Goal: Task Accomplishment & Management: Complete application form

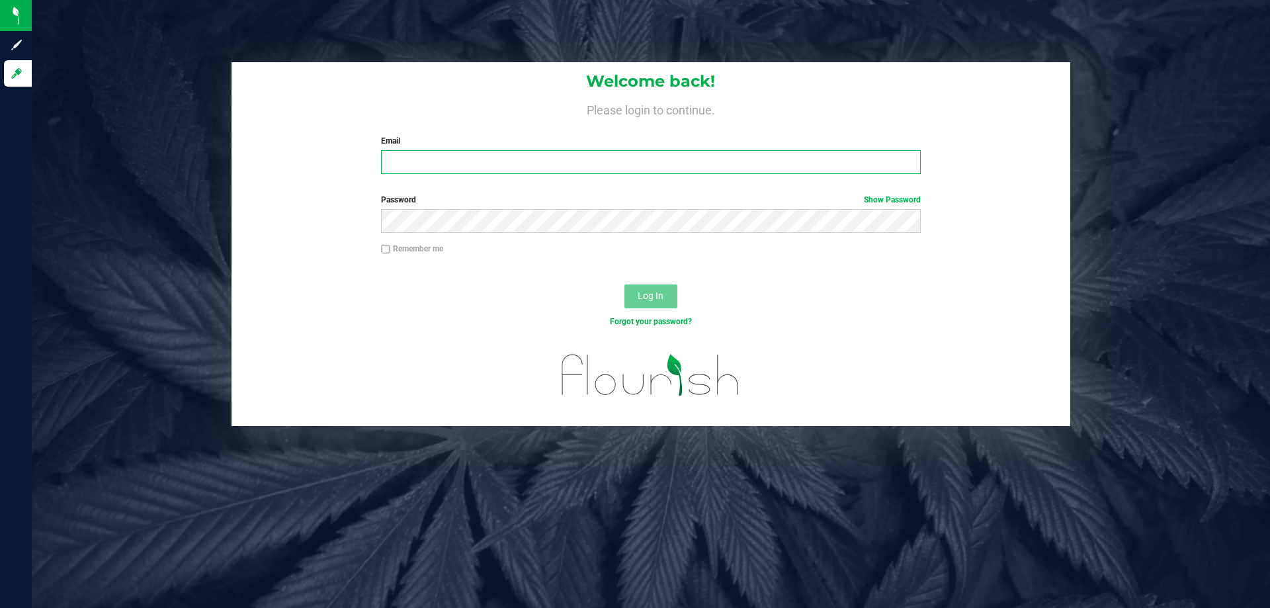
click at [458, 163] on input "Email" at bounding box center [650, 162] width 539 height 24
type input "[EMAIL_ADDRESS][DOMAIN_NAME]"
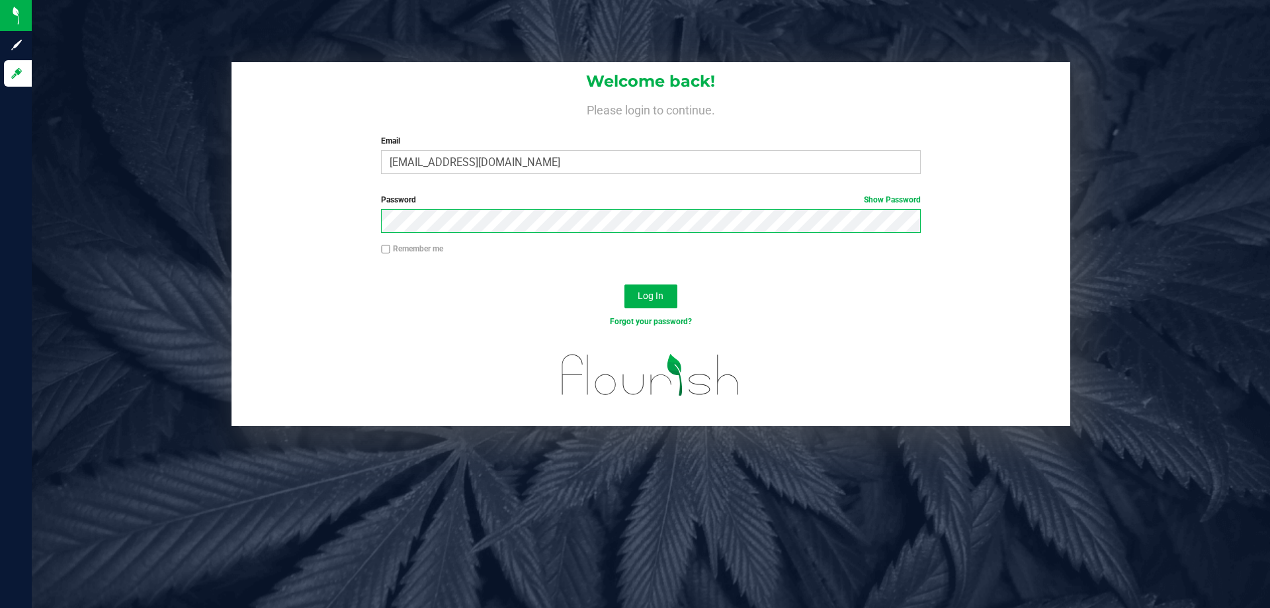
click at [624, 284] on button "Log In" at bounding box center [650, 296] width 53 height 24
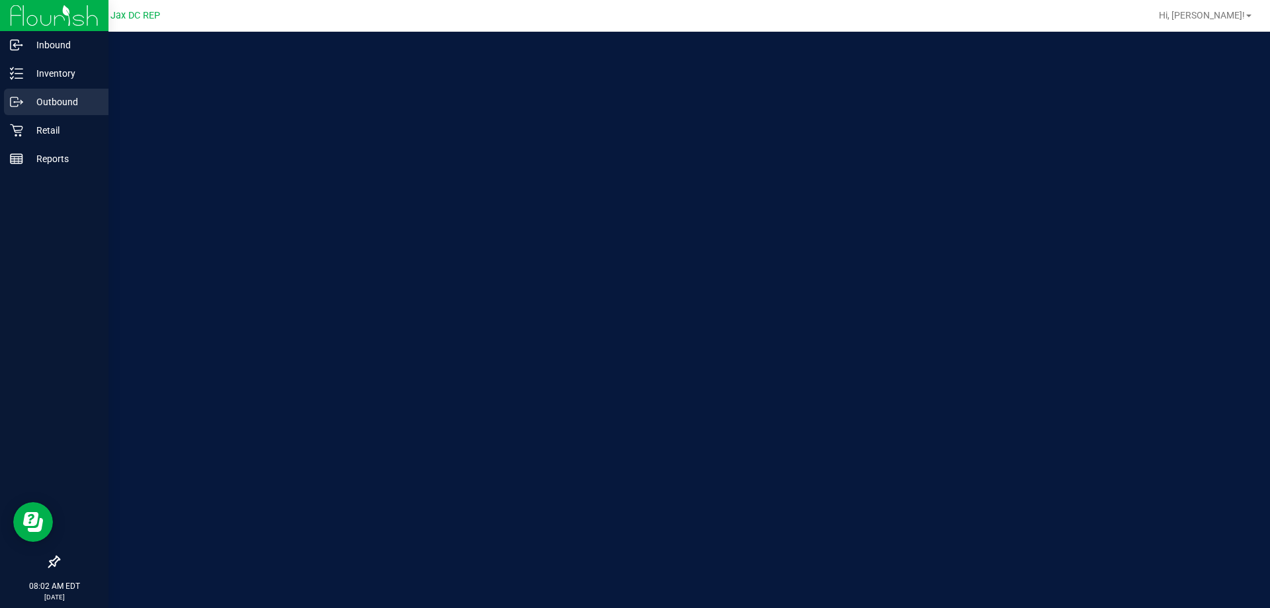
click at [29, 100] on p "Outbound" at bounding box center [62, 102] width 79 height 16
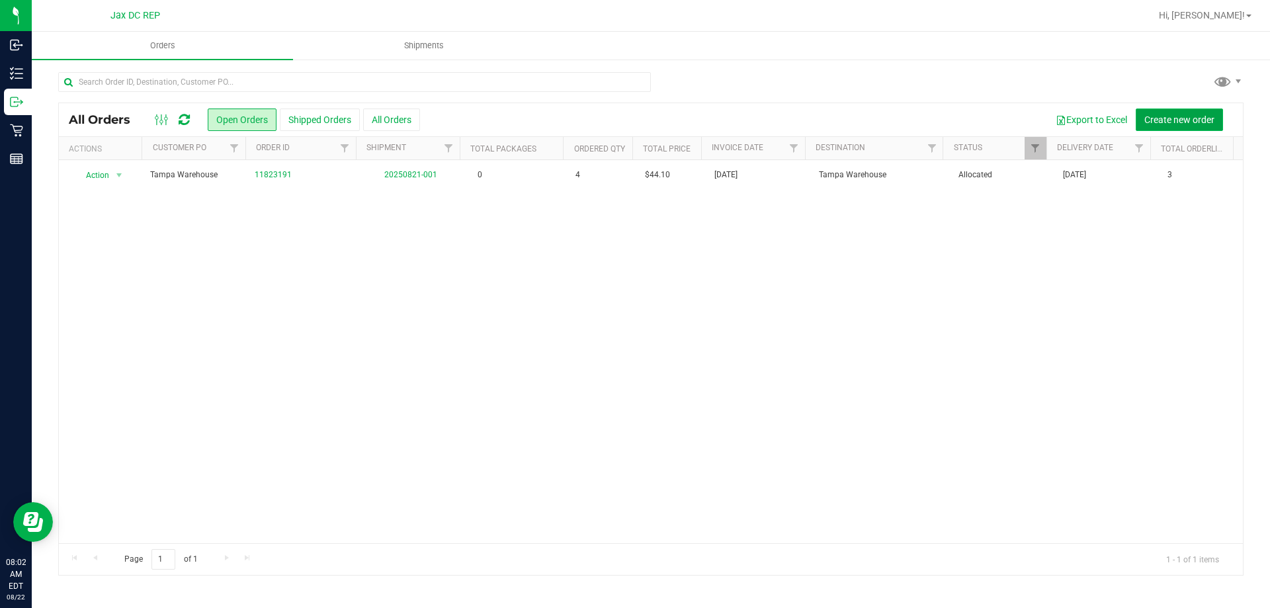
click at [1172, 116] on span "Create new order" at bounding box center [1179, 119] width 70 height 11
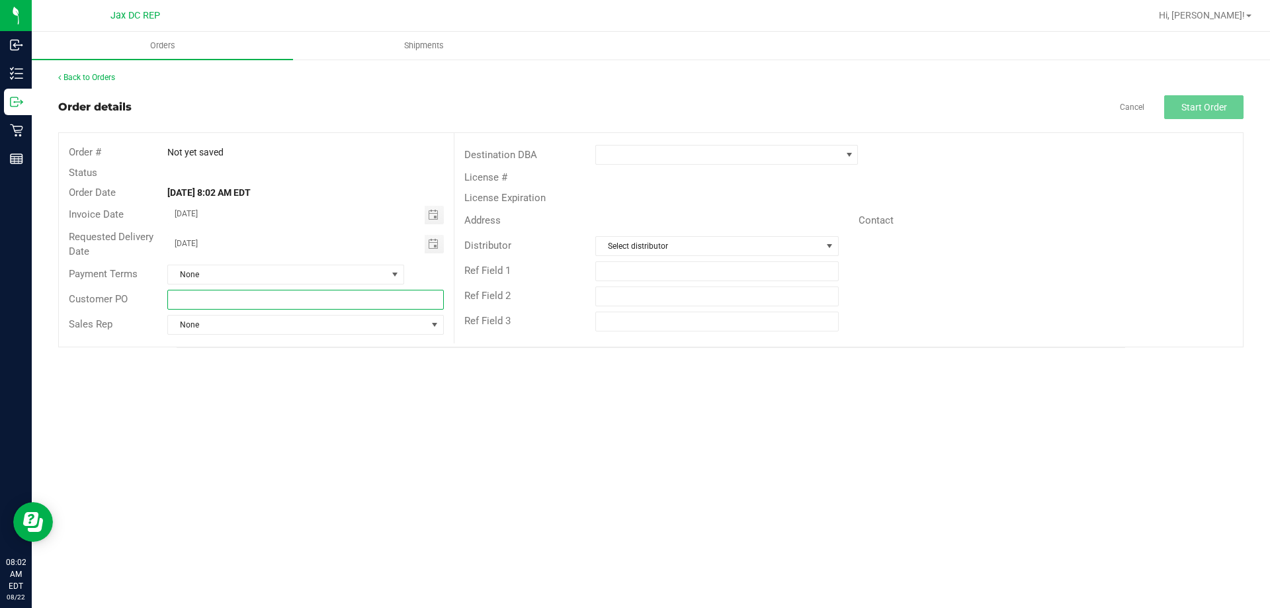
click at [358, 302] on input "text" at bounding box center [305, 300] width 276 height 20
type input "[GEOGRAPHIC_DATA]"
click at [624, 158] on span at bounding box center [718, 154] width 245 height 19
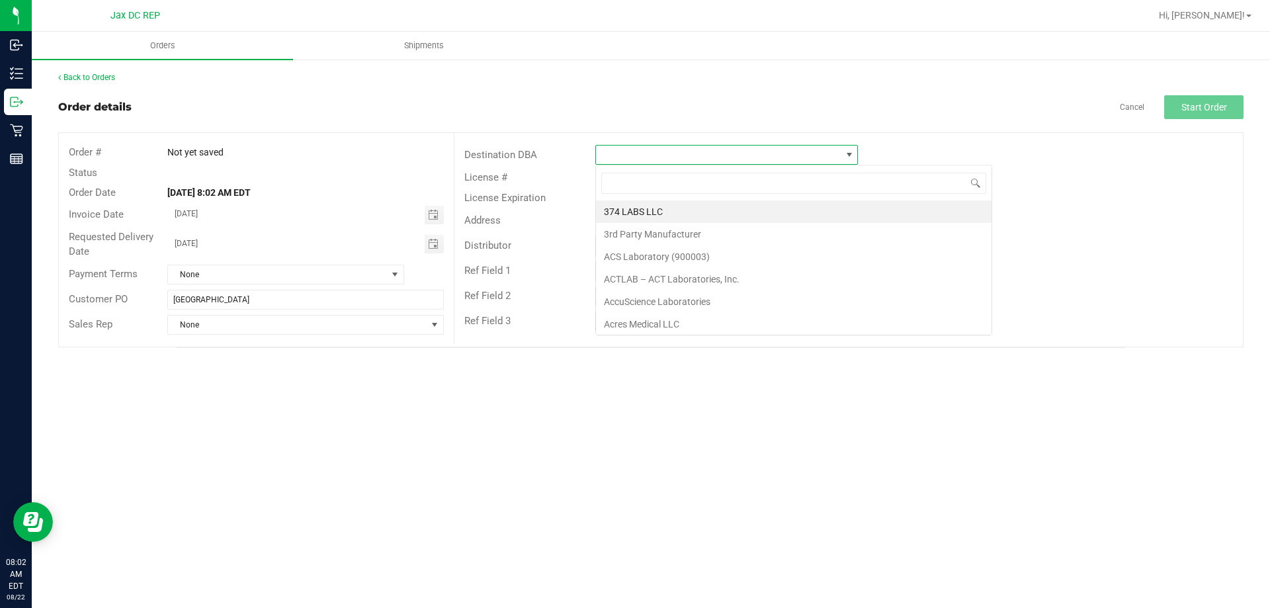
scroll to position [20, 263]
type input "orange"
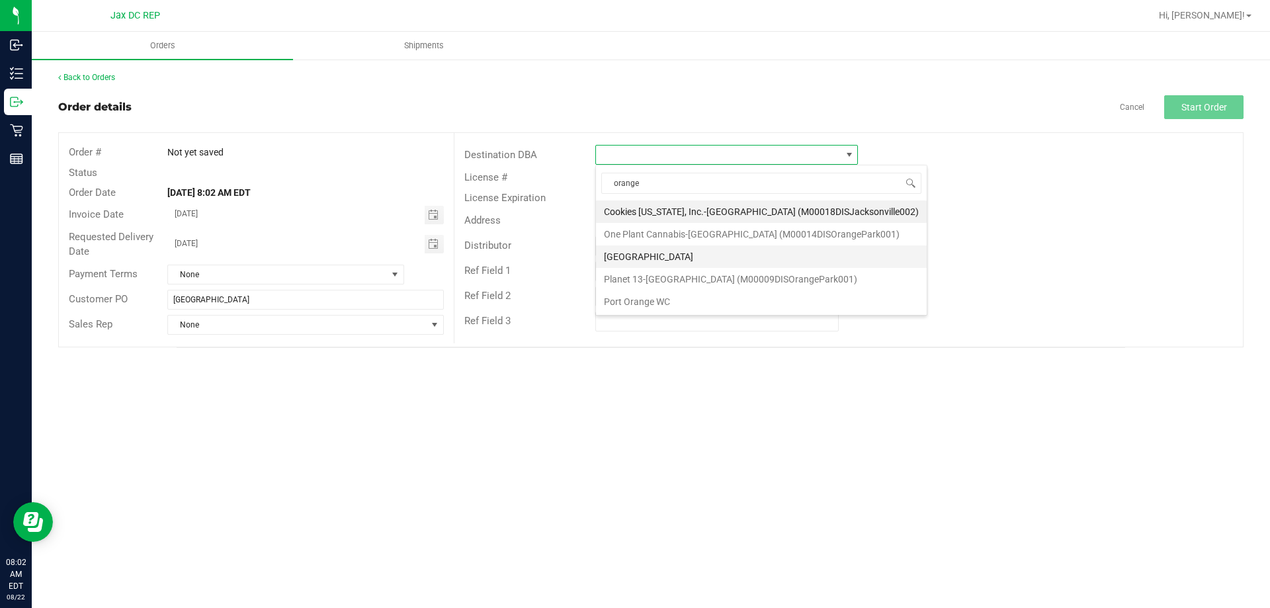
click at [645, 251] on li "[GEOGRAPHIC_DATA]" at bounding box center [761, 256] width 331 height 22
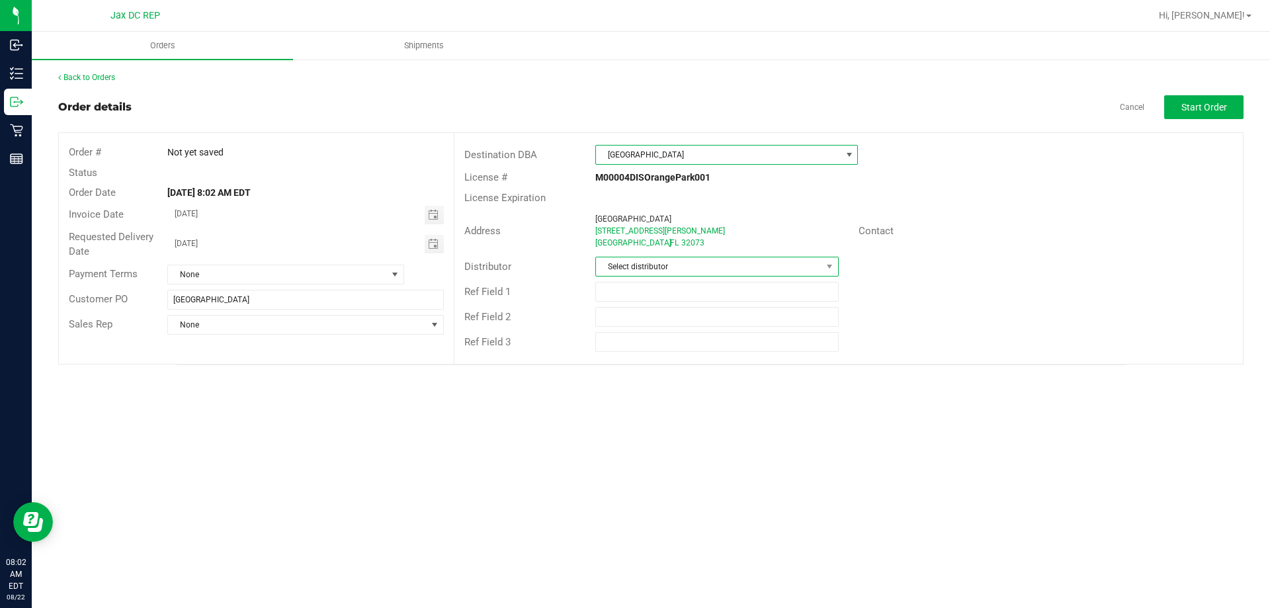
click at [645, 264] on span "Select distributor" at bounding box center [708, 266] width 225 height 19
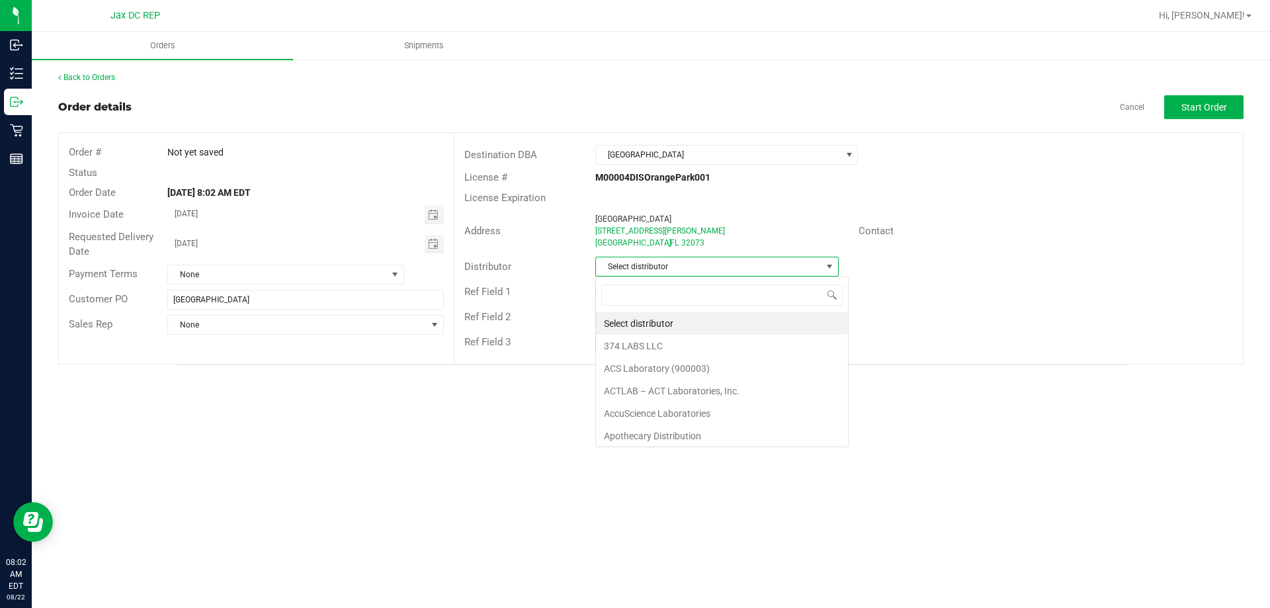
scroll to position [20, 243]
type input "jax"
click at [658, 317] on li "JAX DC REP" at bounding box center [716, 323] width 241 height 22
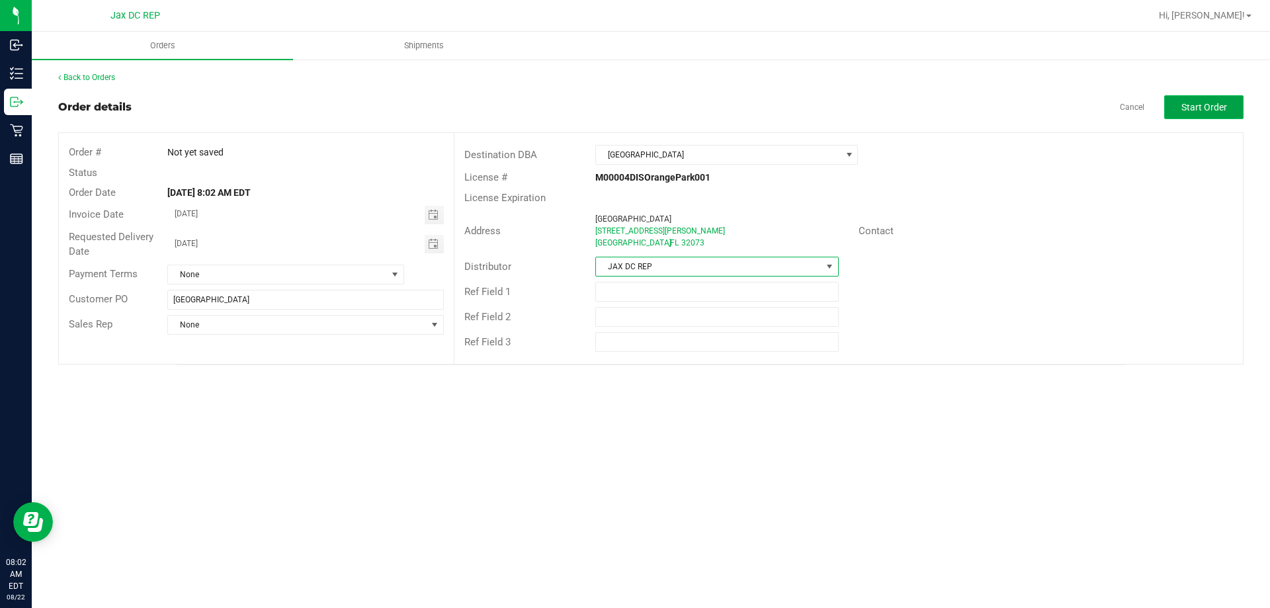
click at [1207, 105] on span "Start Order" at bounding box center [1204, 107] width 46 height 11
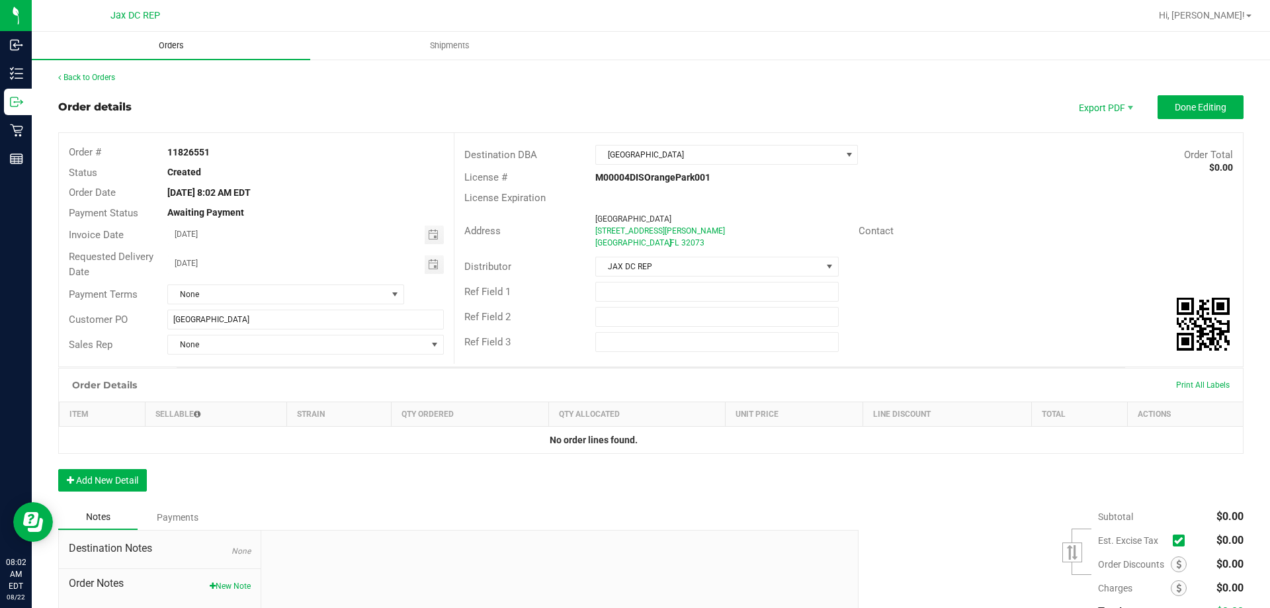
click at [158, 48] on span "Orders" at bounding box center [171, 46] width 61 height 12
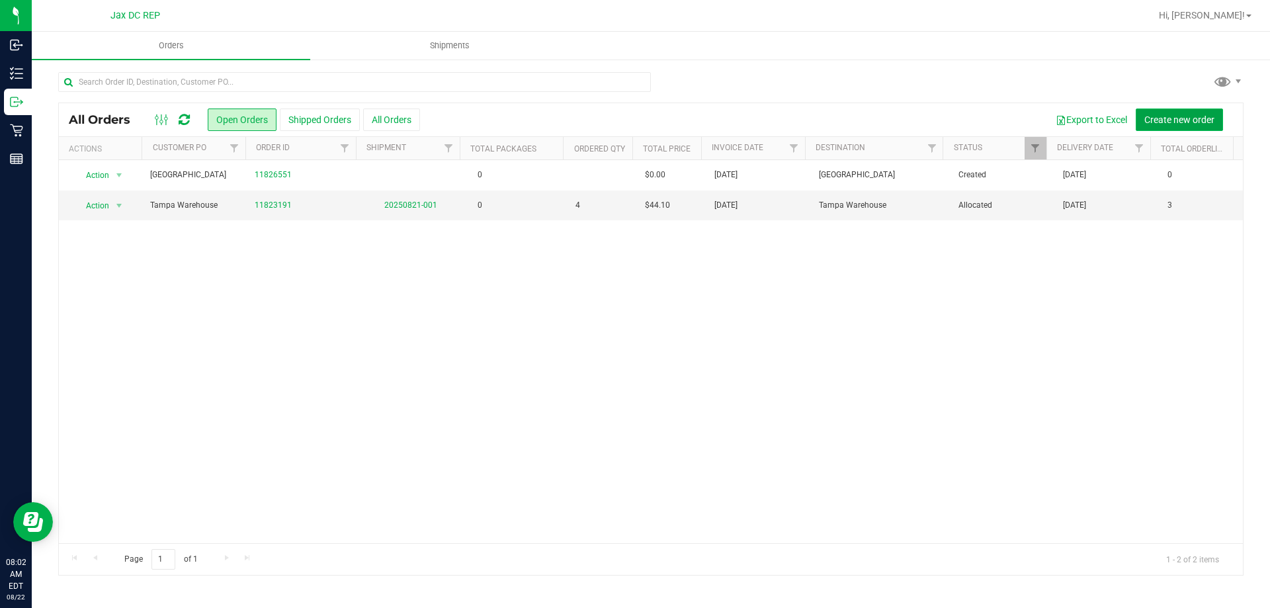
click at [1148, 118] on span "Create new order" at bounding box center [1179, 119] width 70 height 11
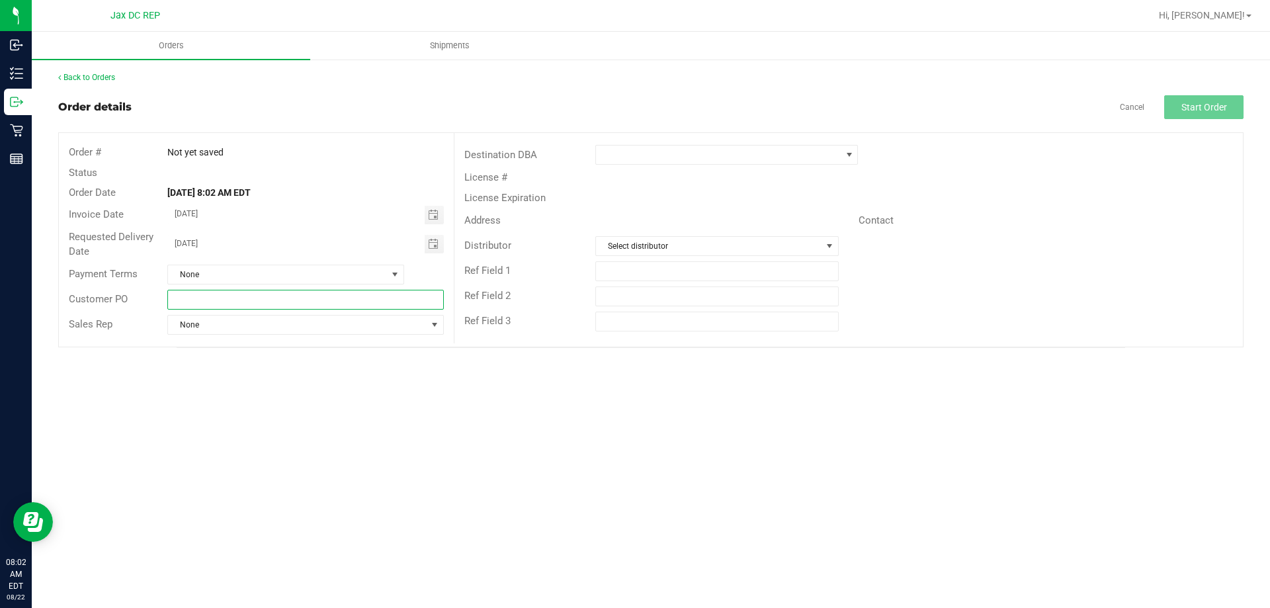
click at [203, 298] on input "text" at bounding box center [305, 300] width 276 height 20
type input "[GEOGRAPHIC_DATA]"
click at [754, 151] on span at bounding box center [718, 154] width 245 height 19
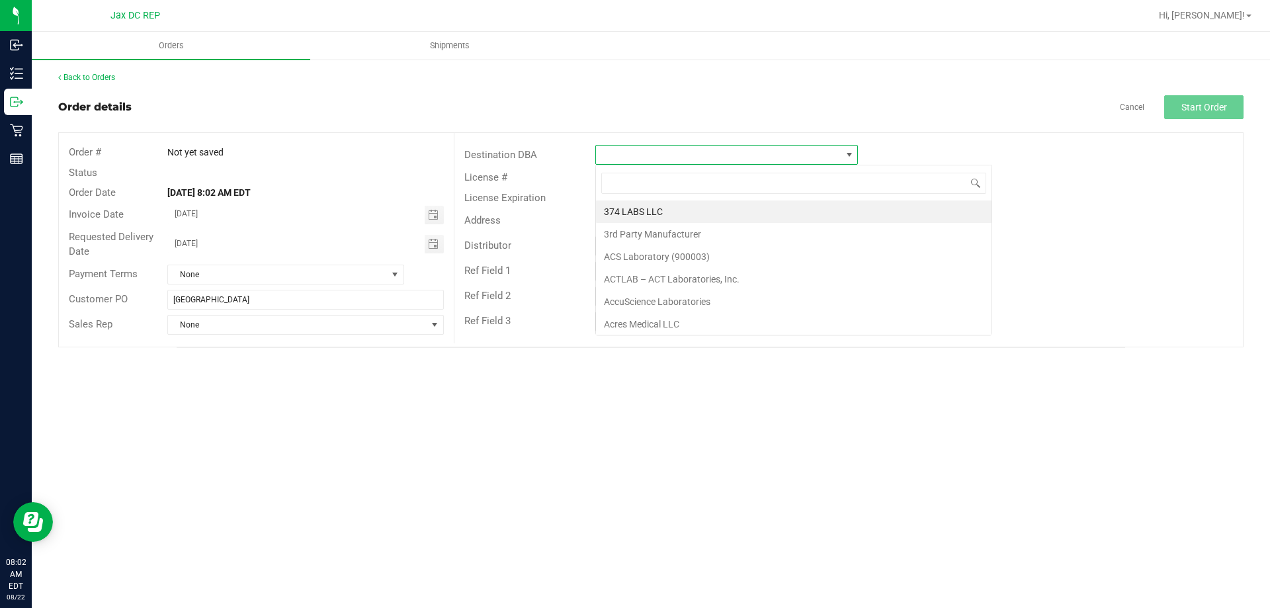
scroll to position [20, 263]
type input "jax"
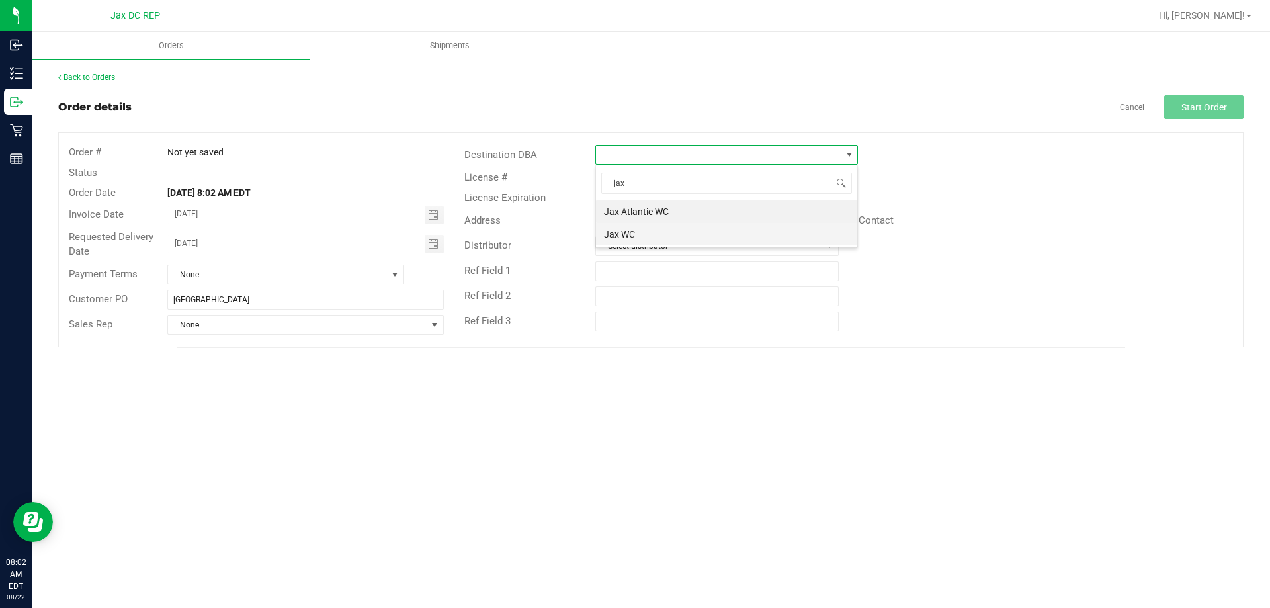
click at [634, 231] on li "Jax WC" at bounding box center [726, 234] width 261 height 22
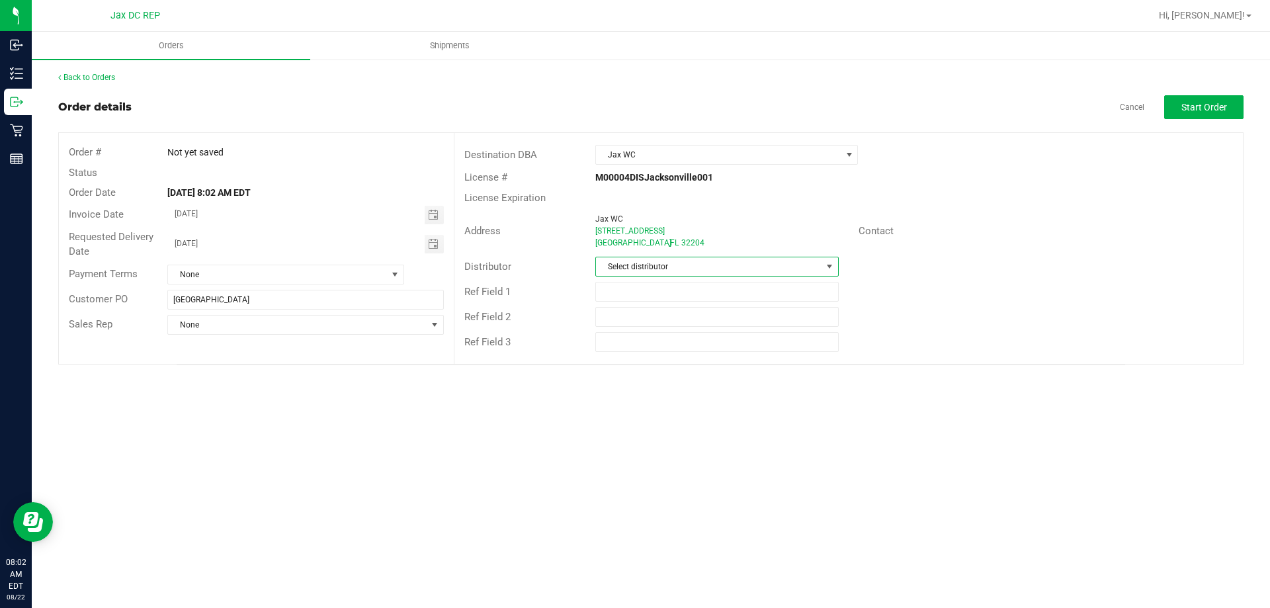
click at [632, 266] on span "Select distributor" at bounding box center [708, 266] width 225 height 19
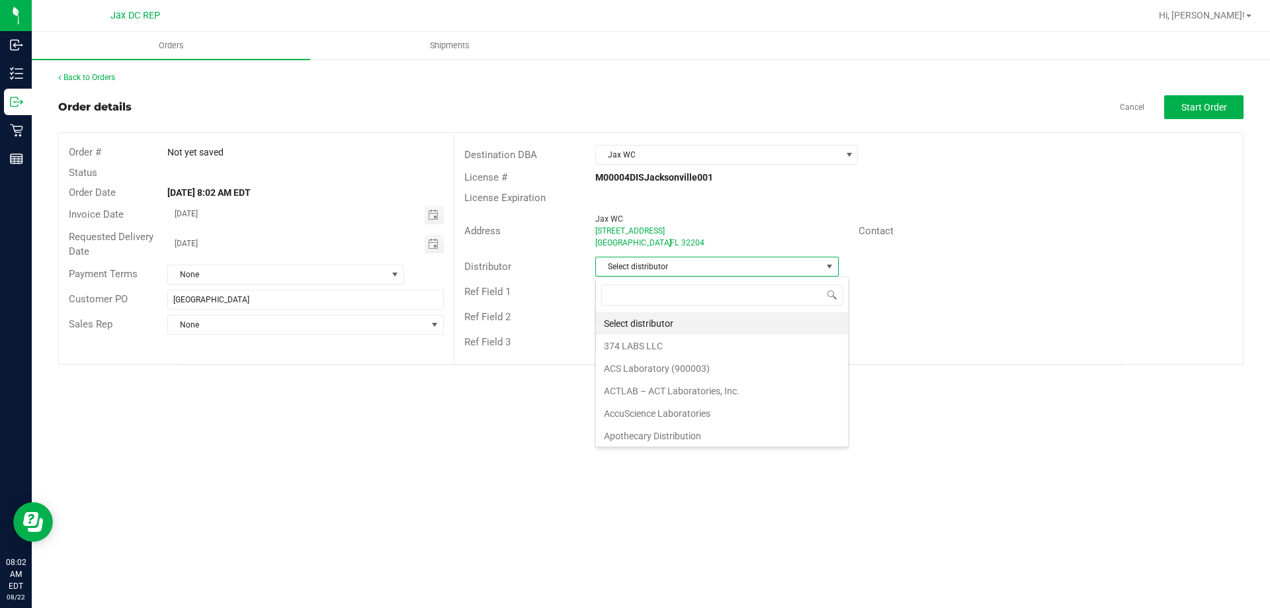
scroll to position [20, 243]
type input "jax"
click at [651, 325] on li "JAX DC REP" at bounding box center [716, 323] width 241 height 22
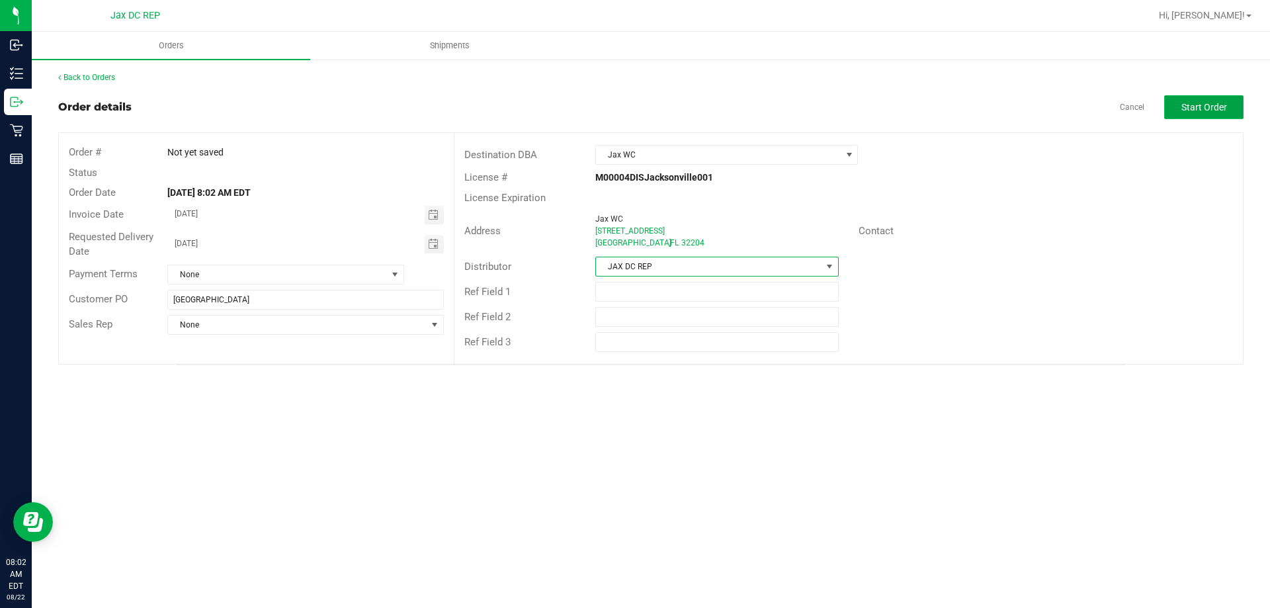
click at [1210, 100] on button "Start Order" at bounding box center [1203, 107] width 79 height 24
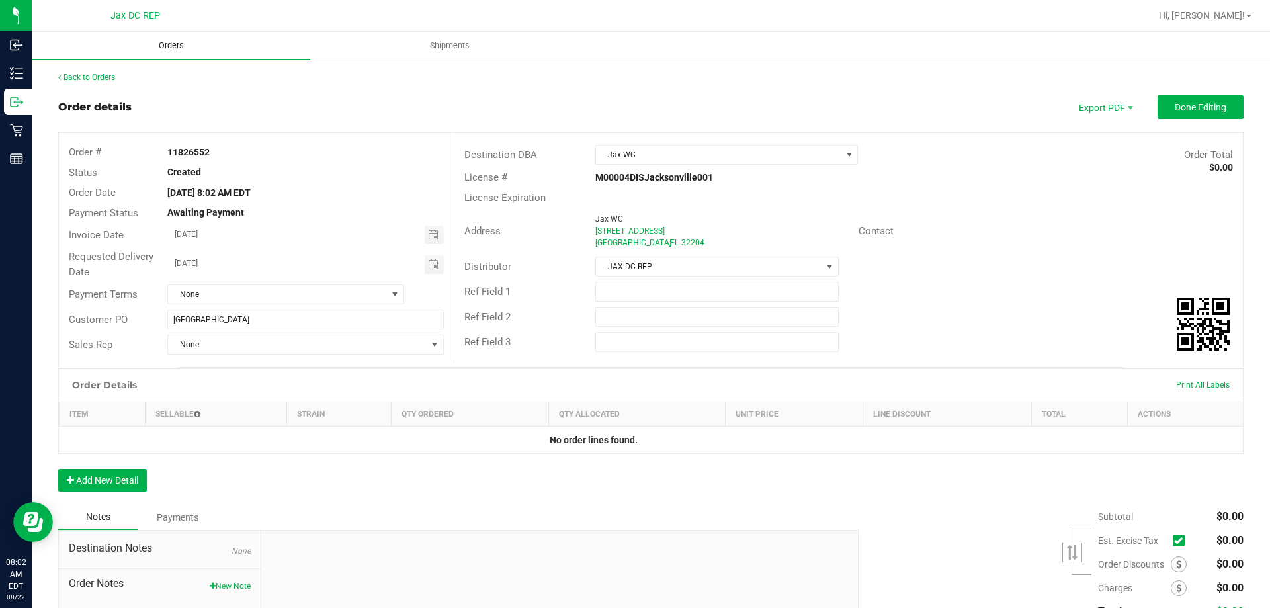
click at [173, 46] on span "Orders" at bounding box center [171, 46] width 61 height 12
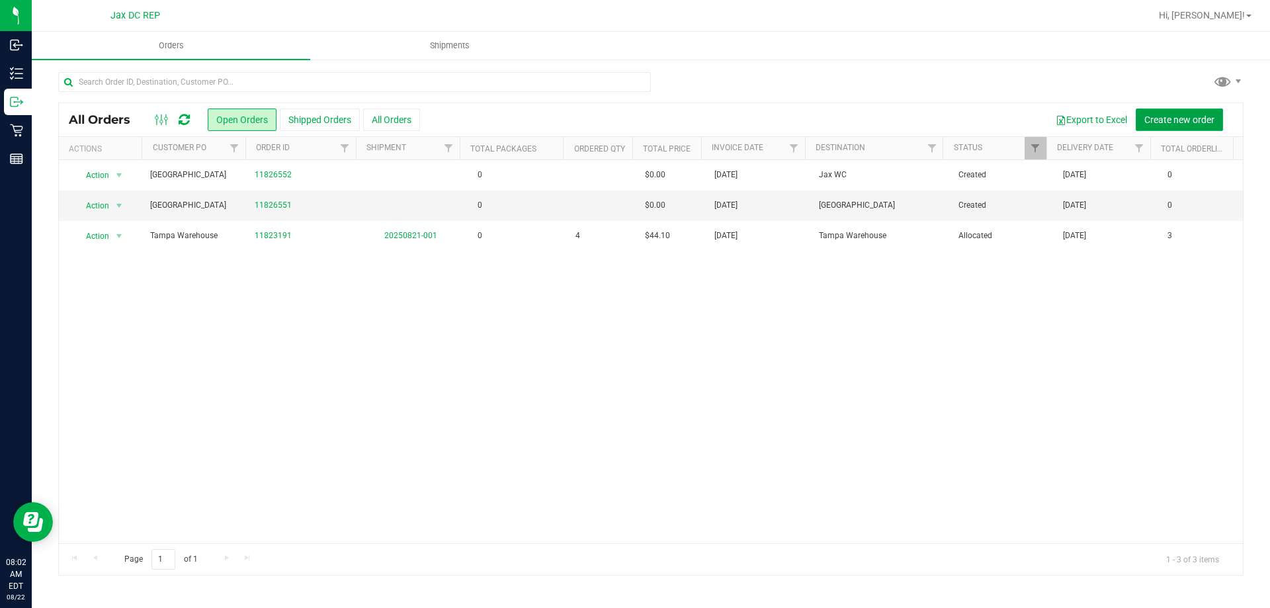
click at [1150, 120] on span "Create new order" at bounding box center [1179, 119] width 70 height 11
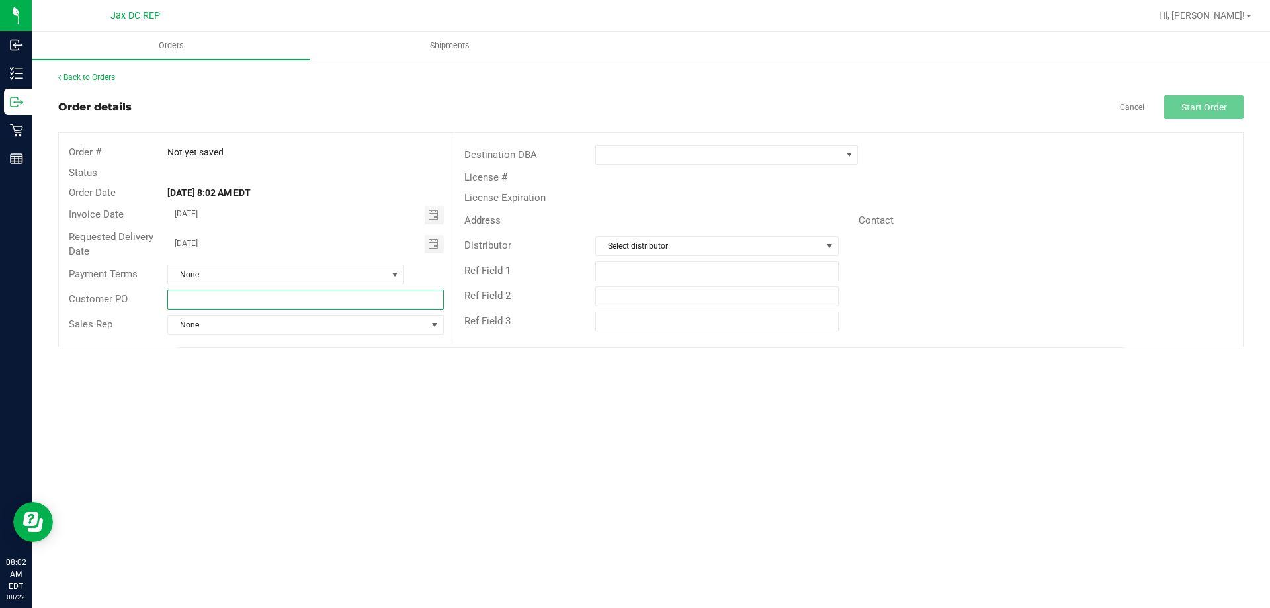
click at [205, 303] on input "text" at bounding box center [305, 300] width 276 height 20
type input "Jax Atlantic WC"
click at [649, 147] on span at bounding box center [718, 154] width 245 height 19
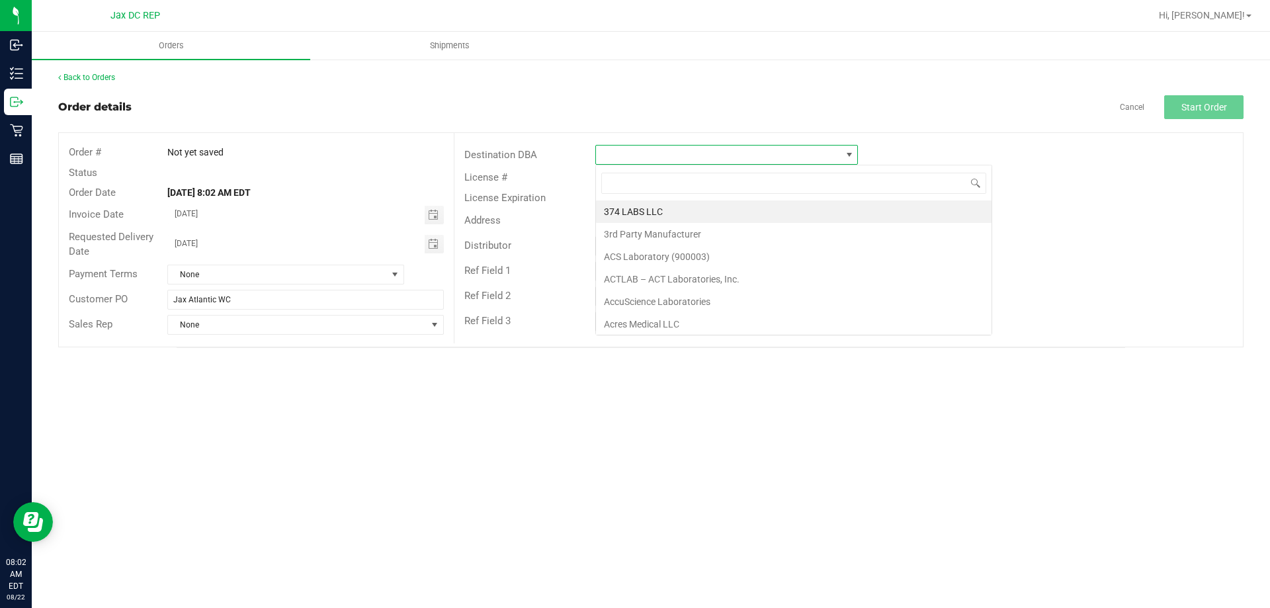
scroll to position [20, 263]
type input "jax"
click at [635, 204] on li "Jax Atlantic WC" at bounding box center [726, 211] width 261 height 22
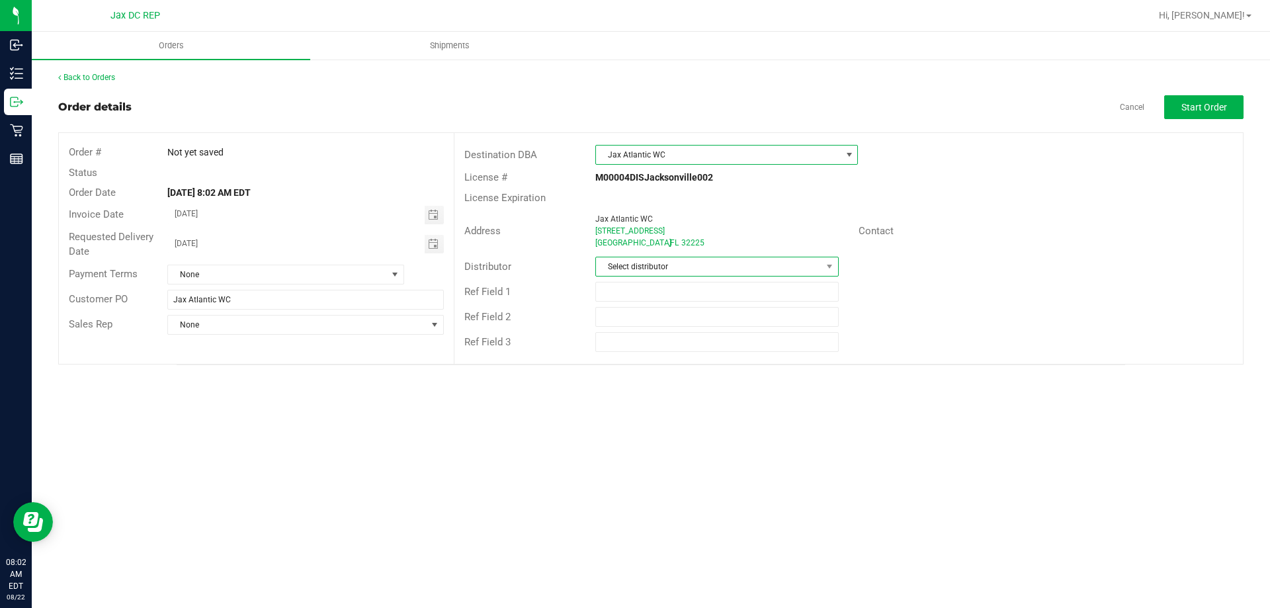
click at [622, 271] on span "Select distributor" at bounding box center [708, 266] width 225 height 19
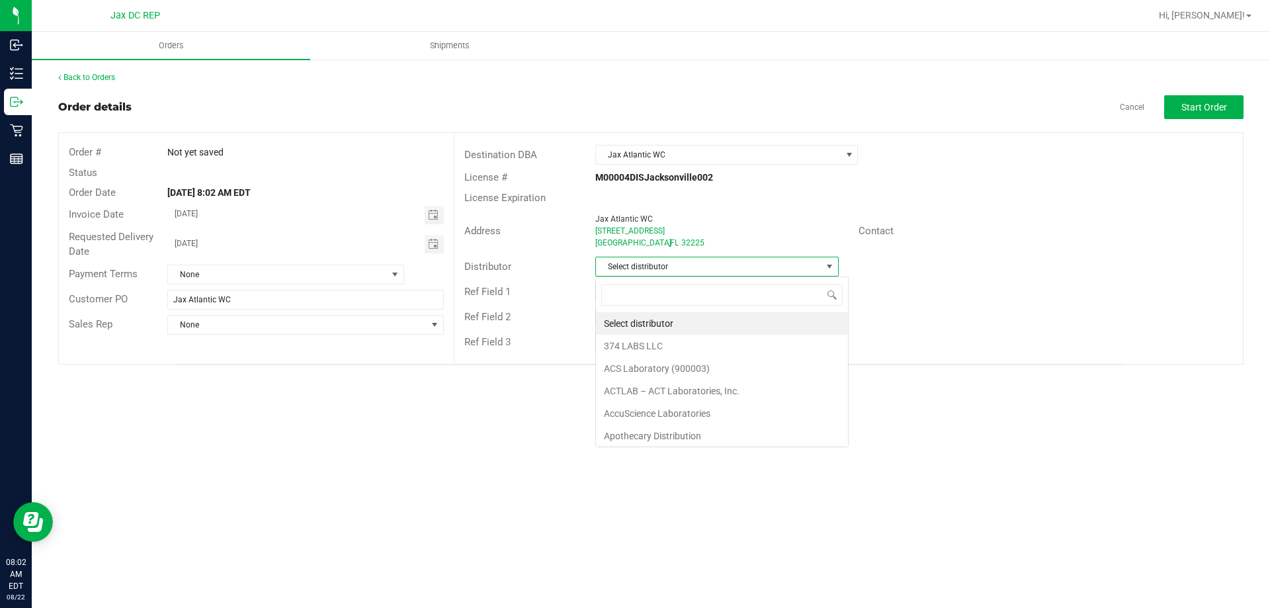
scroll to position [20, 243]
type input "jax"
click at [610, 321] on li "JAX DC REP" at bounding box center [716, 323] width 241 height 22
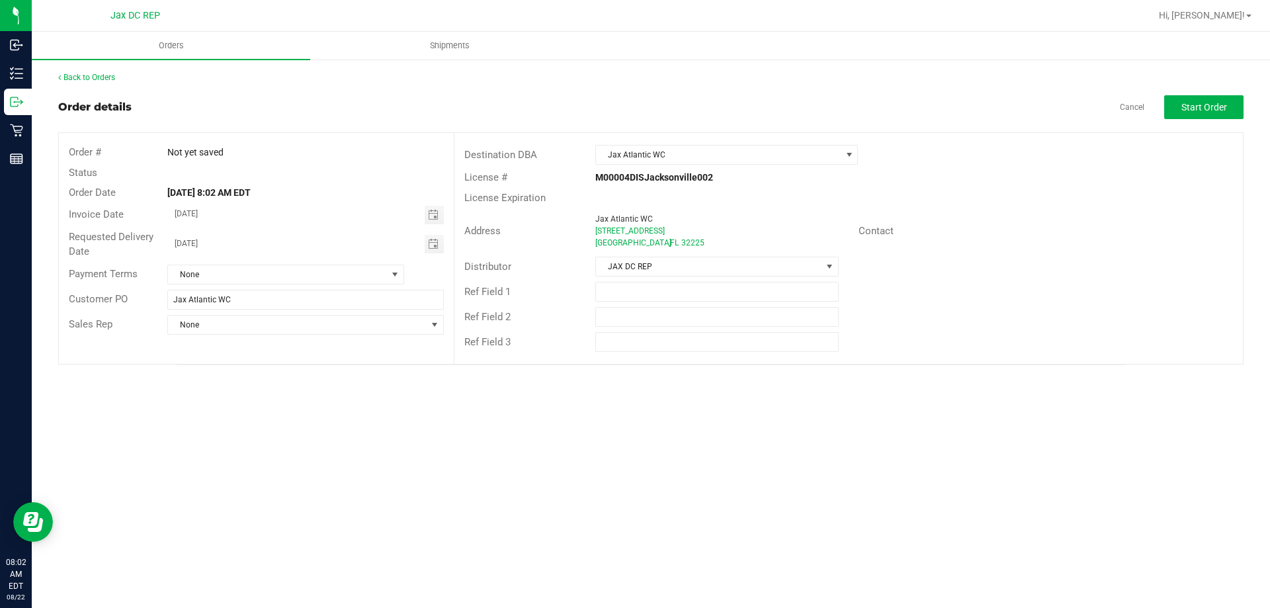
click at [1252, 126] on div "Back to Orders Order details Cancel Start Order Order # Not yet saved Status Or…" at bounding box center [651, 218] width 1238 height 320
click at [1221, 111] on span "Start Order" at bounding box center [1204, 107] width 46 height 11
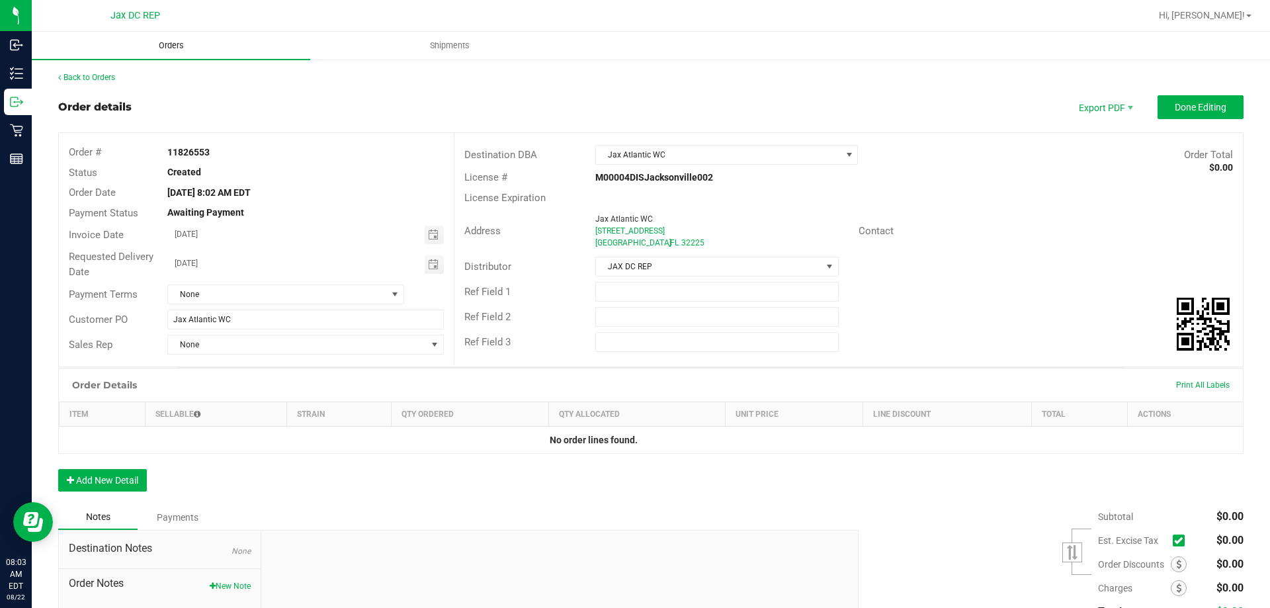
click at [171, 44] on span "Orders" at bounding box center [171, 46] width 61 height 12
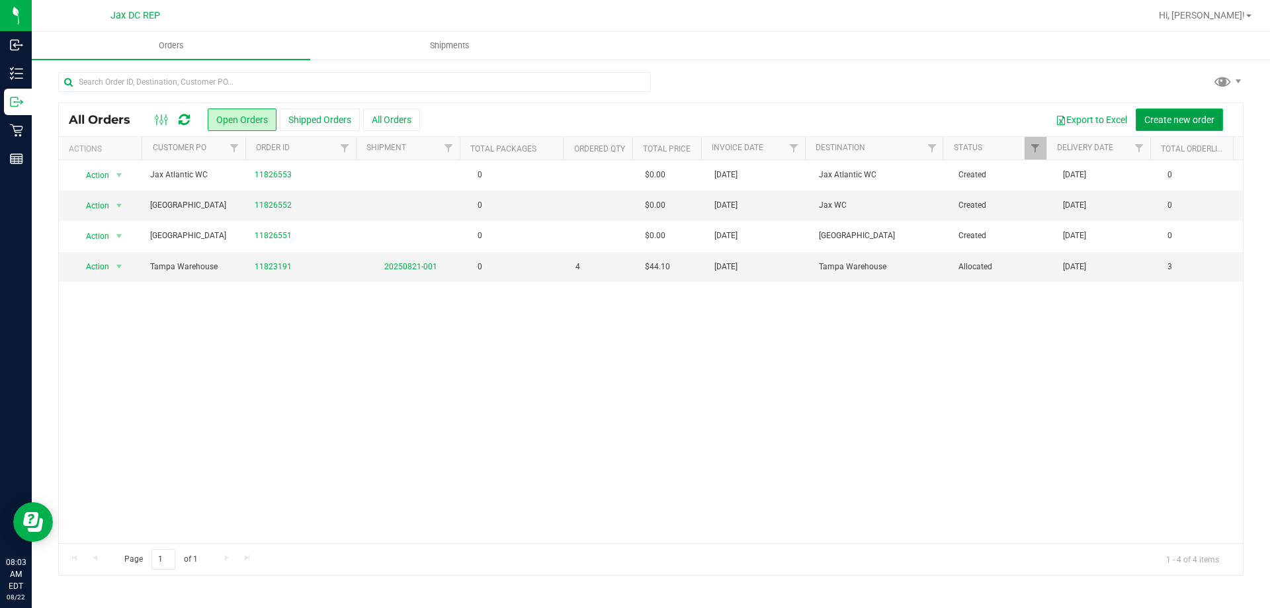
click at [1165, 118] on span "Create new order" at bounding box center [1179, 119] width 70 height 11
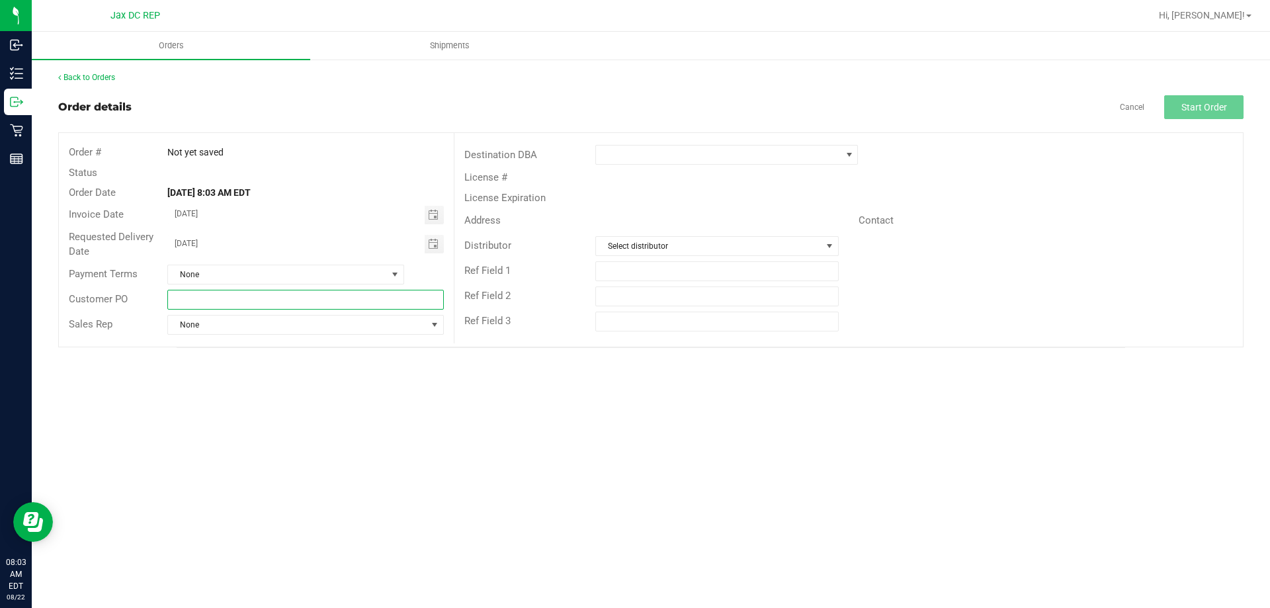
click at [223, 298] on input "text" at bounding box center [305, 300] width 276 height 20
type input "[GEOGRAPHIC_DATA]"
click at [612, 153] on span at bounding box center [718, 154] width 245 height 19
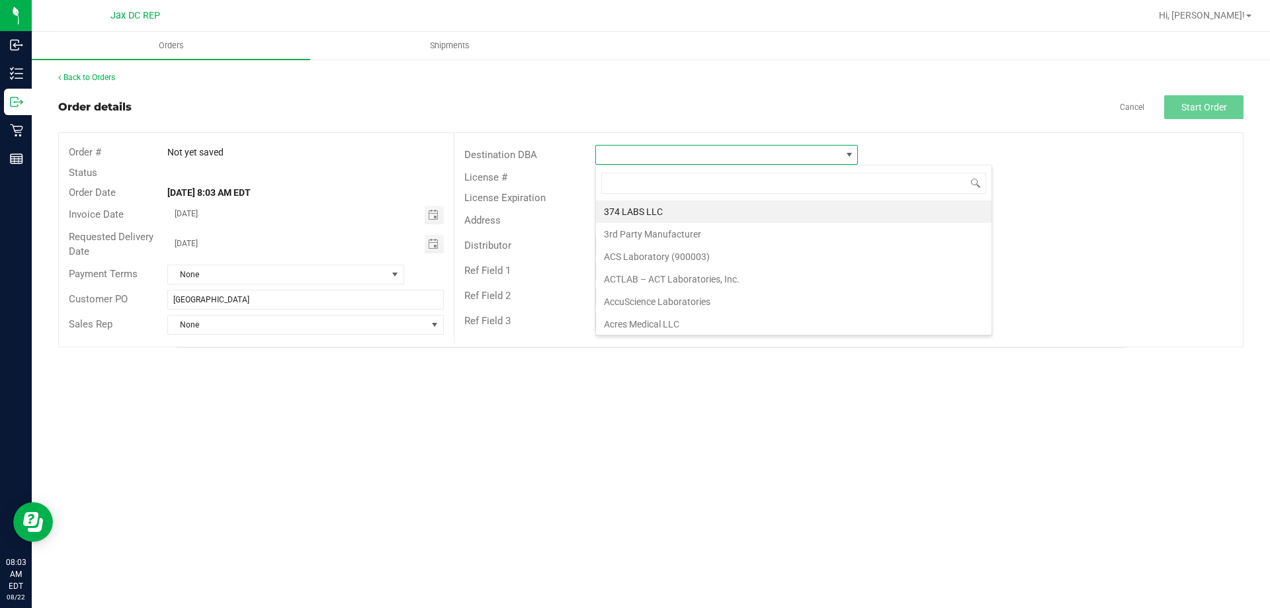
scroll to position [20, 263]
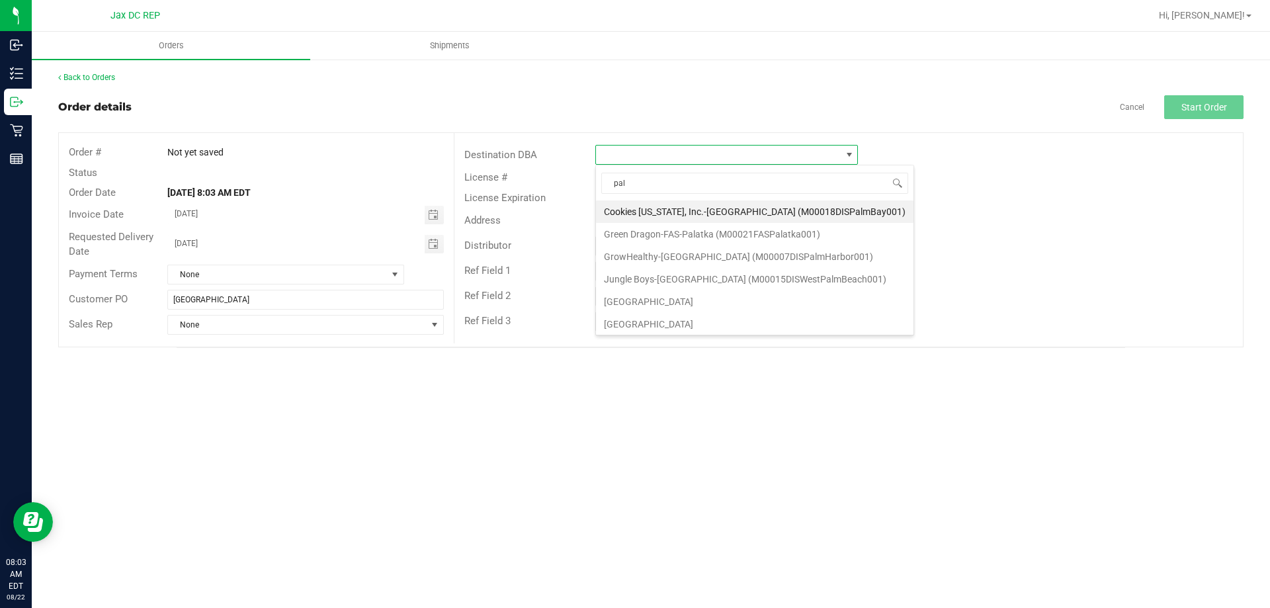
type input "palm"
click at [649, 317] on li "[GEOGRAPHIC_DATA]" at bounding box center [754, 324] width 317 height 22
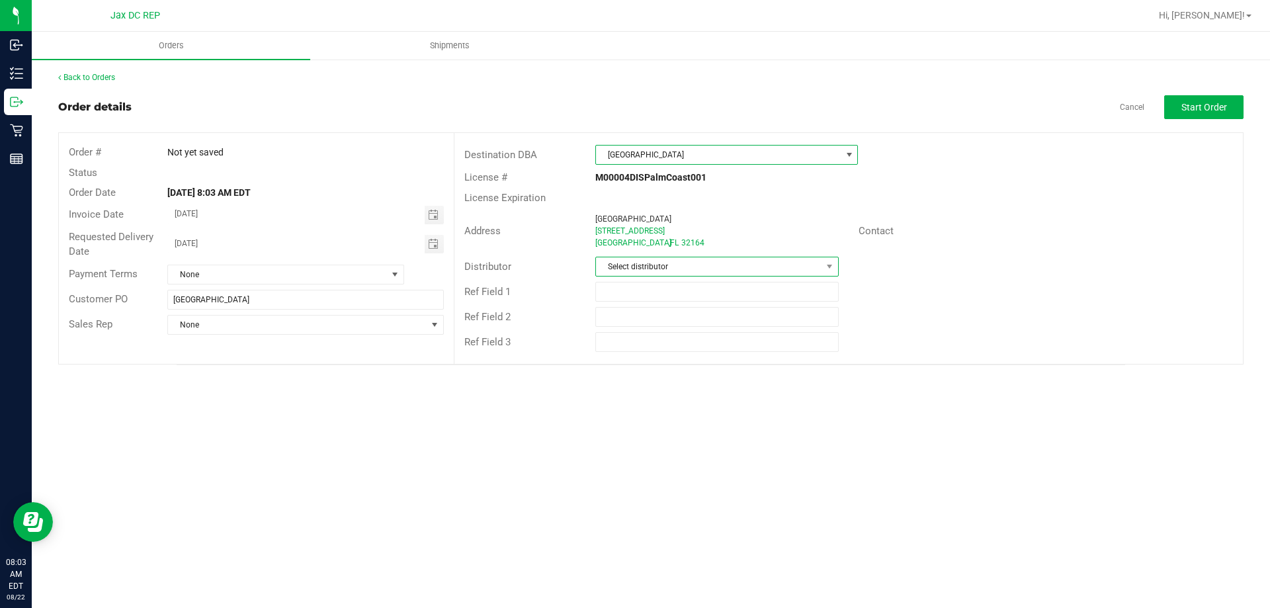
click at [657, 264] on span "Select distributor" at bounding box center [708, 266] width 225 height 19
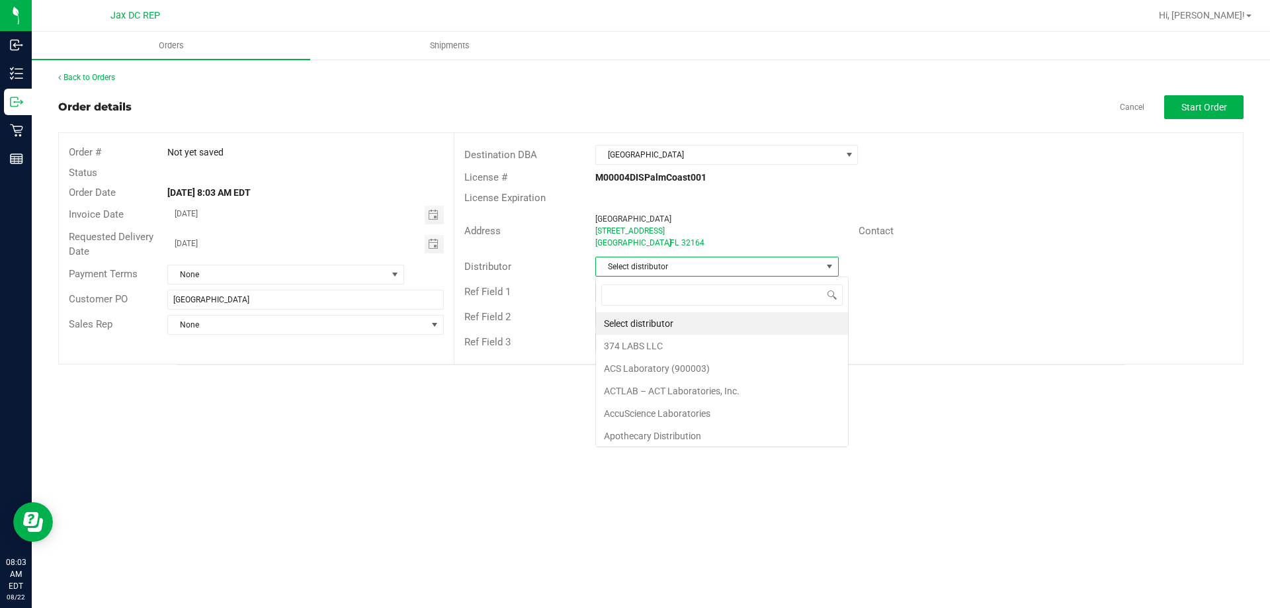
scroll to position [20, 243]
type input "jax"
click at [639, 324] on li "JAX DC REP" at bounding box center [716, 323] width 241 height 22
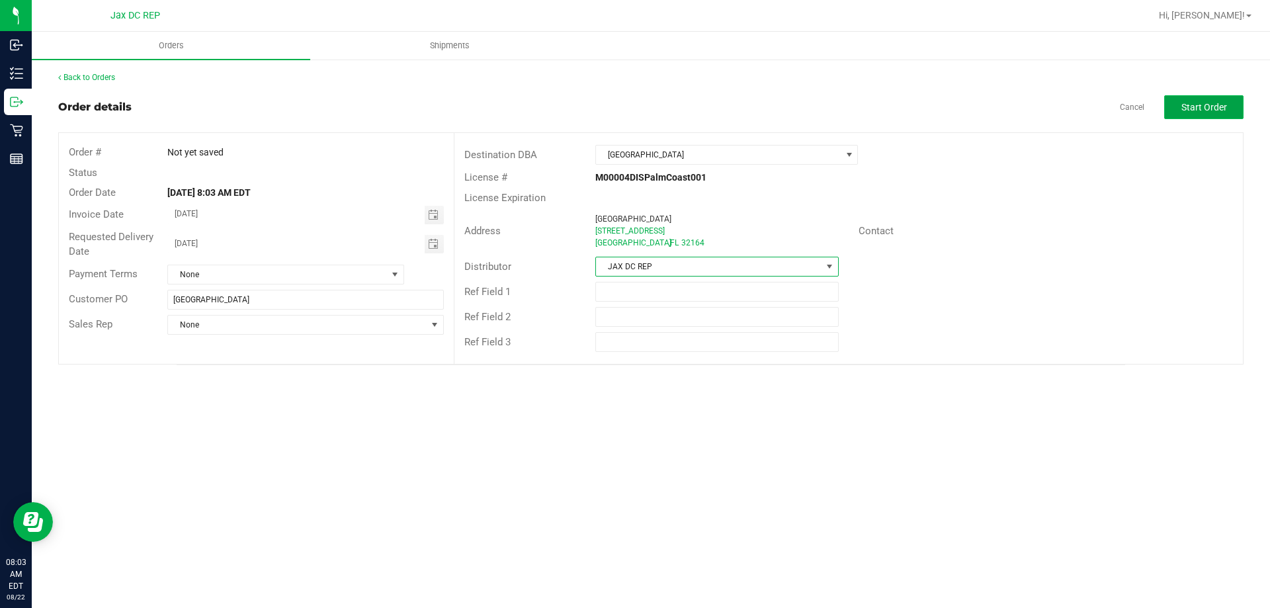
click at [1202, 107] on span "Start Order" at bounding box center [1204, 107] width 46 height 11
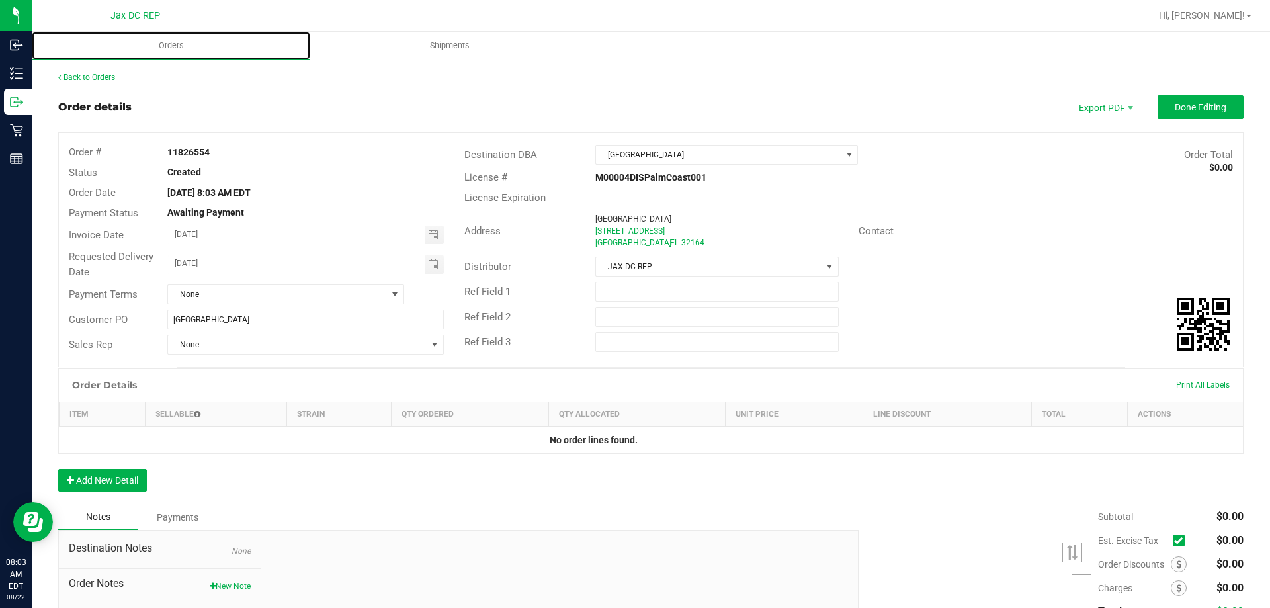
click at [168, 46] on span "Orders" at bounding box center [171, 46] width 61 height 12
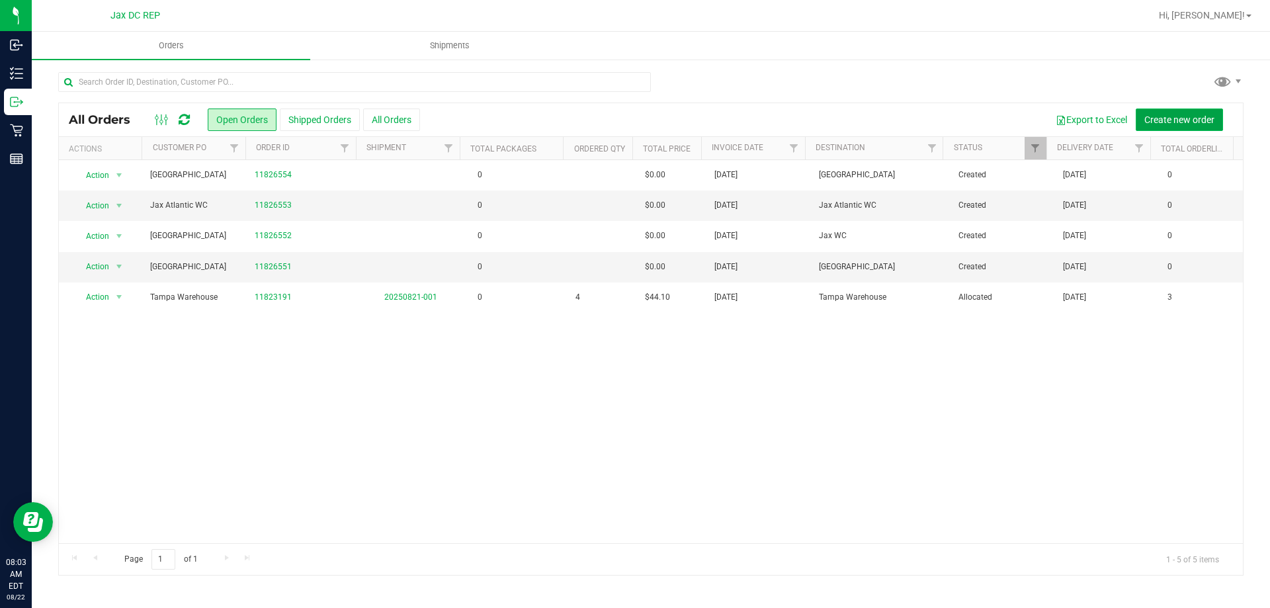
click at [1162, 122] on span "Create new order" at bounding box center [1179, 119] width 70 height 11
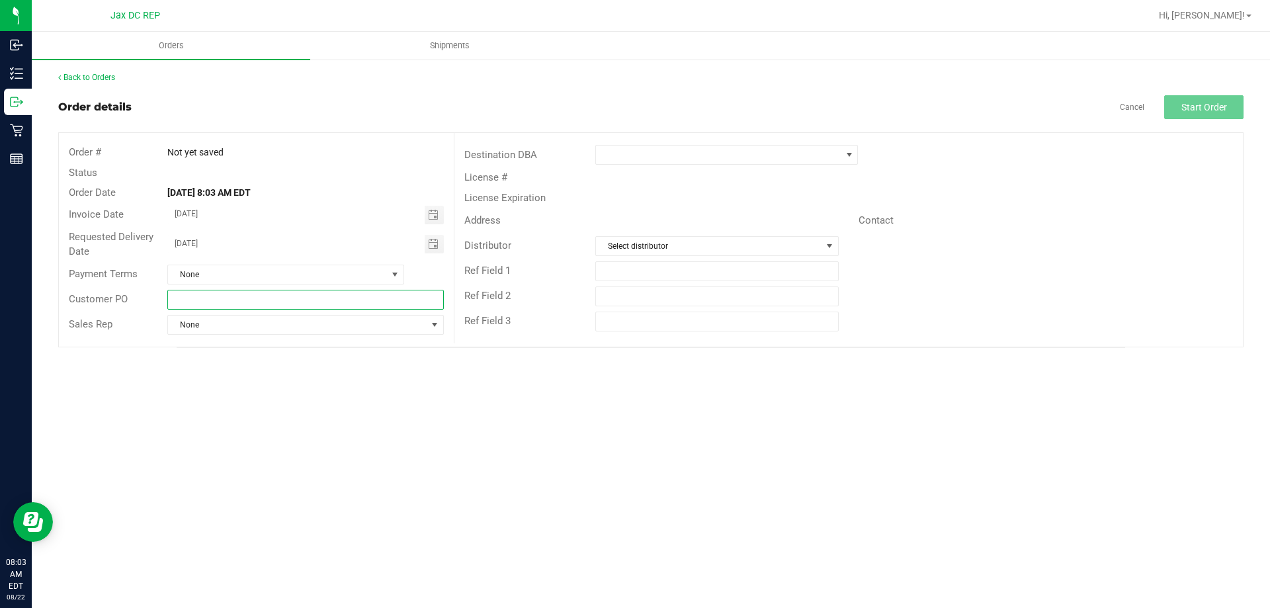
click at [218, 295] on input "text" at bounding box center [305, 300] width 276 height 20
type input "p"
type input "Port Orange WC"
click at [661, 162] on span at bounding box center [718, 154] width 245 height 19
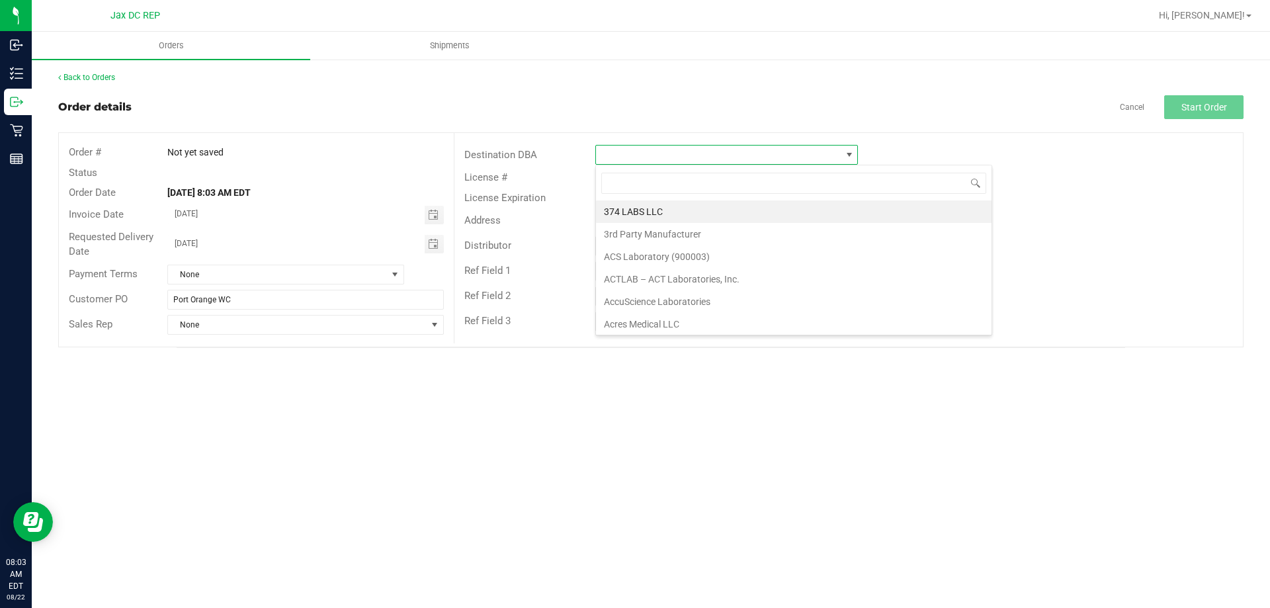
scroll to position [20, 263]
type input "port"
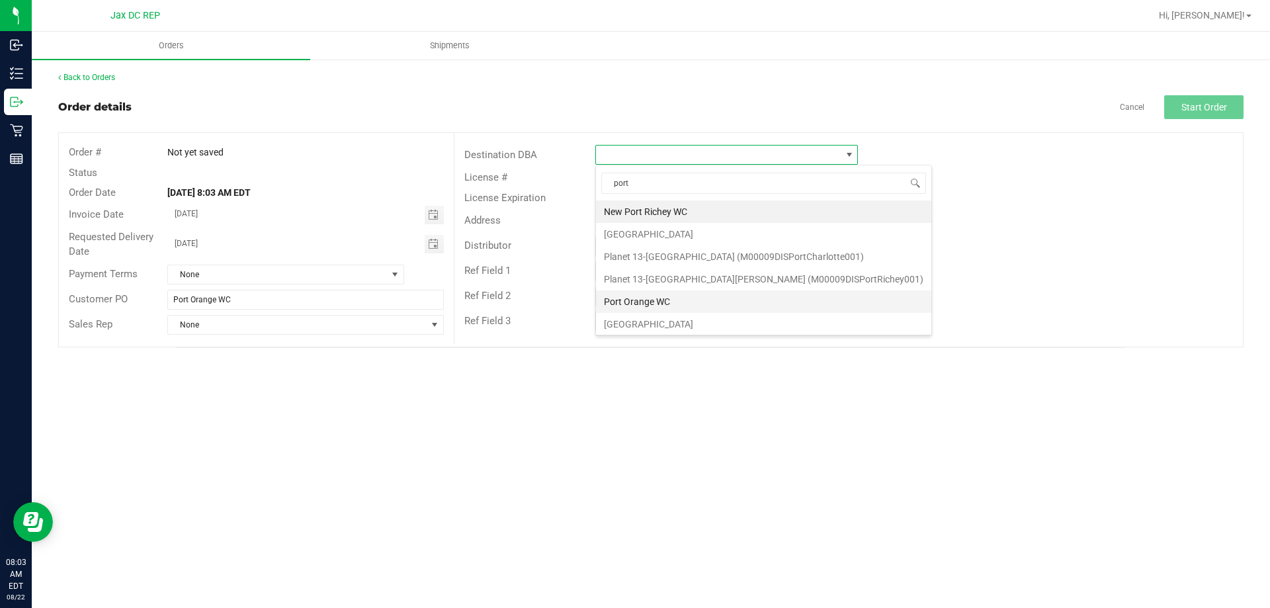
click at [642, 301] on li "Port Orange WC" at bounding box center [763, 301] width 335 height 22
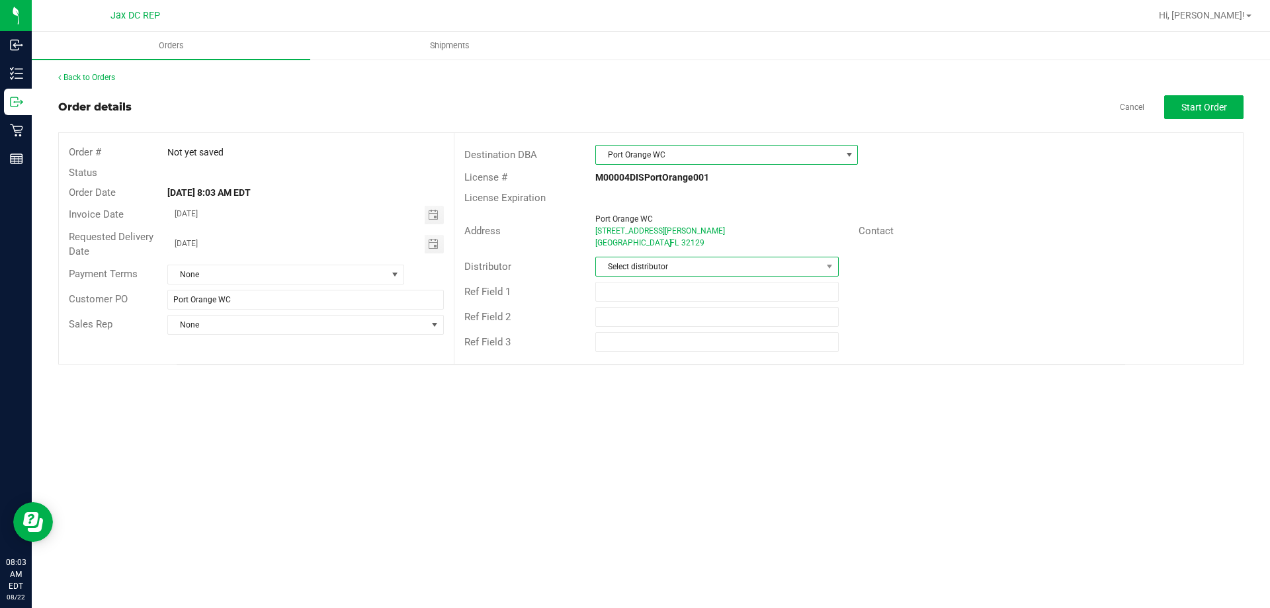
click at [654, 272] on span "Select distributor" at bounding box center [708, 266] width 225 height 19
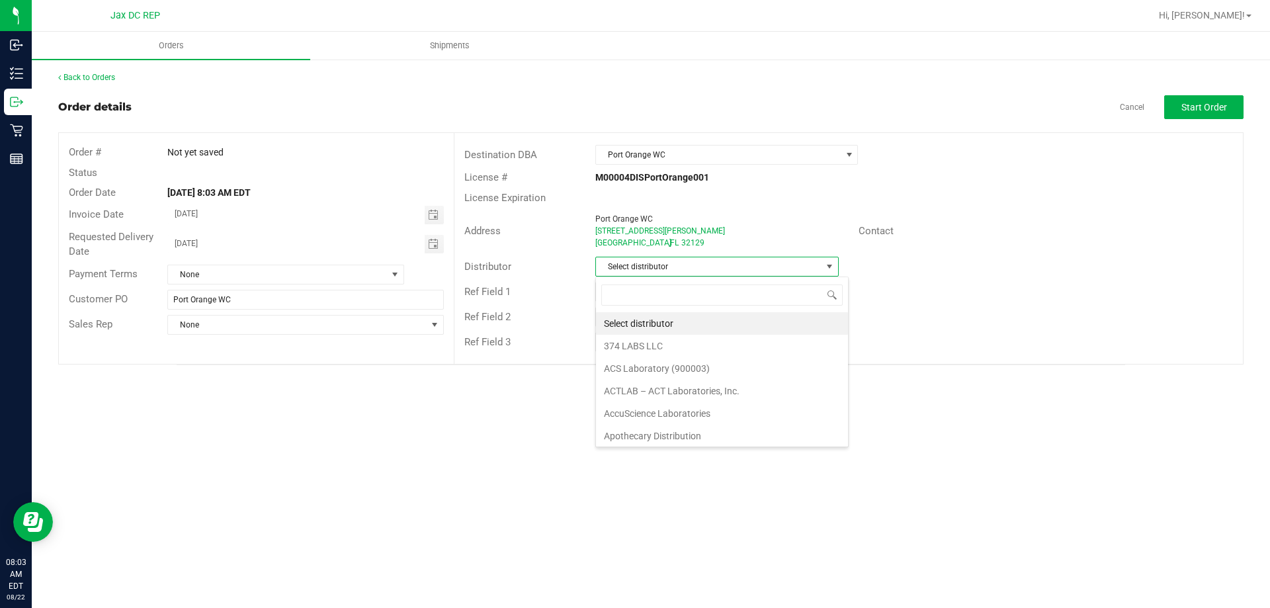
scroll to position [20, 243]
type input "jax"
click at [646, 319] on li "JAX DC REP" at bounding box center [716, 323] width 241 height 22
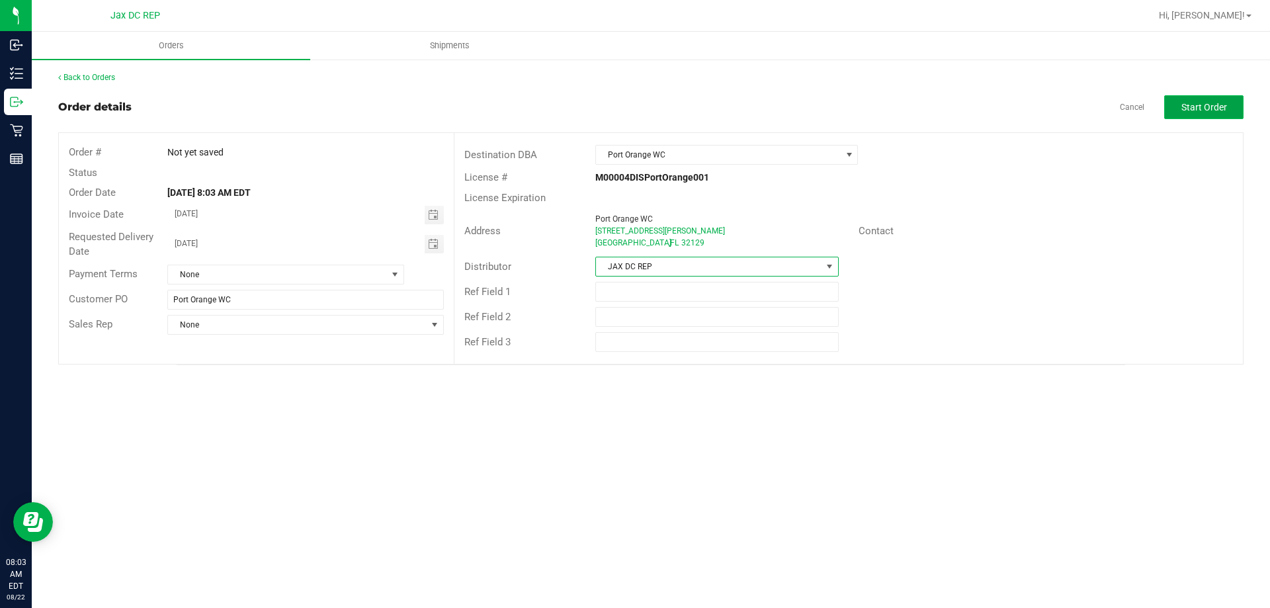
click at [1203, 108] on span "Start Order" at bounding box center [1204, 107] width 46 height 11
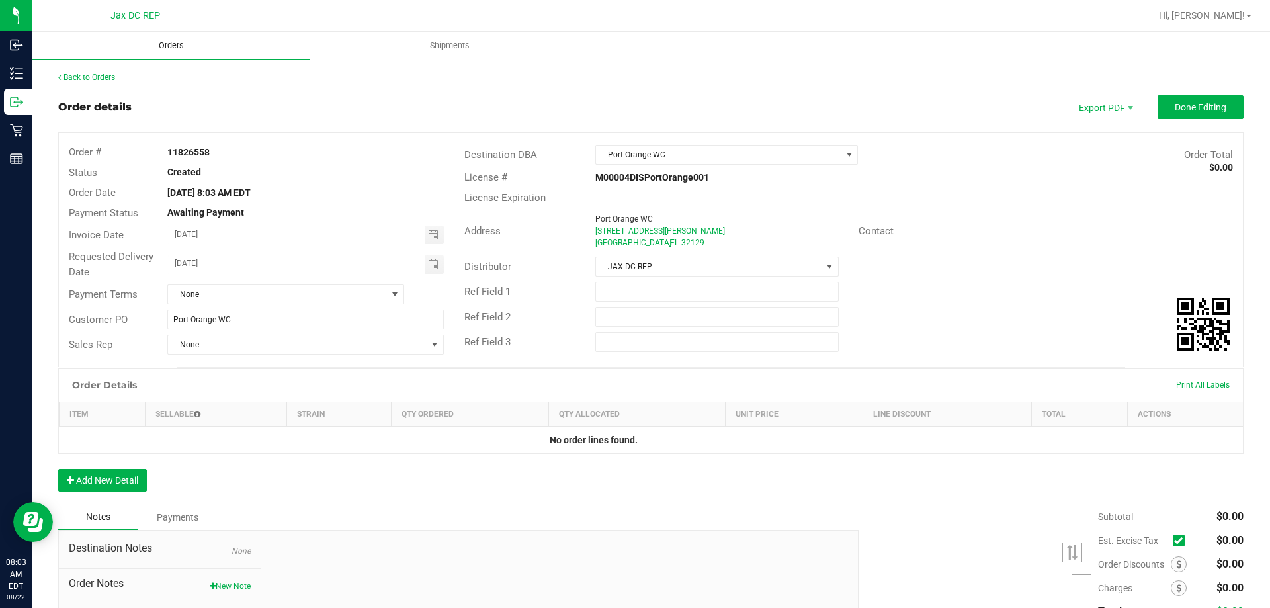
drag, startPoint x: 171, startPoint y: 40, endPoint x: 165, endPoint y: 42, distance: 6.9
click at [165, 42] on span "Orders" at bounding box center [171, 46] width 61 height 12
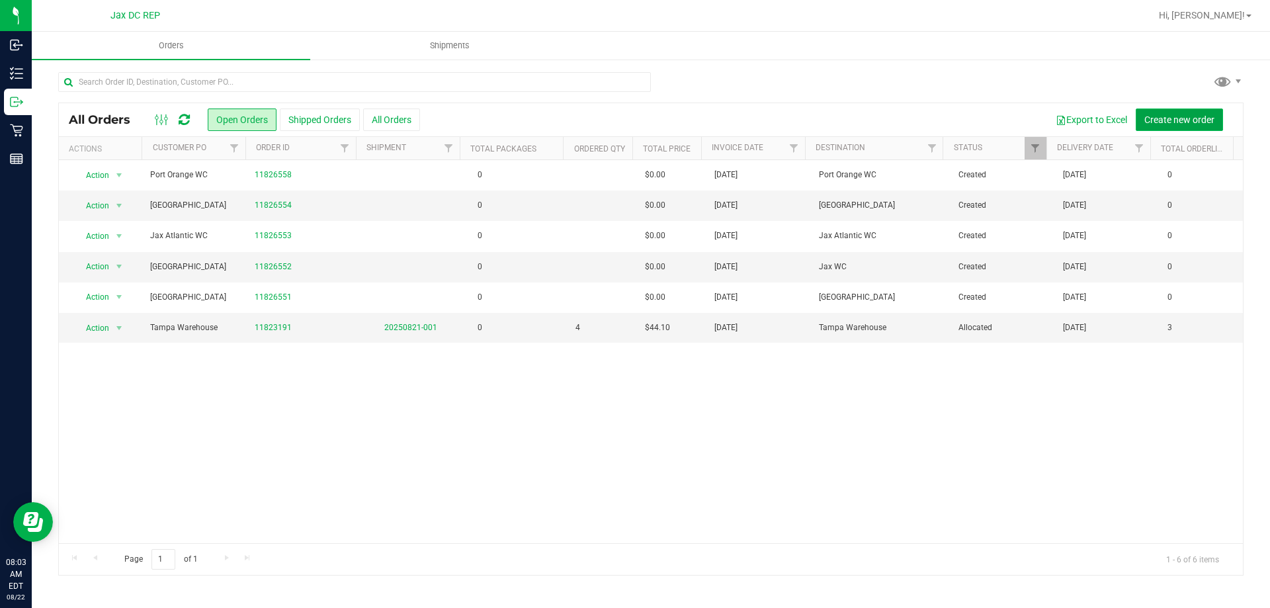
click at [1185, 124] on span "Create new order" at bounding box center [1179, 119] width 70 height 11
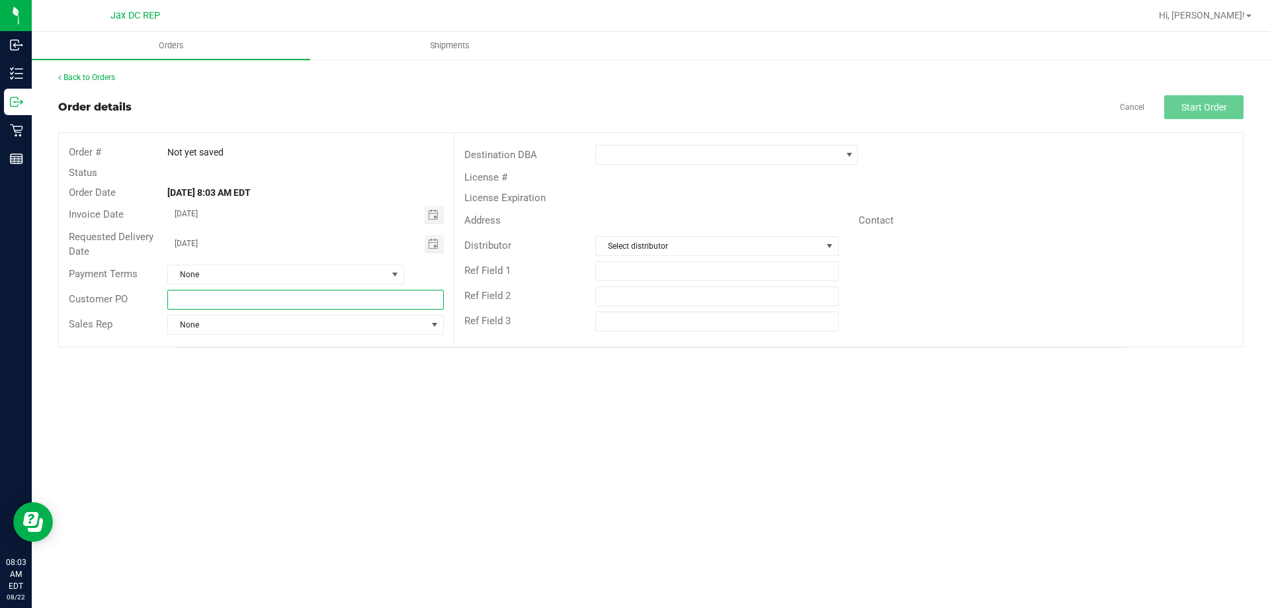
click at [250, 302] on input "text" at bounding box center [305, 300] width 276 height 20
type input "[PERSON_NAME][GEOGRAPHIC_DATA]"
click at [628, 151] on span at bounding box center [718, 154] width 245 height 19
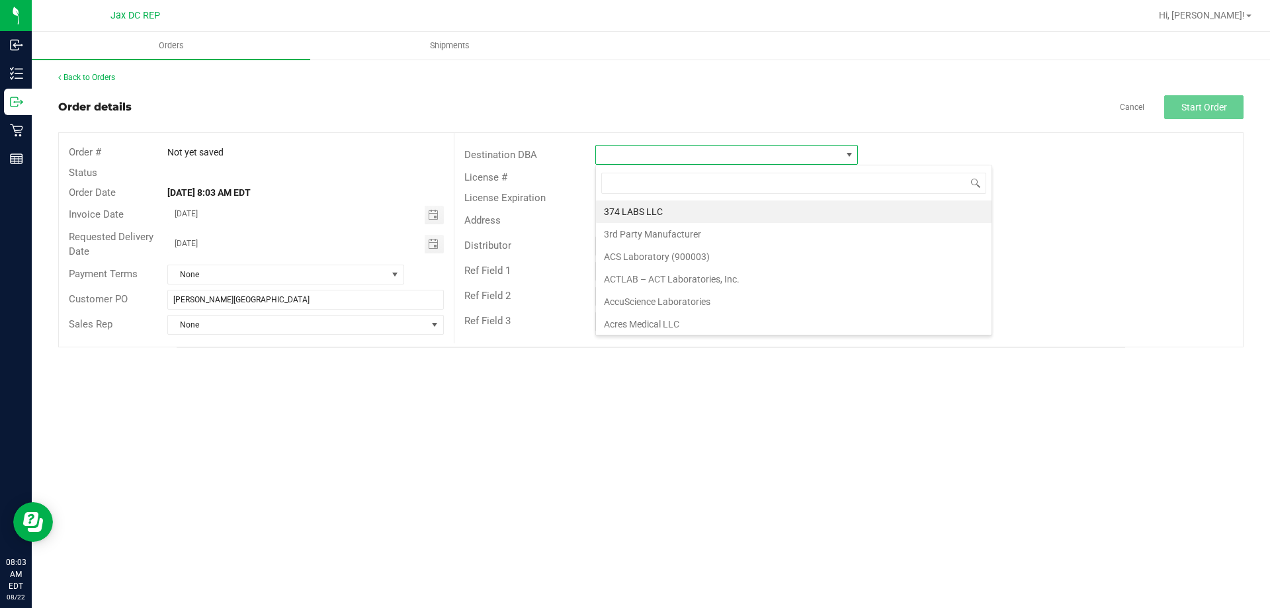
scroll to position [20, 263]
type input "[PERSON_NAME]"
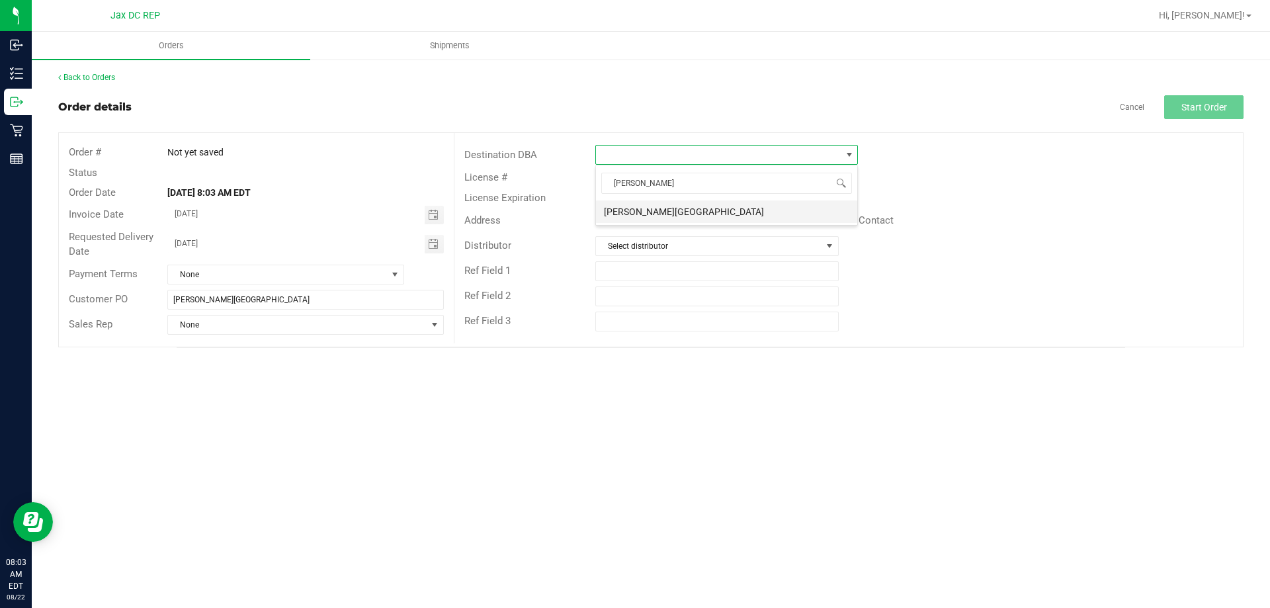
click at [698, 213] on li "[PERSON_NAME][GEOGRAPHIC_DATA]" at bounding box center [726, 211] width 261 height 22
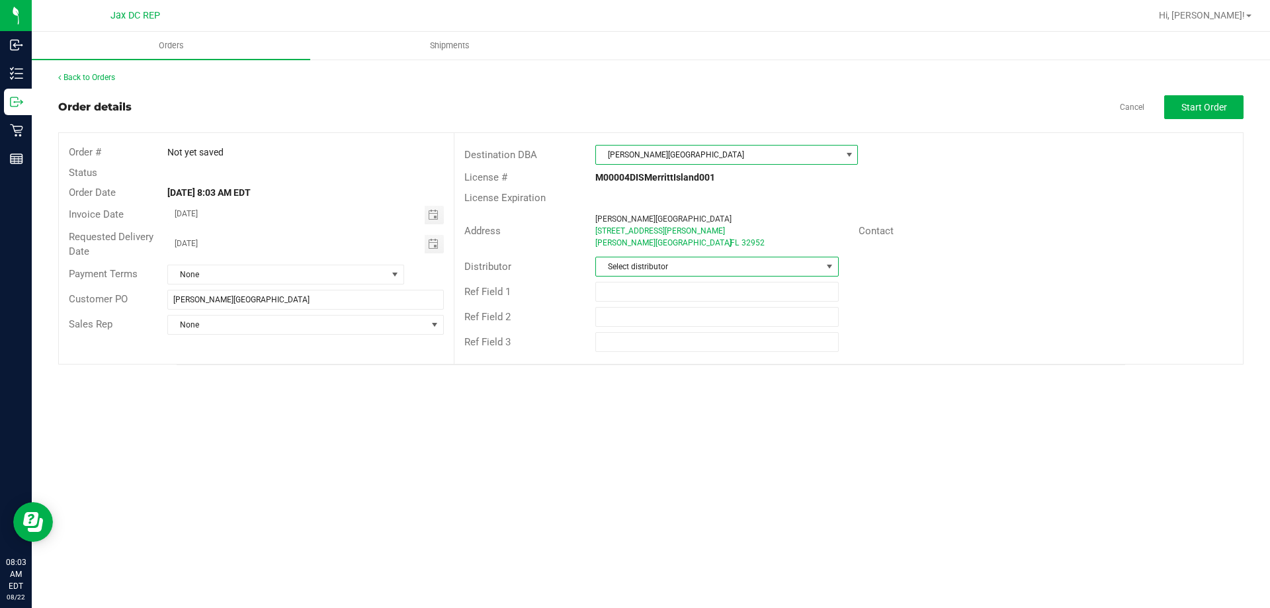
click at [641, 269] on span "Select distributor" at bounding box center [708, 266] width 225 height 19
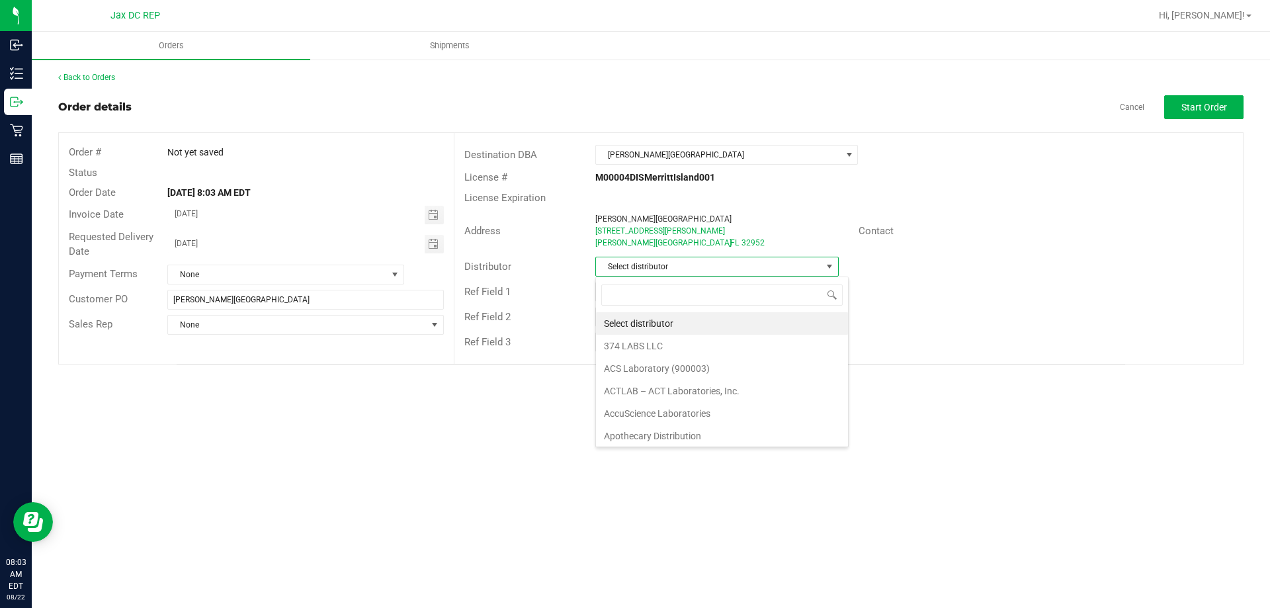
scroll to position [20, 243]
type input "jax"
click at [633, 321] on li "JAX DC REP" at bounding box center [716, 323] width 241 height 22
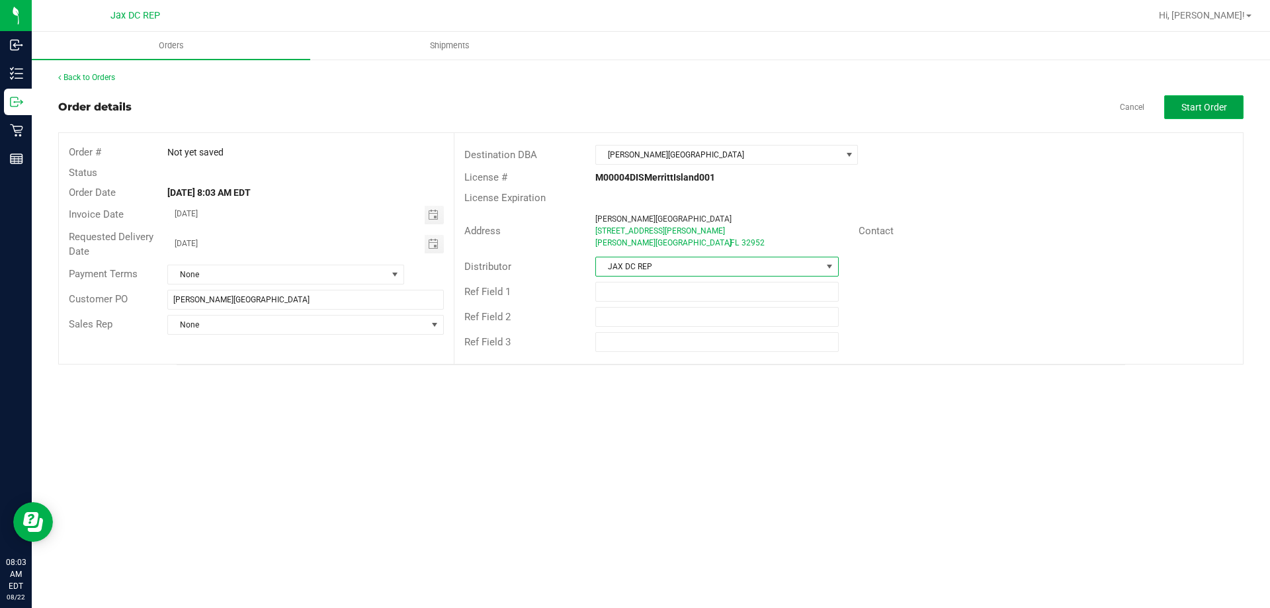
click at [1199, 114] on button "Start Order" at bounding box center [1203, 107] width 79 height 24
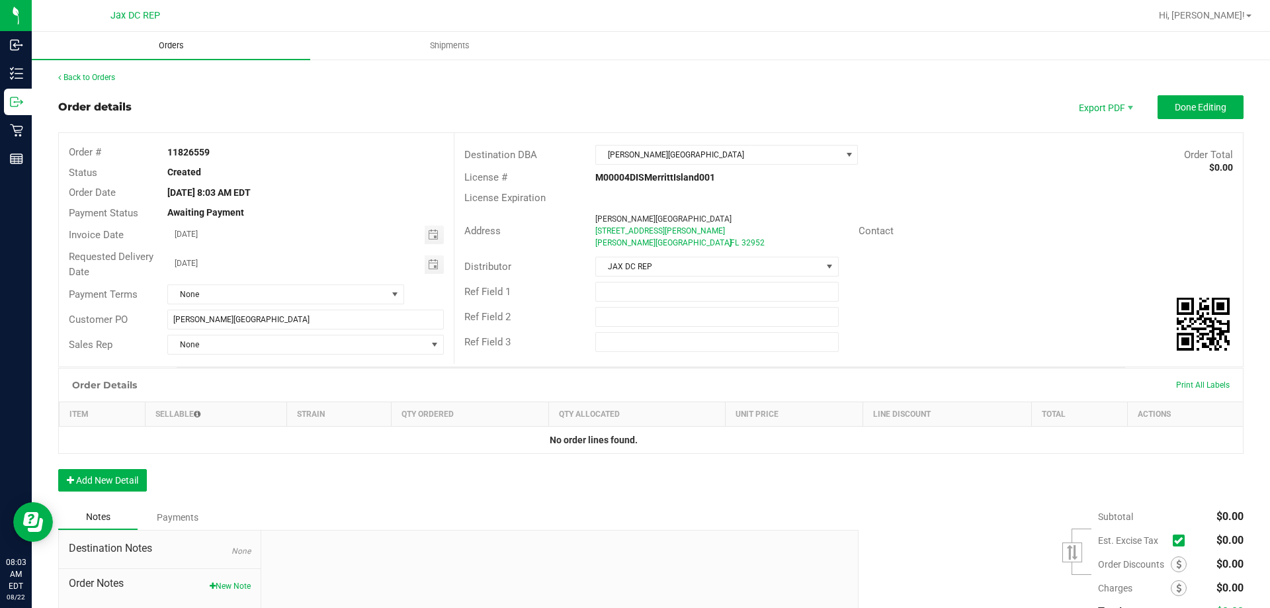
click at [165, 44] on span "Orders" at bounding box center [171, 46] width 61 height 12
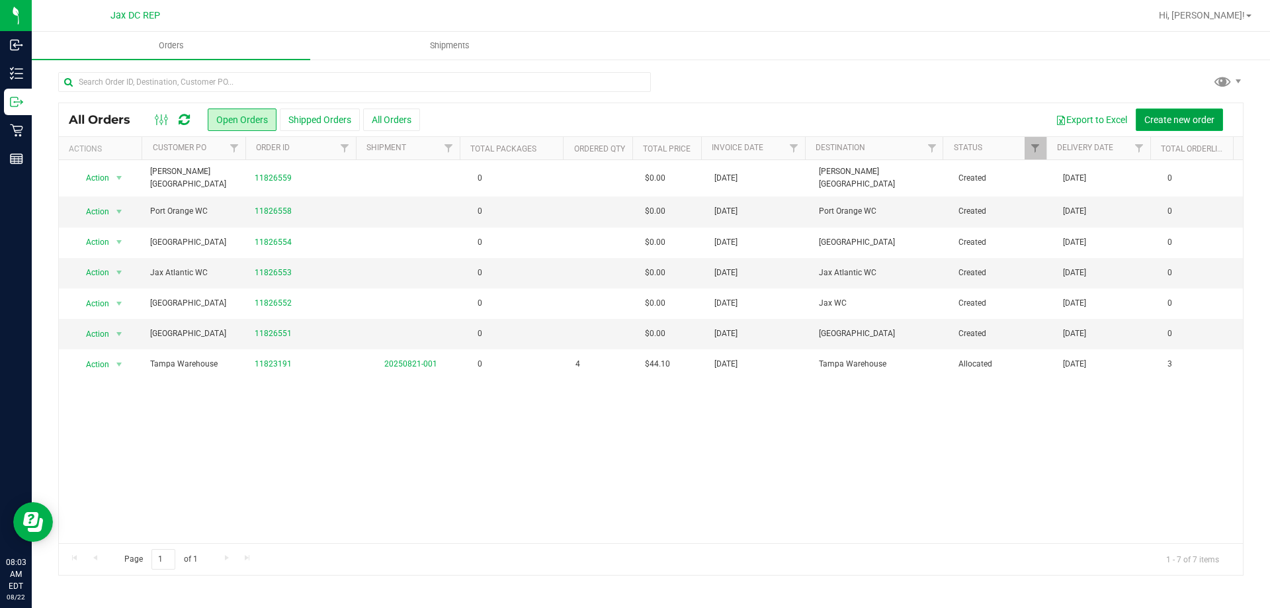
click at [1205, 116] on span "Create new order" at bounding box center [1179, 119] width 70 height 11
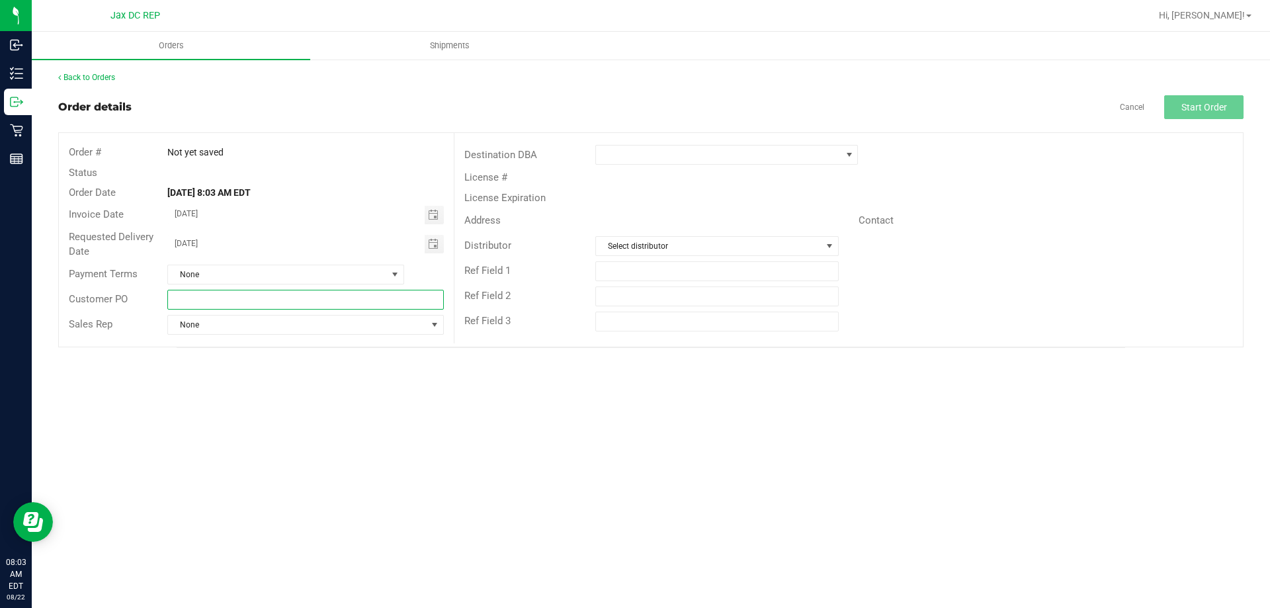
click at [254, 290] on input "text" at bounding box center [305, 300] width 276 height 20
type input "[GEOGRAPHIC_DATA]"
click at [787, 157] on span at bounding box center [718, 154] width 245 height 19
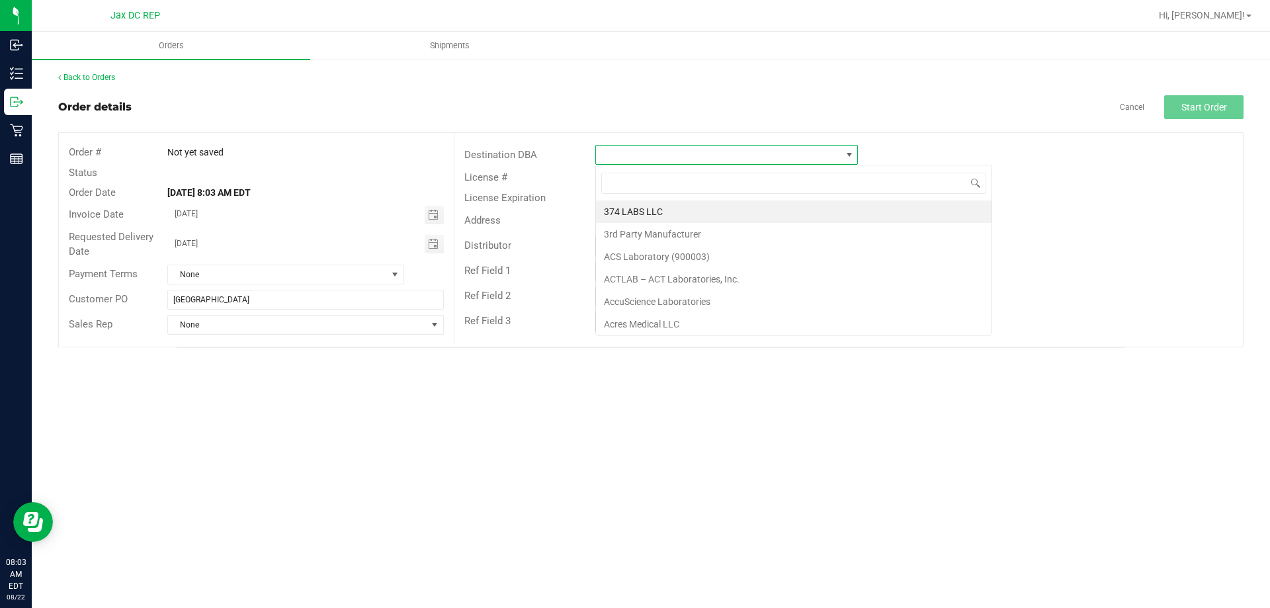
scroll to position [20, 263]
type input "palm"
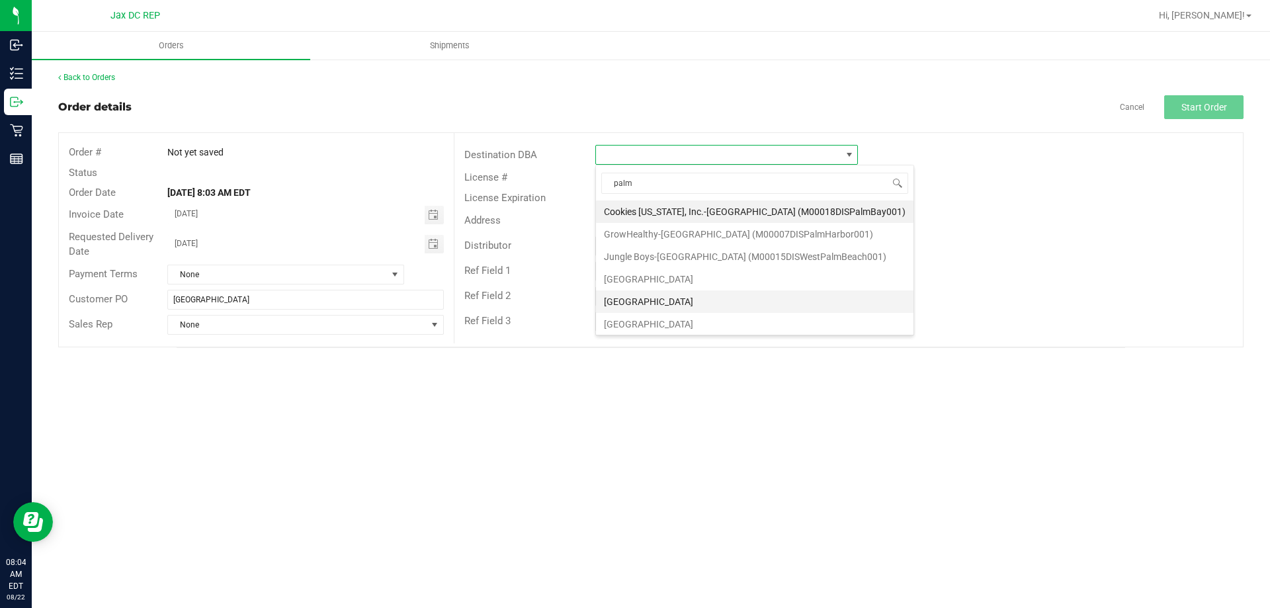
click at [620, 296] on li "[GEOGRAPHIC_DATA]" at bounding box center [754, 301] width 317 height 22
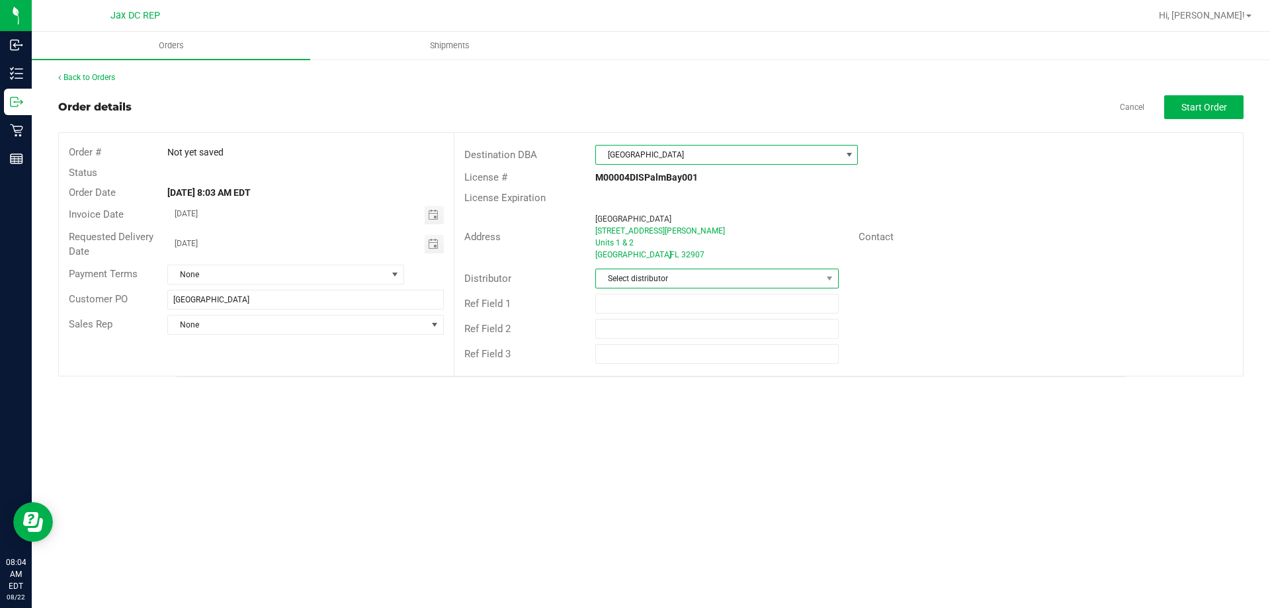
click at [638, 269] on span "Select distributor" at bounding box center [708, 278] width 225 height 19
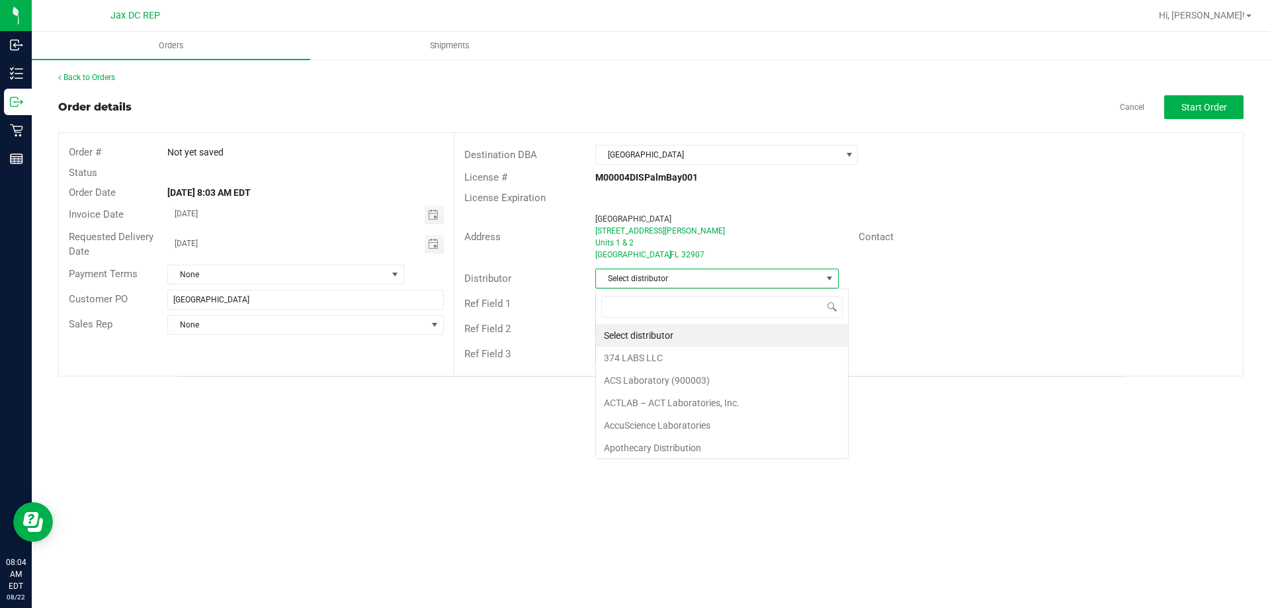
scroll to position [20, 243]
type input "jax"
click at [632, 335] on li "JAX DC REP" at bounding box center [716, 335] width 241 height 22
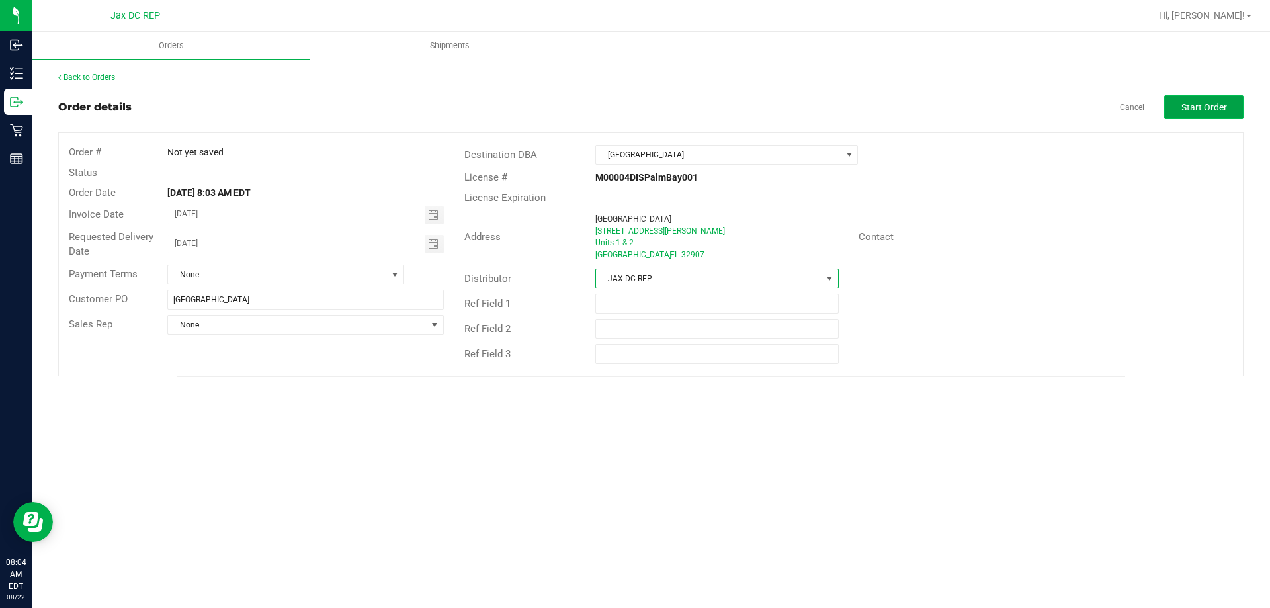
click at [1201, 114] on button "Start Order" at bounding box center [1203, 107] width 79 height 24
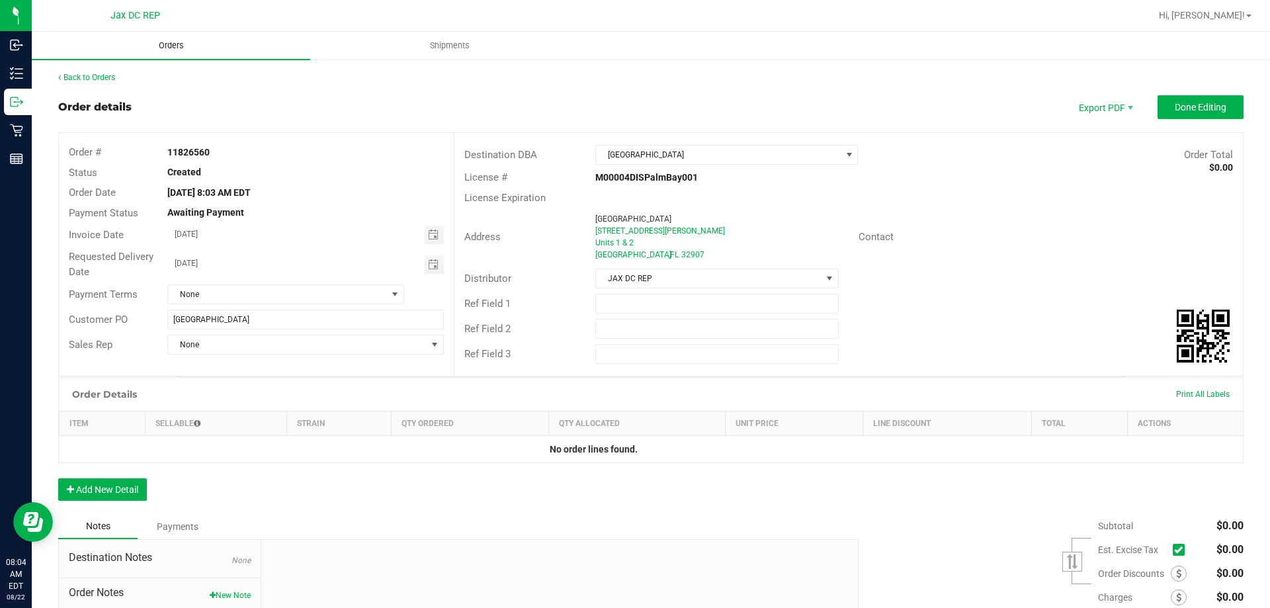
click at [172, 45] on span "Orders" at bounding box center [171, 46] width 61 height 12
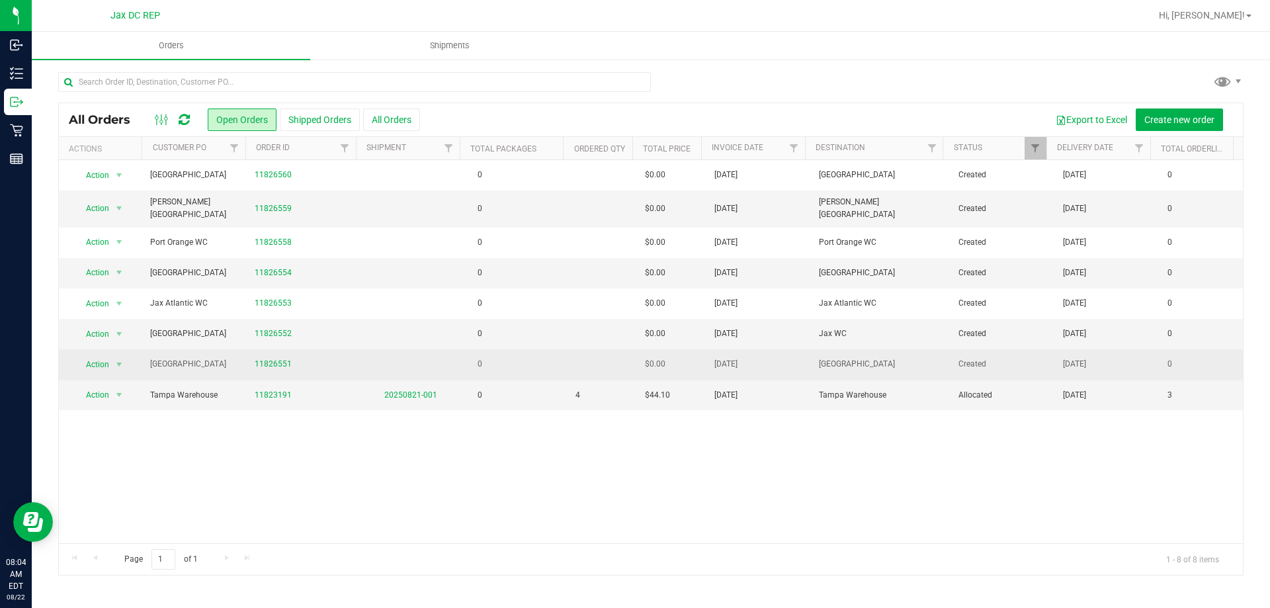
click at [554, 359] on td "0" at bounding box center [515, 364] width 104 height 30
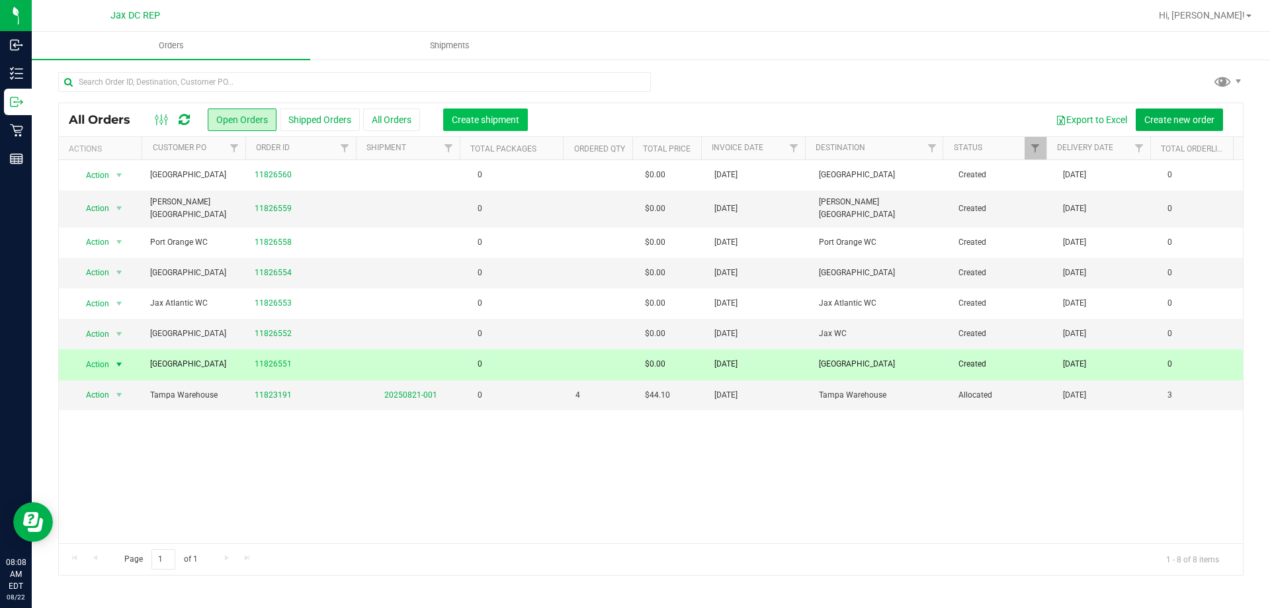
click at [510, 122] on span "Create shipment" at bounding box center [485, 119] width 67 height 11
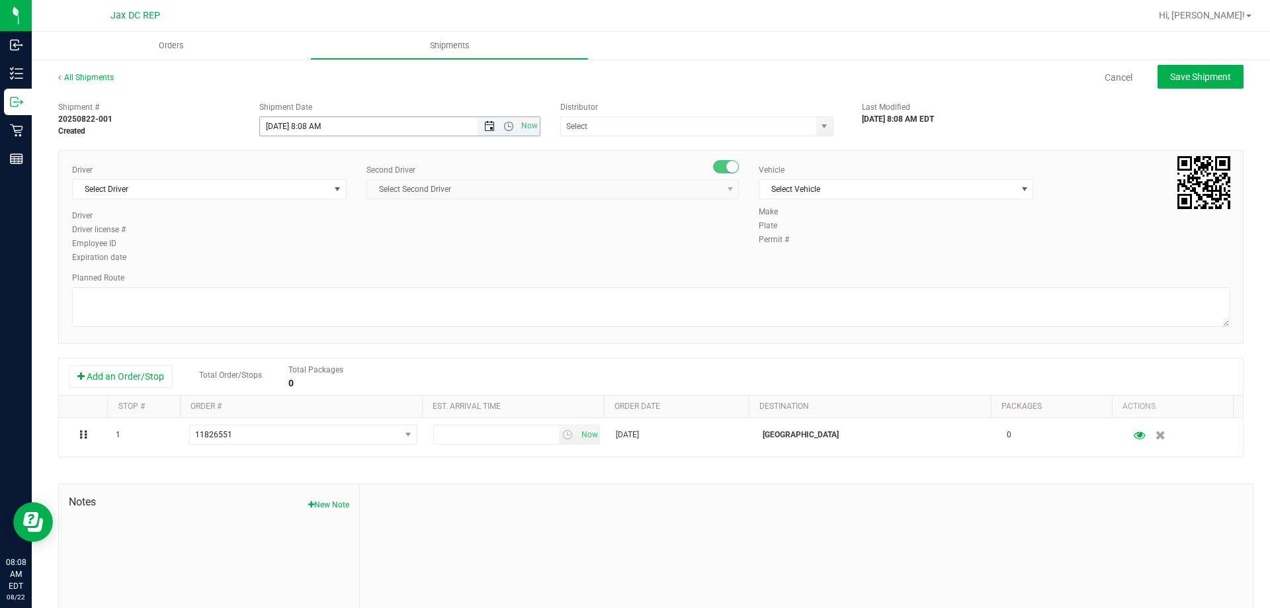
click at [487, 124] on span "Open the date view" at bounding box center [489, 126] width 11 height 11
click at [284, 282] on link "25" at bounding box center [288, 281] width 19 height 20
click at [504, 126] on span "Open the time view" at bounding box center [508, 126] width 11 height 11
drag, startPoint x: 289, startPoint y: 232, endPoint x: 298, endPoint y: 226, distance: 11.0
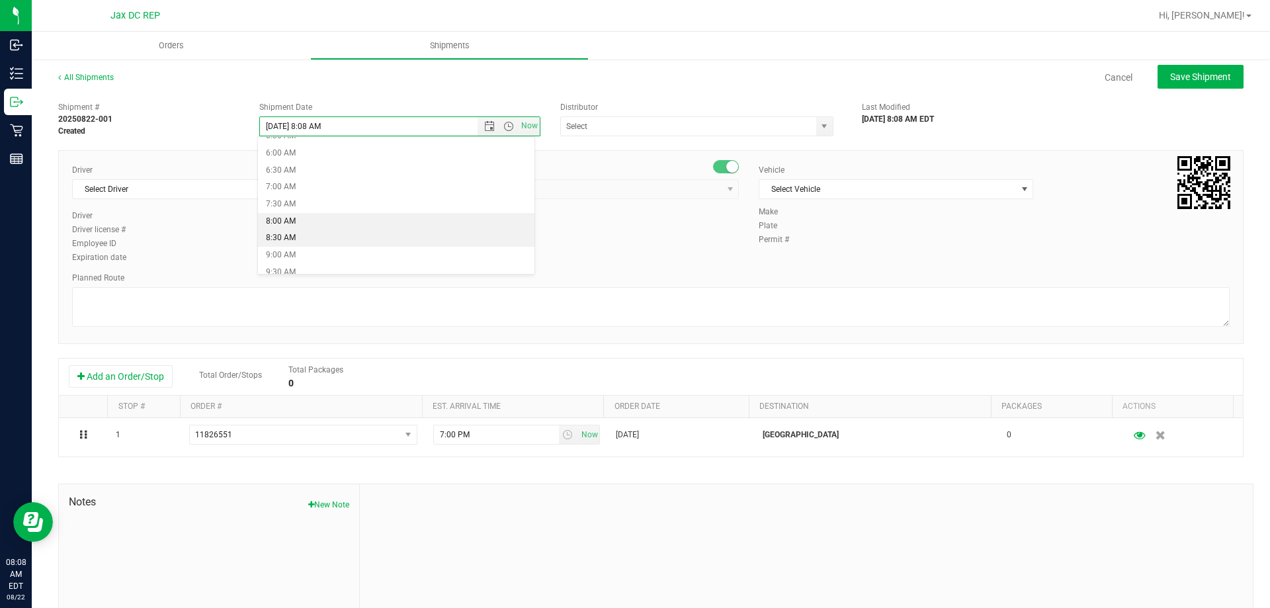
click at [290, 233] on li "8:30 AM" at bounding box center [396, 237] width 276 height 17
type input "[DATE] 8:30 AM"
click at [585, 126] on input "text" at bounding box center [684, 126] width 247 height 19
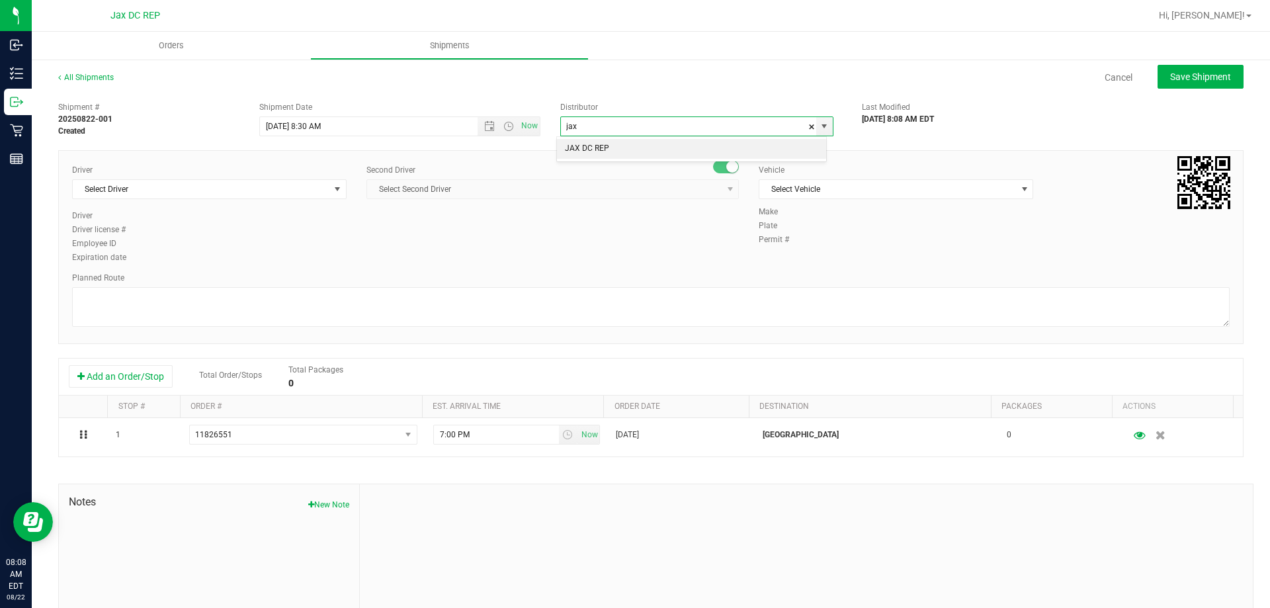
click at [583, 141] on li "JAX DC REP" at bounding box center [691, 149] width 269 height 20
type input "JAX DC REP"
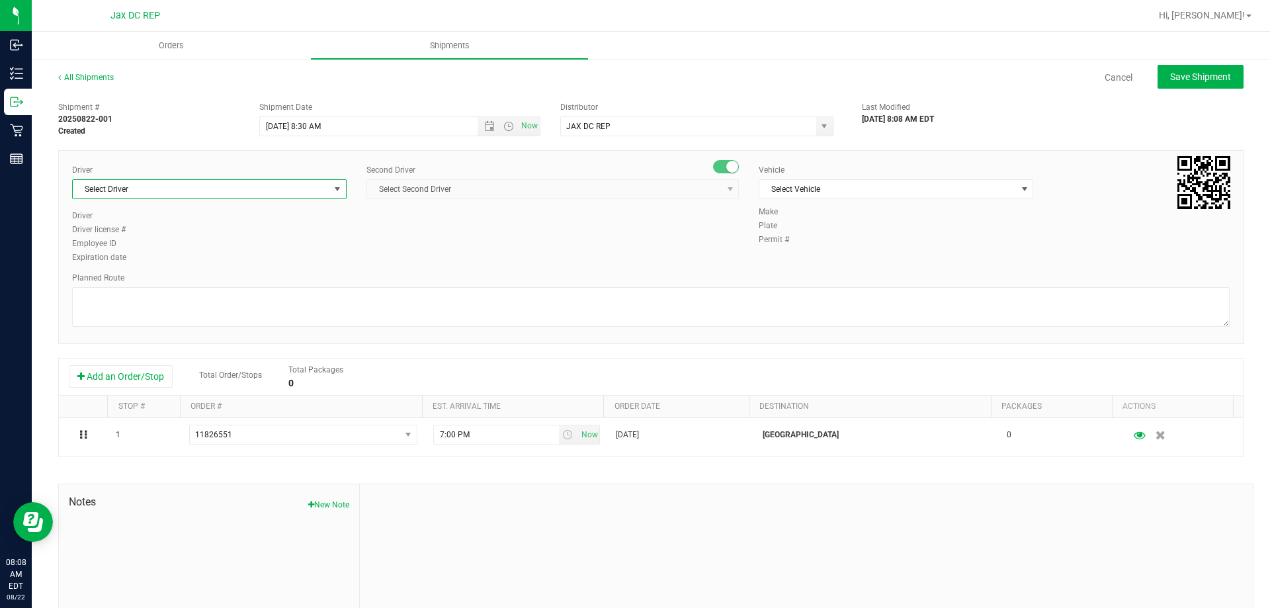
click at [273, 194] on span "Select Driver" at bounding box center [201, 189] width 257 height 19
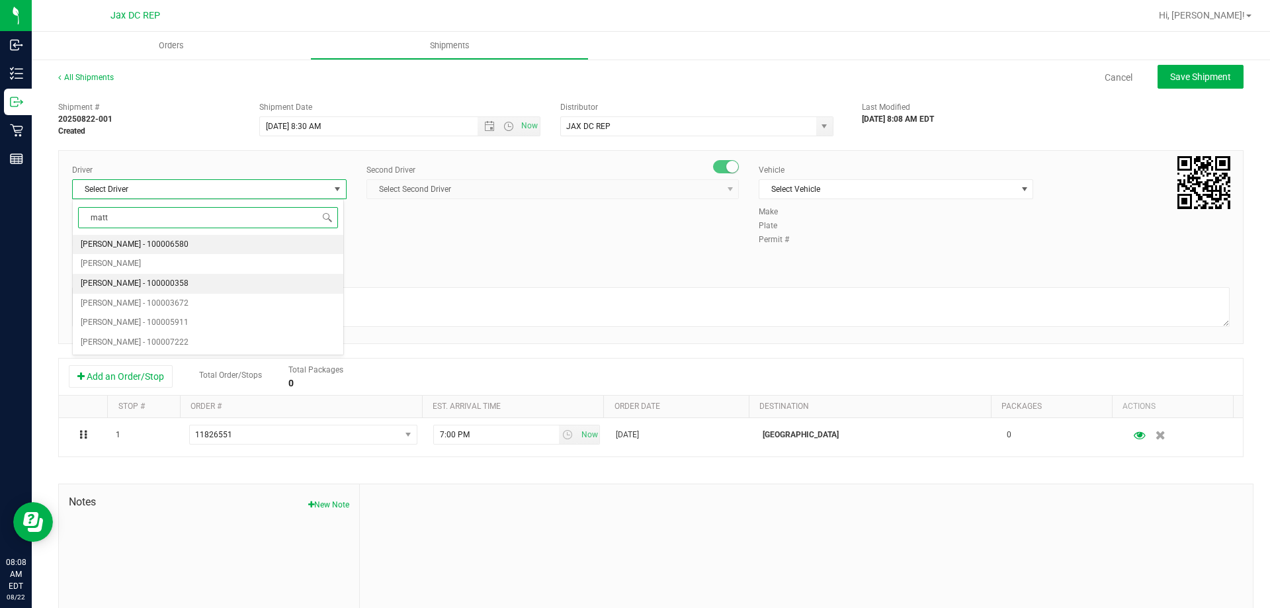
click at [151, 284] on span "[PERSON_NAME] - 100000358" at bounding box center [135, 283] width 108 height 17
type input "matt"
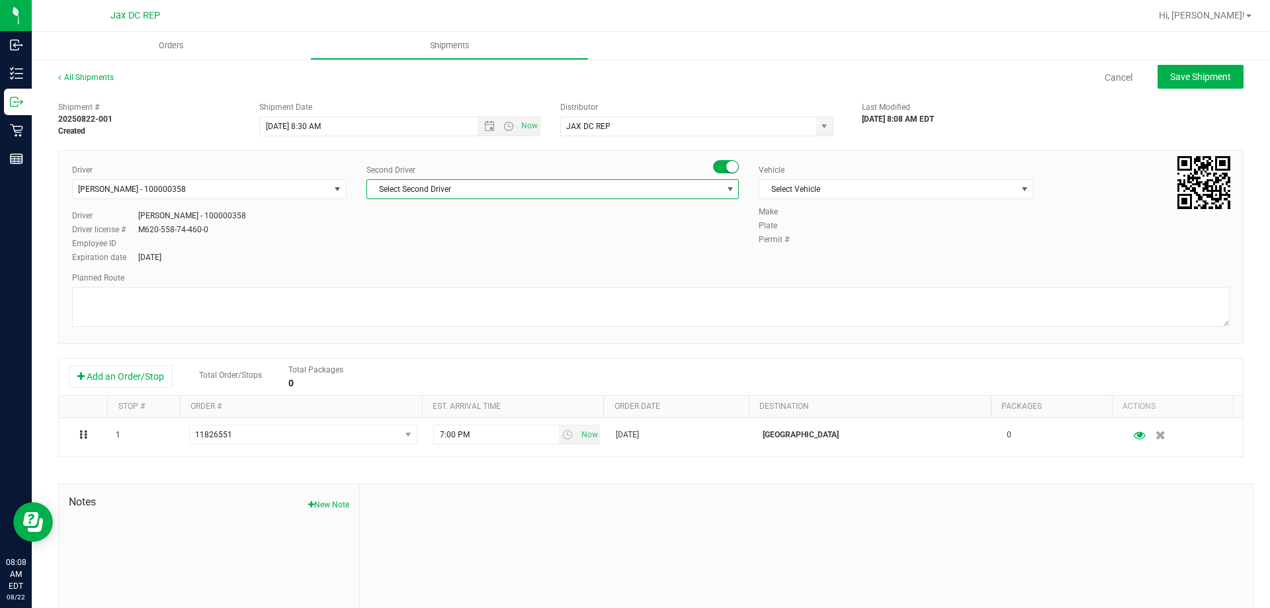
click at [423, 194] on span "Select Second Driver" at bounding box center [544, 189] width 354 height 19
click at [258, 189] on span "[PERSON_NAME] - 100000358" at bounding box center [201, 189] width 257 height 19
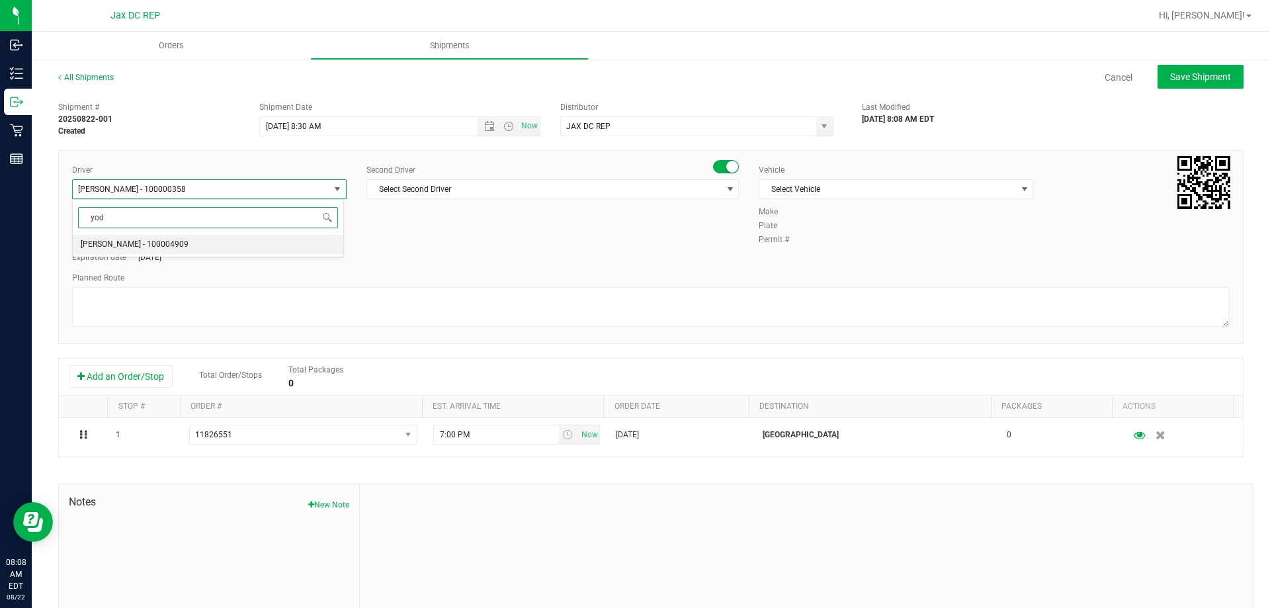
scroll to position [0, 0]
click at [143, 239] on span "[PERSON_NAME] - 100004909" at bounding box center [135, 244] width 108 height 17
type input "yod"
click at [407, 185] on span "Select Second Driver" at bounding box center [544, 189] width 354 height 19
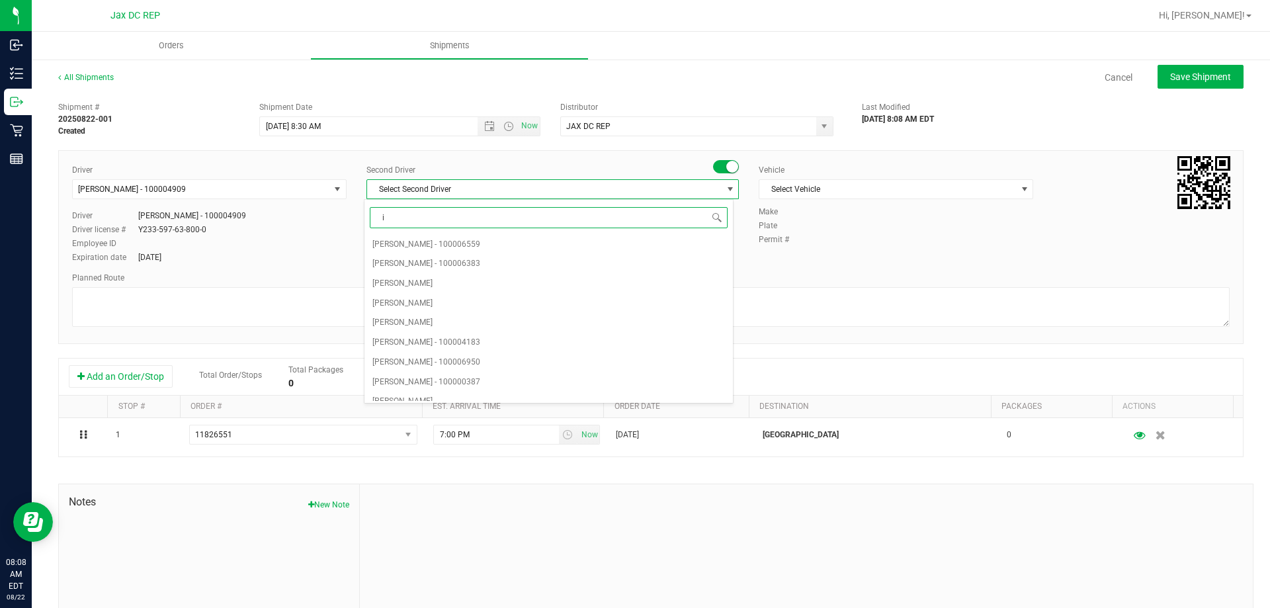
type input "is"
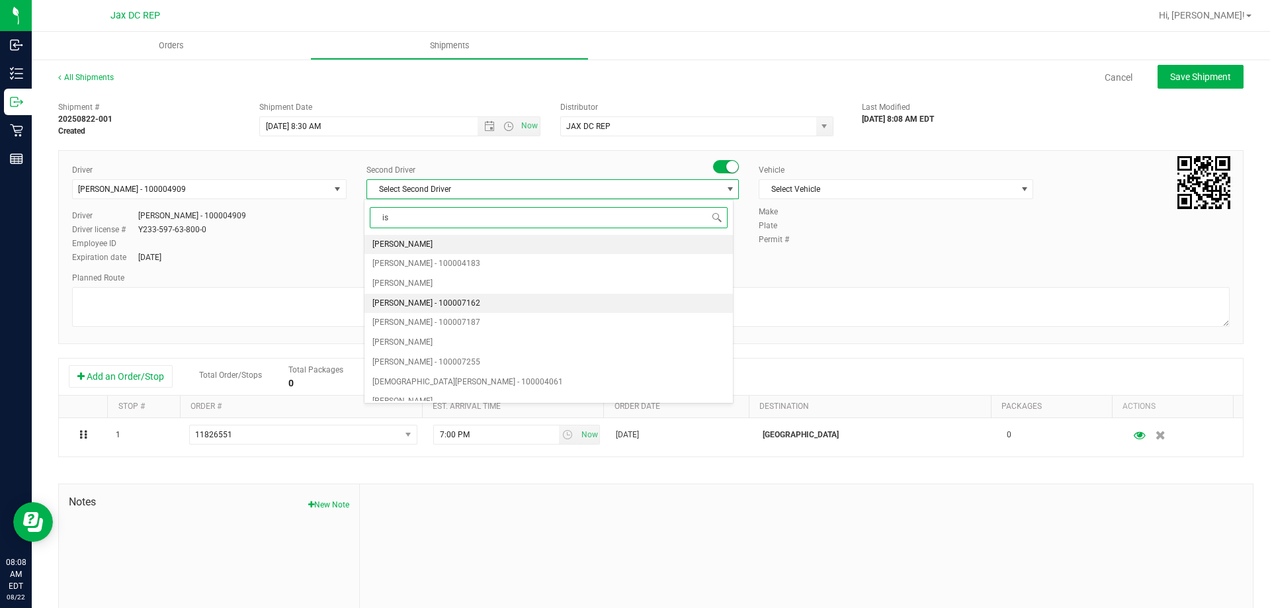
click at [417, 305] on span "[PERSON_NAME] - 100007162" at bounding box center [426, 303] width 108 height 17
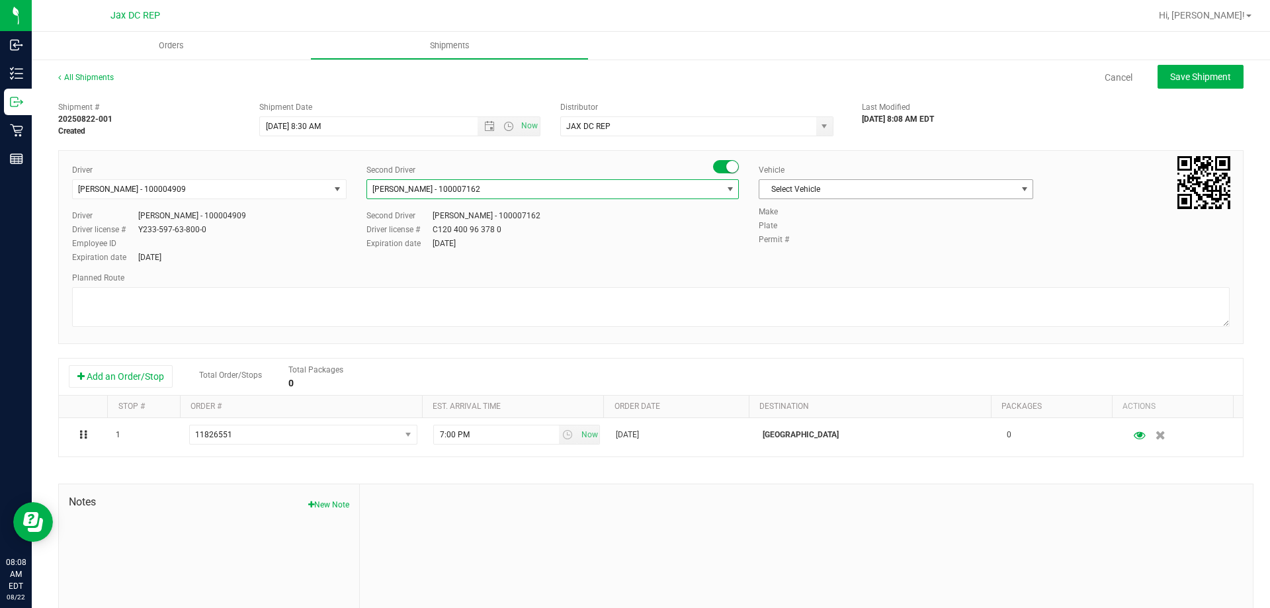
click at [777, 188] on span "Select Vehicle" at bounding box center [887, 189] width 257 height 19
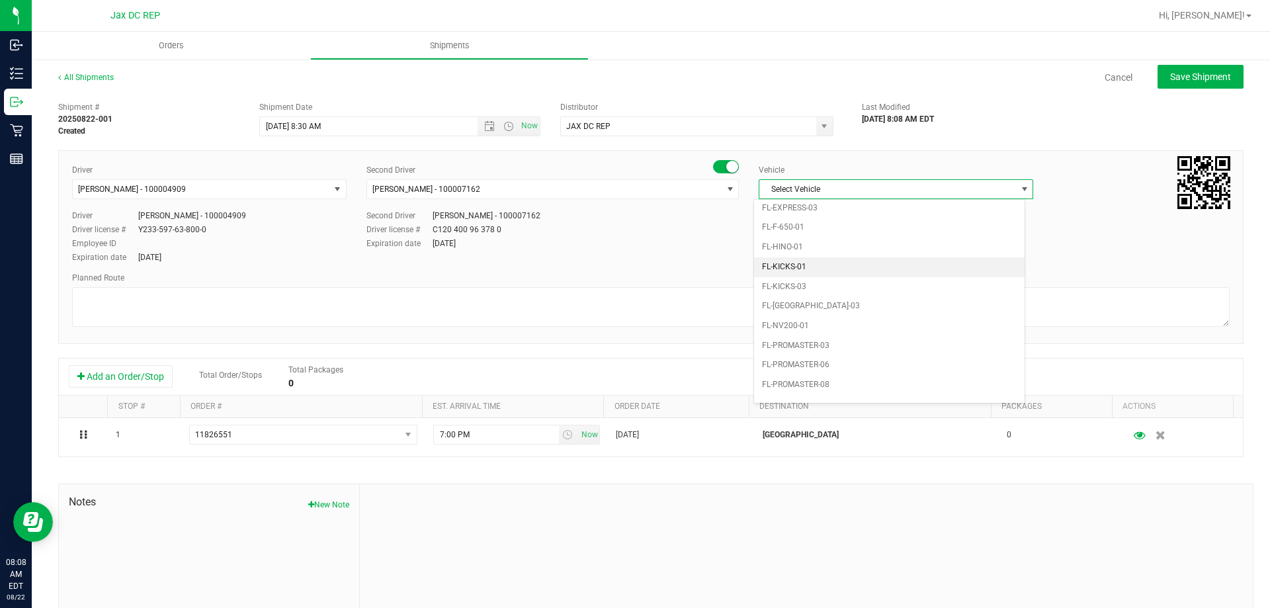
scroll to position [372, 0]
click at [799, 270] on li "FL-[GEOGRAPHIC_DATA]-03" at bounding box center [889, 273] width 270 height 20
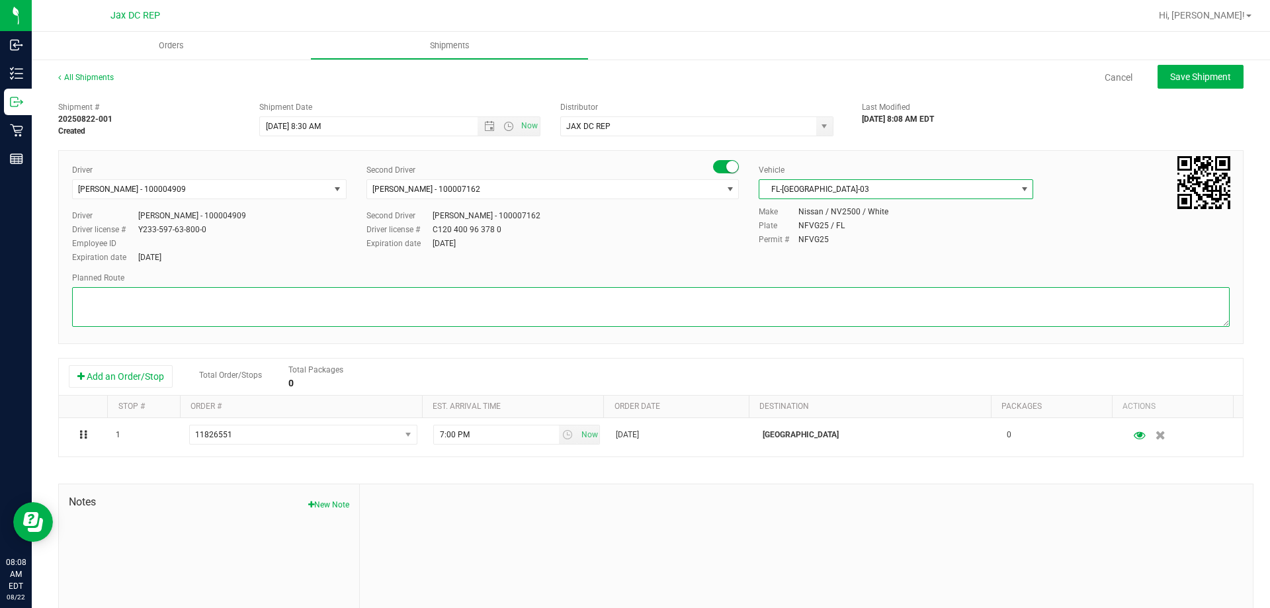
click at [789, 309] on textarea at bounding box center [650, 307] width 1157 height 40
drag, startPoint x: 141, startPoint y: 325, endPoint x: 61, endPoint y: 311, distance: 80.6
click at [61, 311] on div "Driver [PERSON_NAME] - 100004909 Select Driver [PERSON_NAME] - 100004909 HGlAEP…" at bounding box center [650, 247] width 1185 height 194
click at [276, 293] on textarea at bounding box center [650, 307] width 1157 height 40
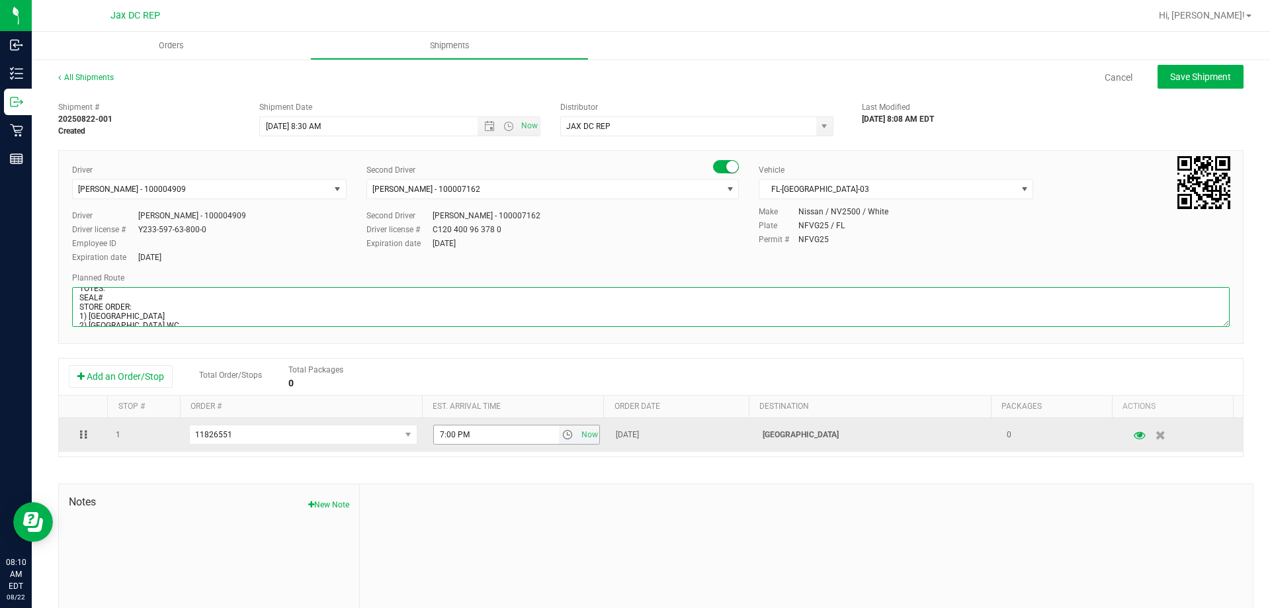
click at [562, 432] on span "select" at bounding box center [567, 434] width 11 height 11
type textarea "Orange Park WC TOTES: SEAL# STORE ORDER: 1) [GEOGRAPHIC_DATA] 2) [GEOGRAPHIC_DA…"
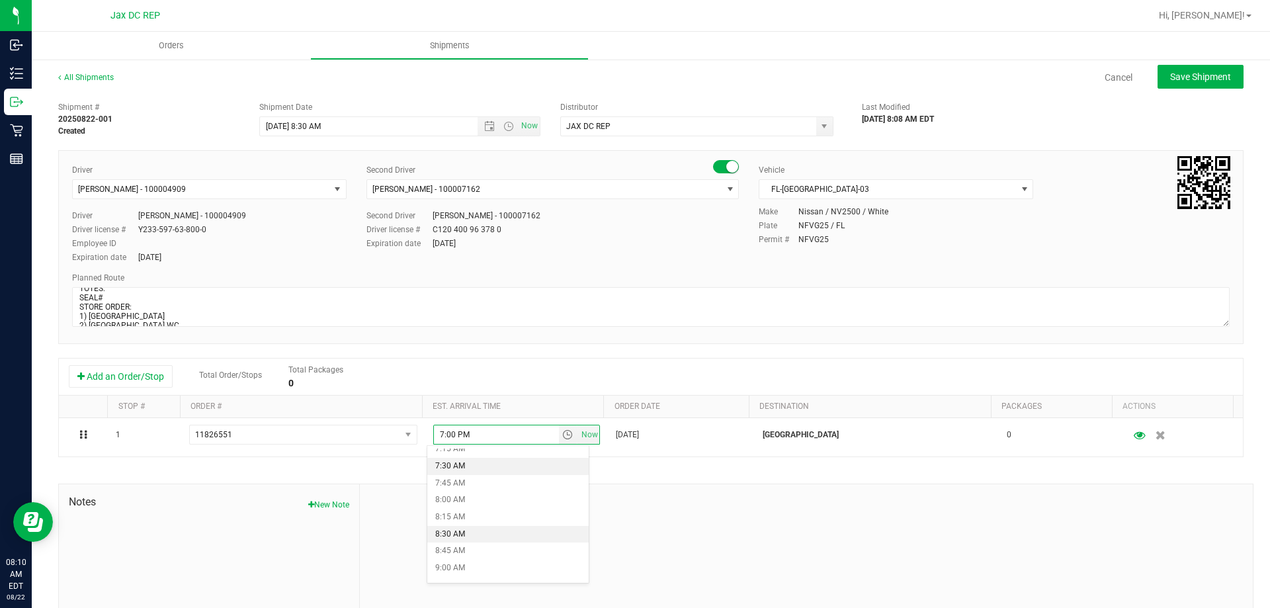
scroll to position [529, 0]
click at [479, 532] on li "9:00 AM" at bounding box center [507, 539] width 161 height 17
click at [1191, 65] on button "Save Shipment" at bounding box center [1200, 77] width 86 height 24
type input "[DATE] 12:30 PM"
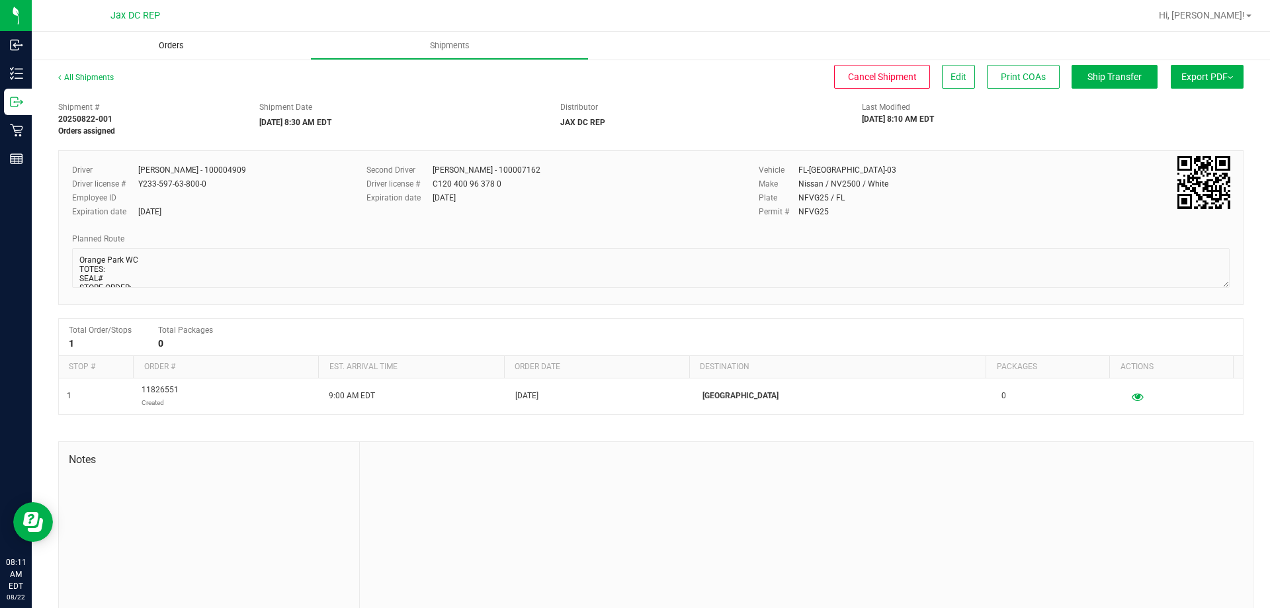
click at [171, 41] on span "Orders" at bounding box center [171, 46] width 61 height 12
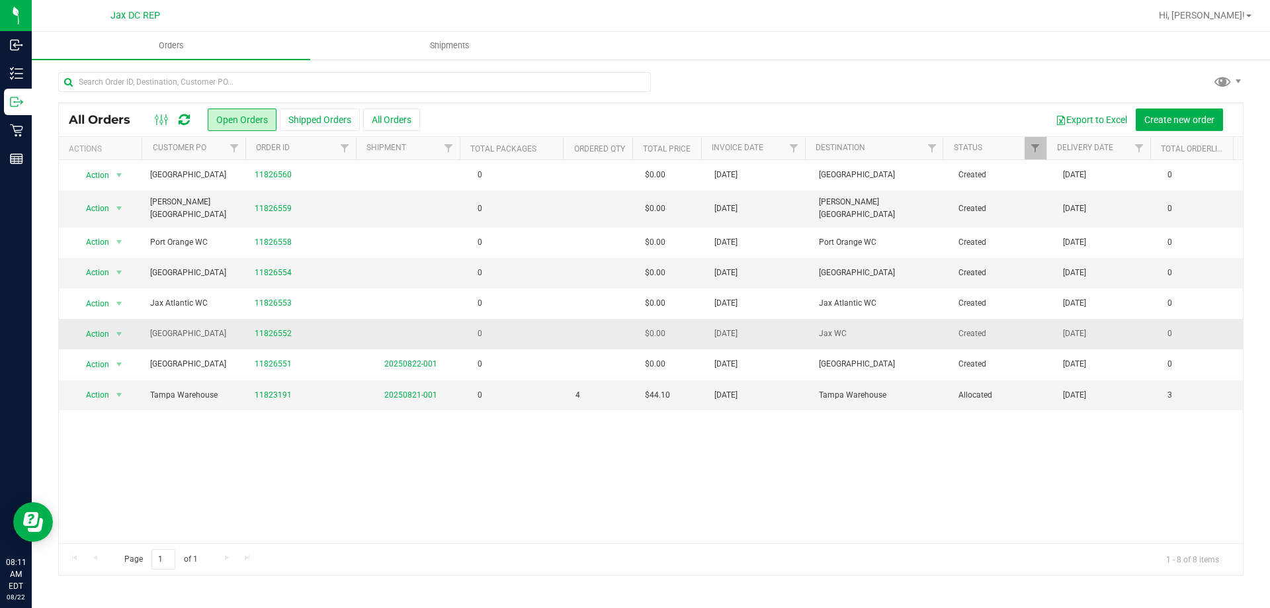
click at [479, 334] on span "0" at bounding box center [480, 333] width 18 height 19
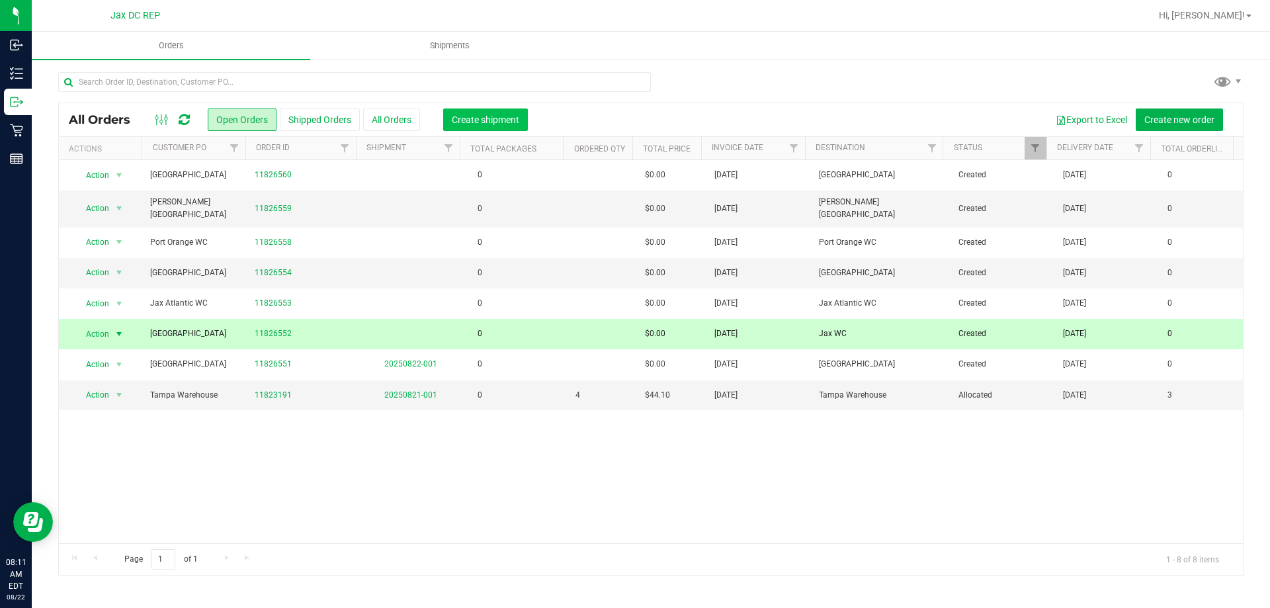
click at [483, 121] on span "Create shipment" at bounding box center [485, 119] width 67 height 11
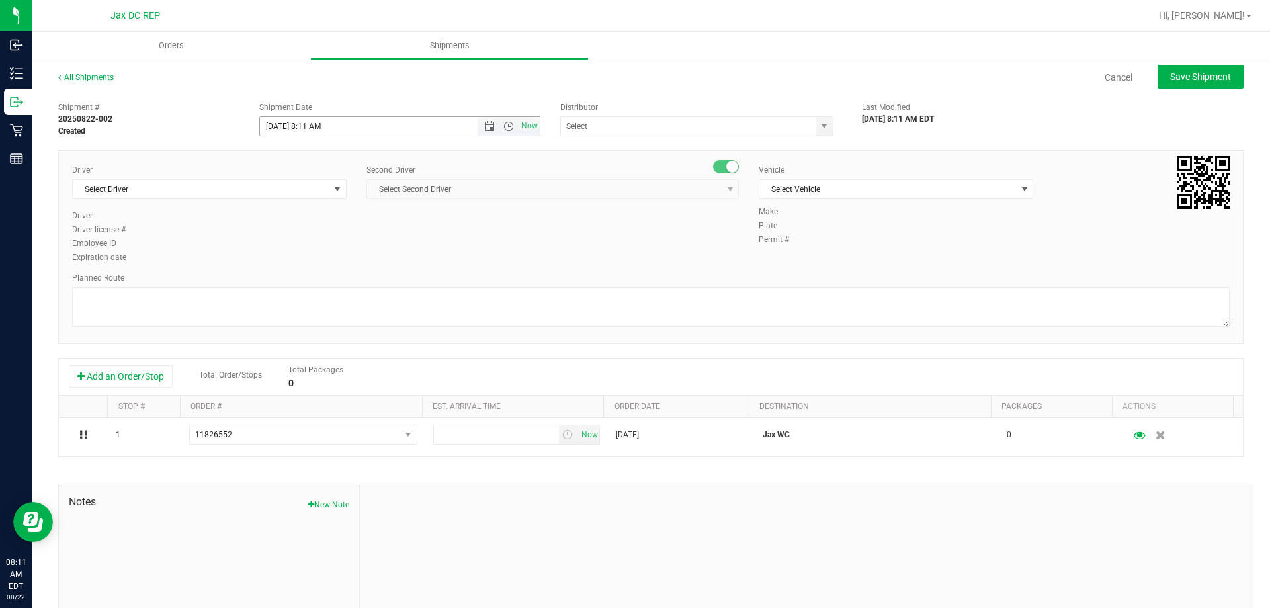
click at [491, 119] on span "Now" at bounding box center [508, 126] width 62 height 19
click at [489, 123] on span "Open the date view" at bounding box center [489, 126] width 11 height 11
click at [282, 280] on link "25" at bounding box center [288, 281] width 19 height 20
click at [508, 127] on span "Open the time view" at bounding box center [508, 126] width 11 height 11
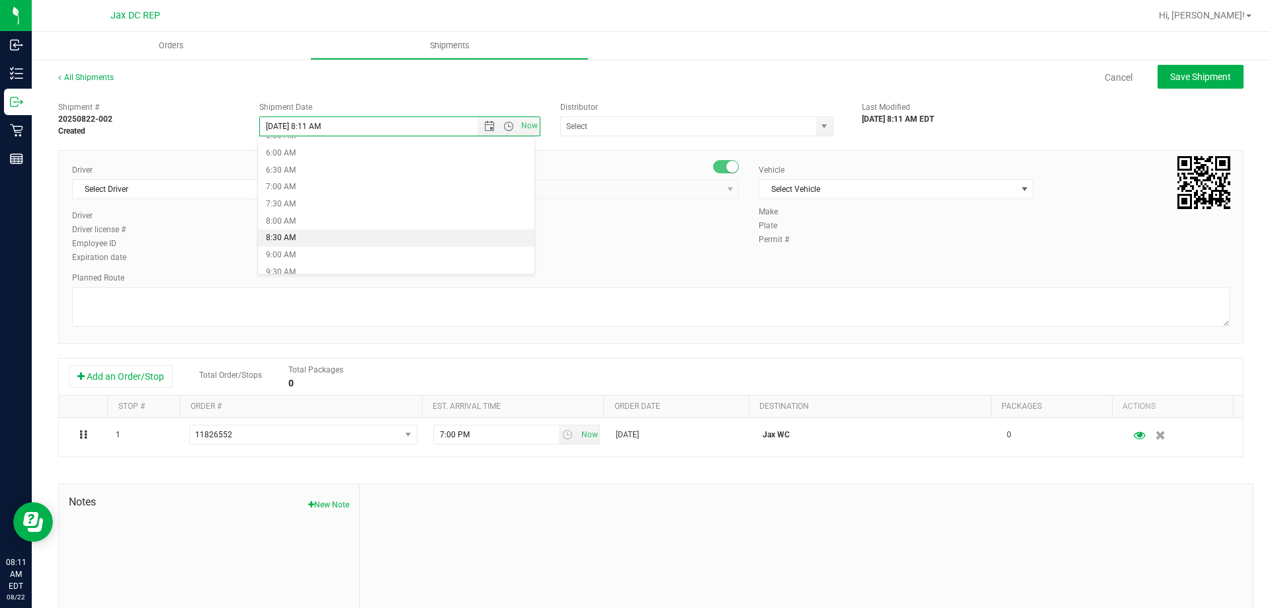
click at [292, 235] on li "8:30 AM" at bounding box center [396, 237] width 276 height 17
type input "[DATE] 8:30 AM"
click at [645, 134] on input "text" at bounding box center [684, 126] width 247 height 19
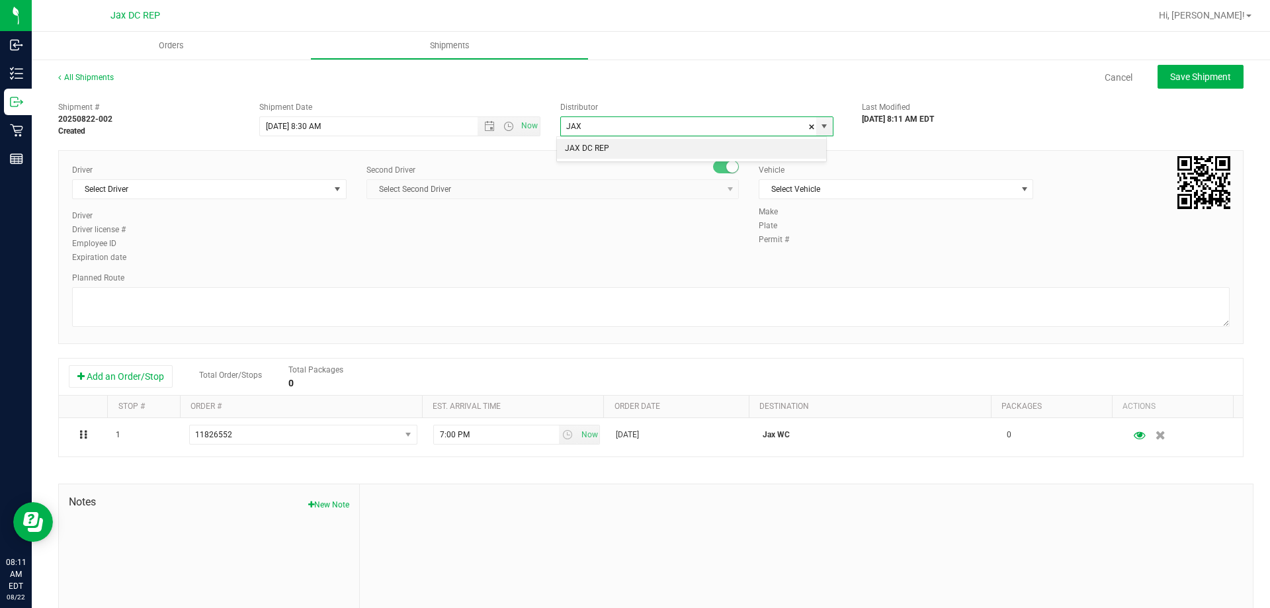
click at [600, 140] on li "JAX DC REP" at bounding box center [691, 149] width 269 height 20
type input "JAX DC REP"
click at [299, 192] on span "Select Driver" at bounding box center [201, 189] width 257 height 19
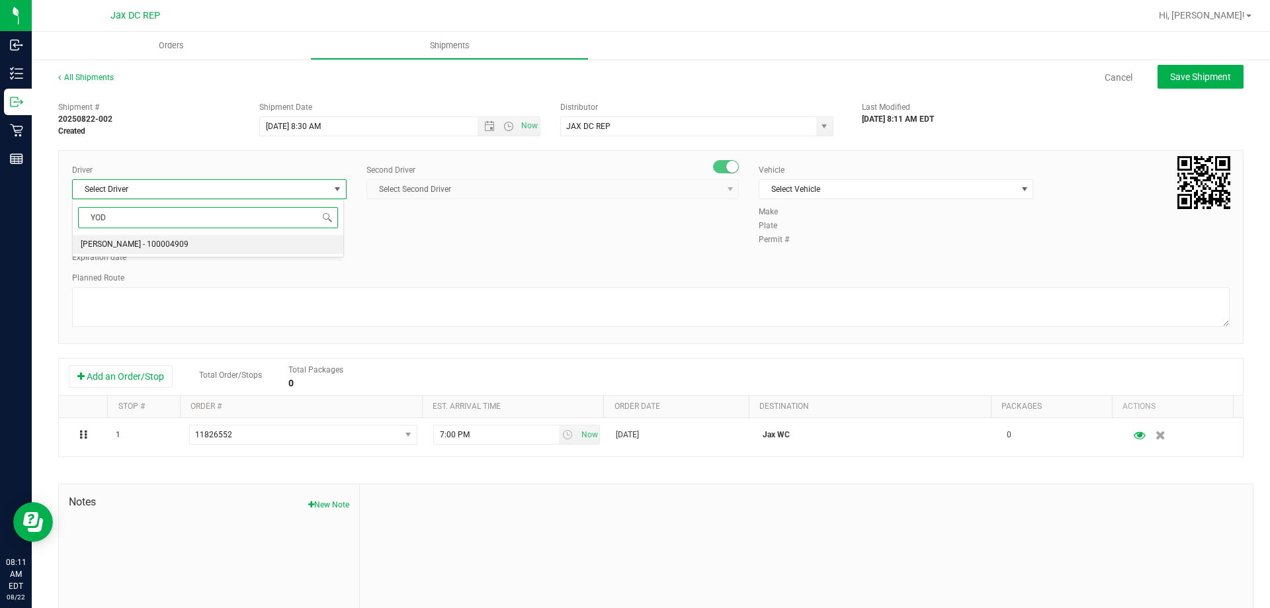
click at [143, 241] on span "[PERSON_NAME] - 100004909" at bounding box center [135, 244] width 108 height 17
type input "YOD"
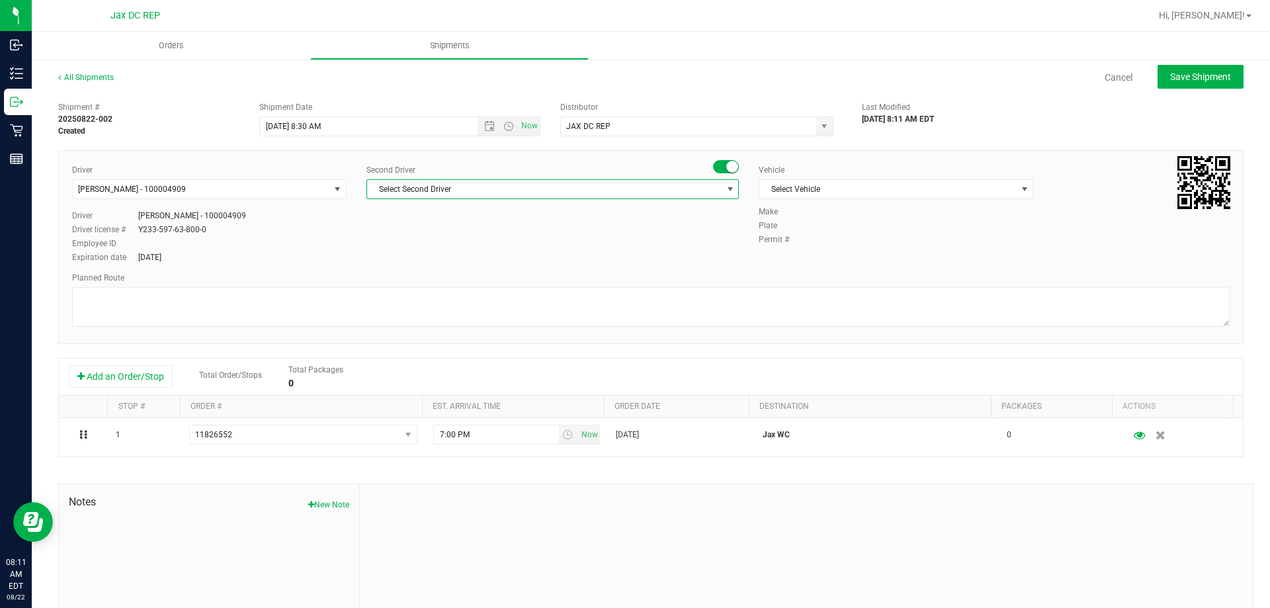
click at [483, 182] on span "Select Second Driver" at bounding box center [544, 189] width 354 height 19
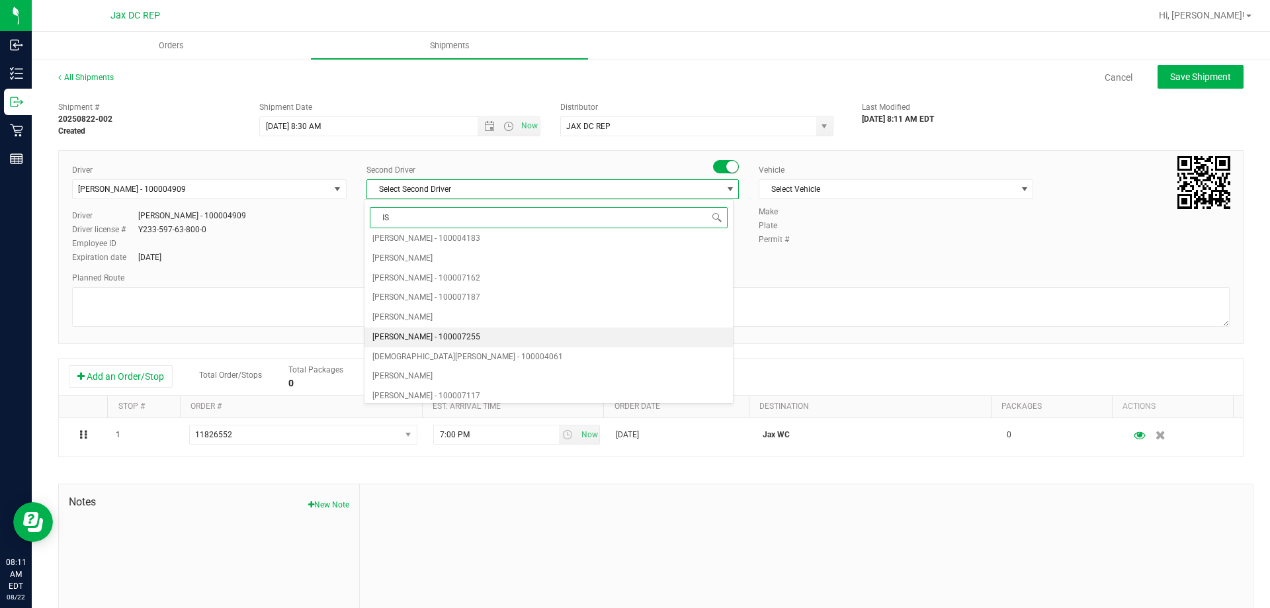
scroll to position [0, 0]
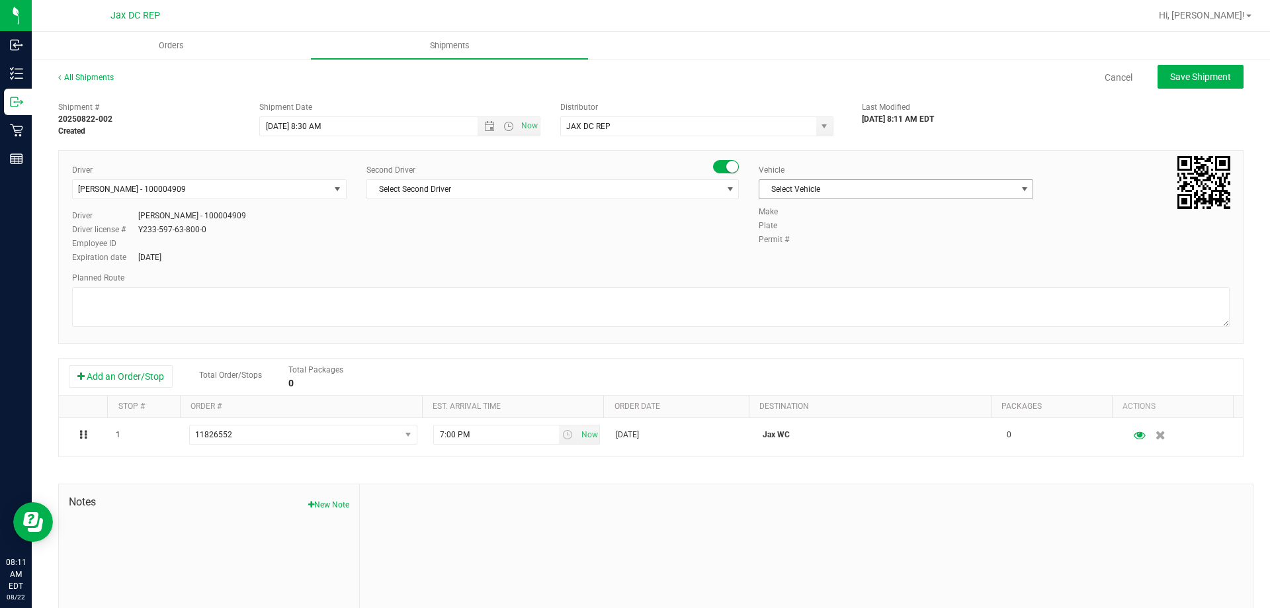
click at [881, 184] on span "Select Vehicle" at bounding box center [887, 189] width 257 height 19
click at [479, 186] on span "Select Second Driver" at bounding box center [544, 189] width 354 height 19
type input "IS"
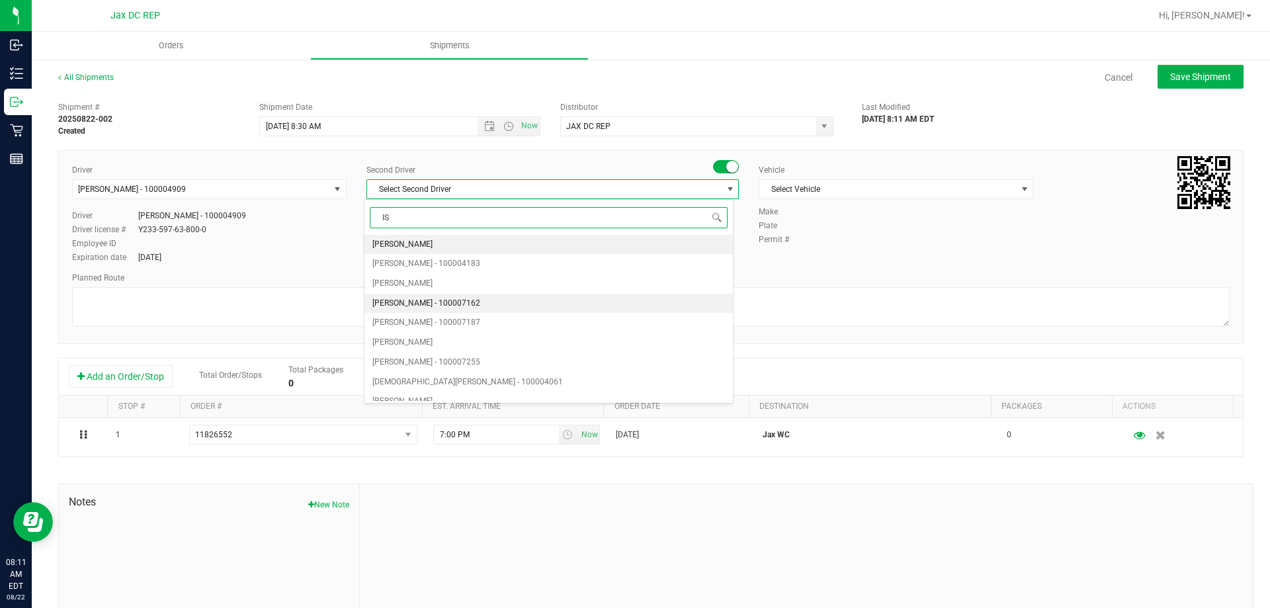
click at [423, 297] on span "[PERSON_NAME] - 100007162" at bounding box center [426, 303] width 108 height 17
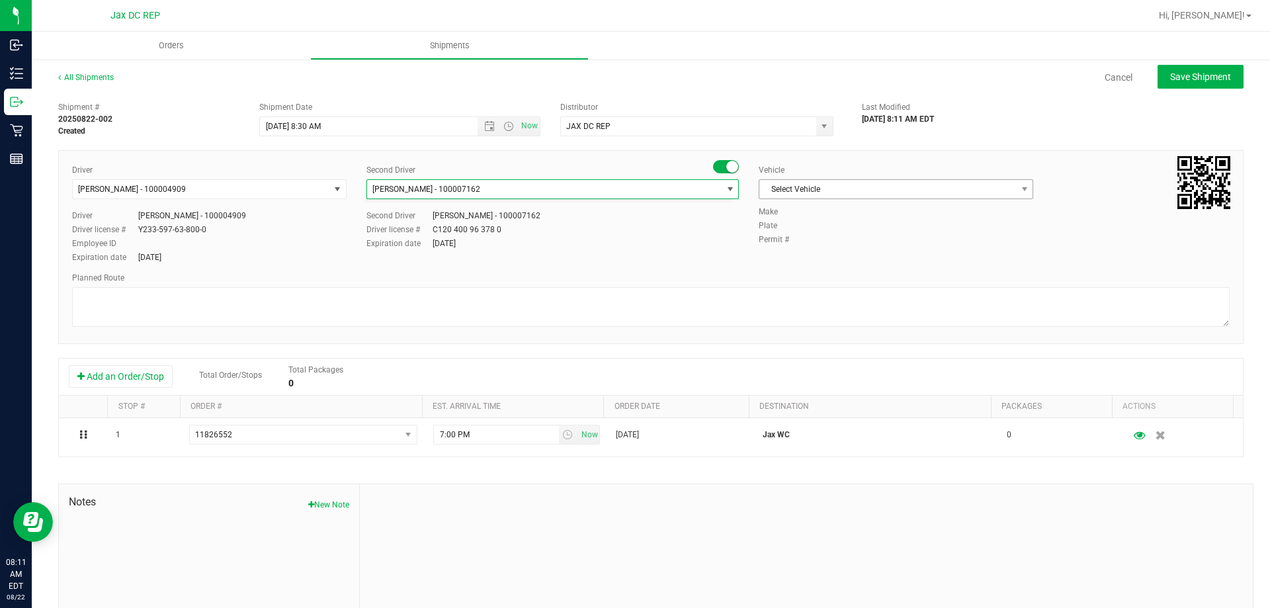
scroll to position [856, 0]
click at [823, 191] on span "Select Vehicle" at bounding box center [887, 189] width 257 height 19
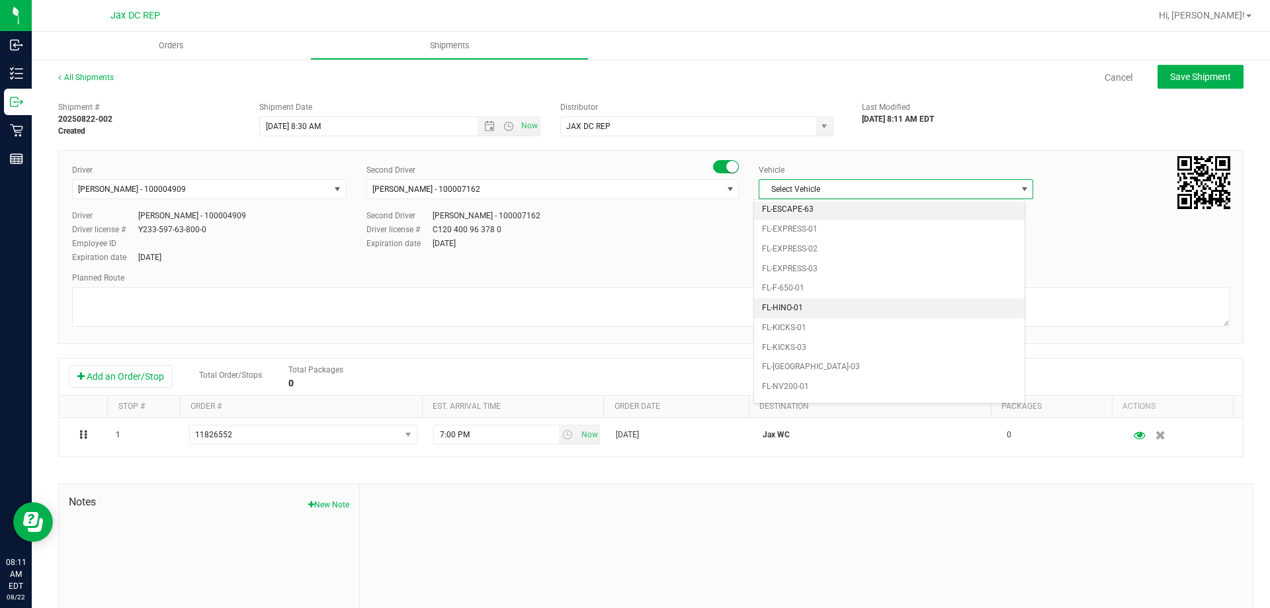
scroll to position [291, 0]
click at [797, 345] on li "FL-[GEOGRAPHIC_DATA]-03" at bounding box center [889, 353] width 270 height 20
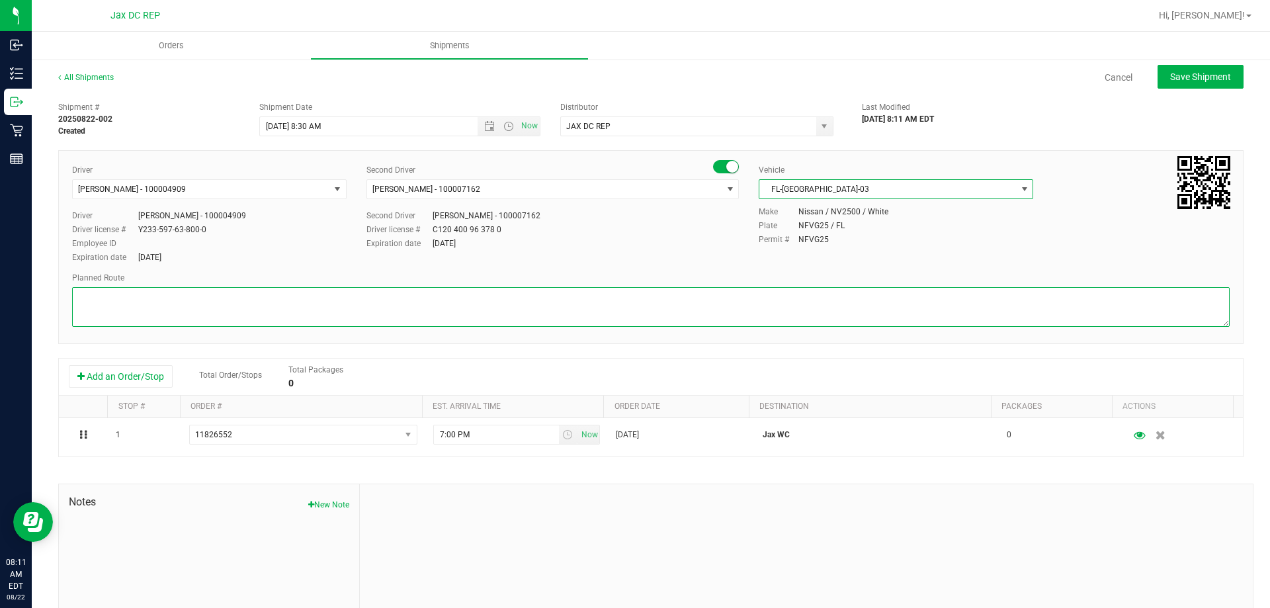
click at [790, 314] on textarea at bounding box center [650, 307] width 1157 height 40
paste textarea "1) [GEOGRAPHIC_DATA] WC 2) [GEOGRAPHIC_DATA] 3) Jax Atlantic WC 4) [GEOGRAPHIC_…"
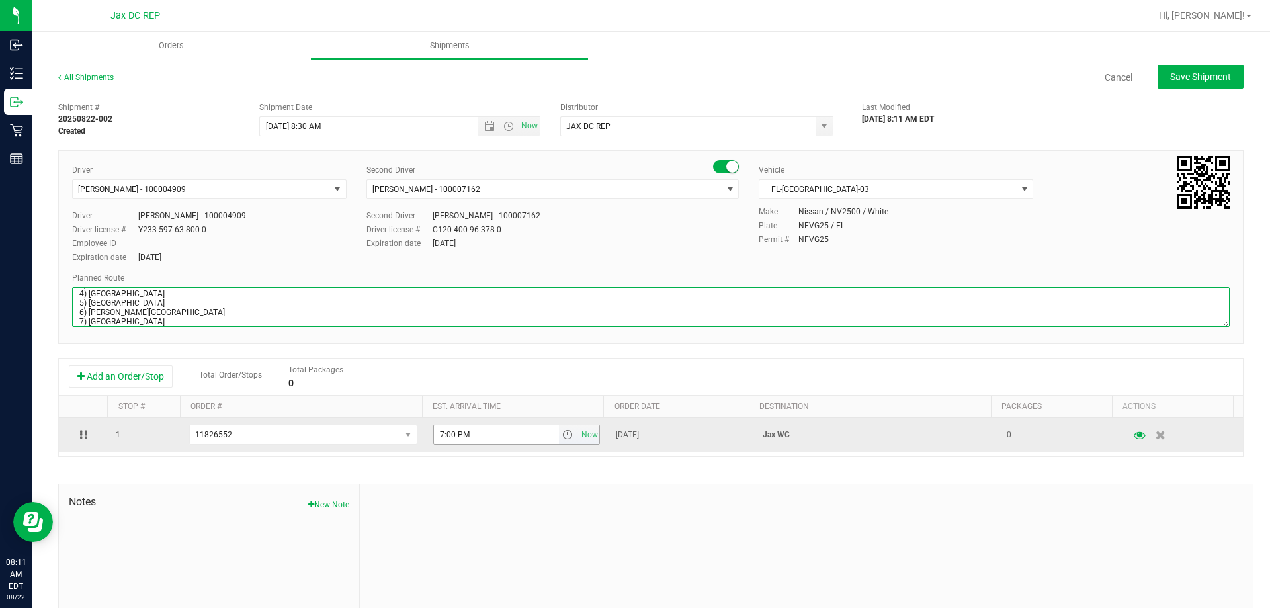
click at [562, 434] on span "select" at bounding box center [567, 434] width 11 height 11
type textarea "JAX PARK WC TOTES: SEAL# STORE ORDER: 1) [GEOGRAPHIC_DATA] 2) [GEOGRAPHIC_DATA]…"
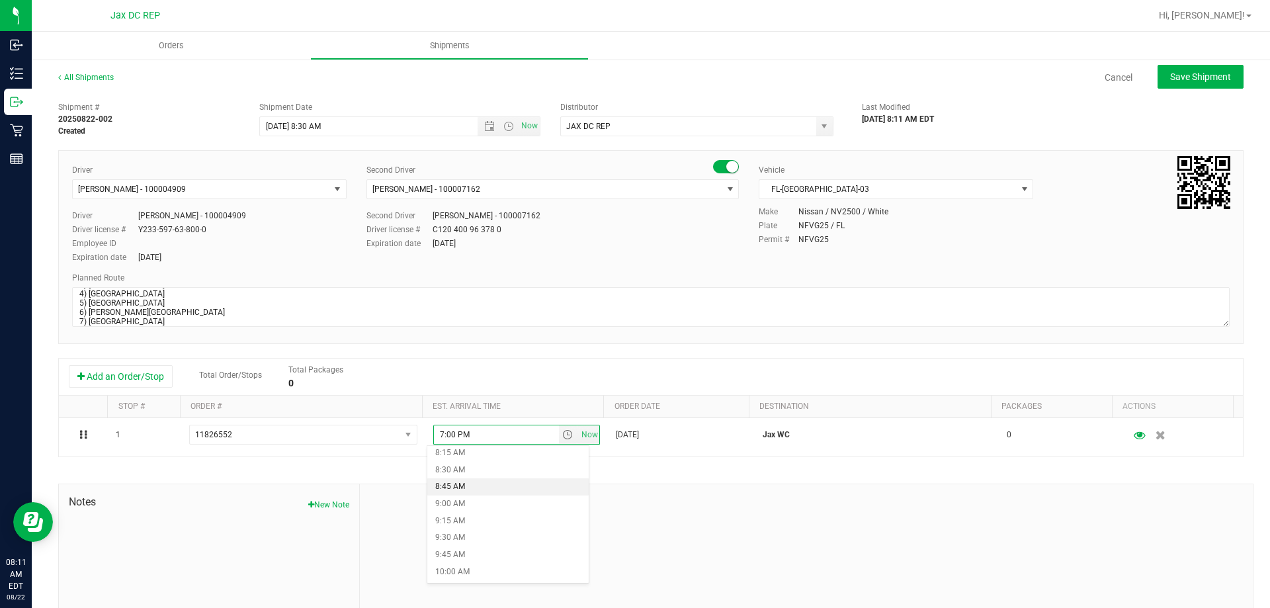
scroll to position [595, 0]
click at [470, 500] on li "9:30 AM" at bounding box center [507, 507] width 161 height 17
click at [1180, 67] on button "Save Shipment" at bounding box center [1200, 77] width 86 height 24
type input "[DATE] 12:30 PM"
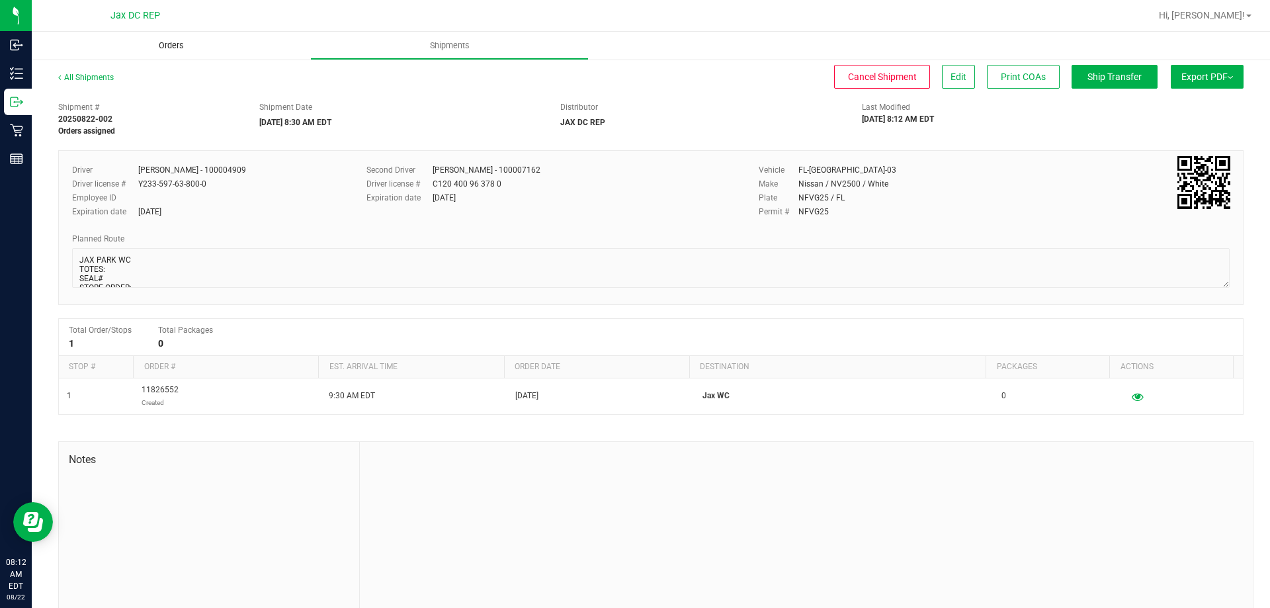
click at [179, 44] on span "Orders" at bounding box center [171, 46] width 61 height 12
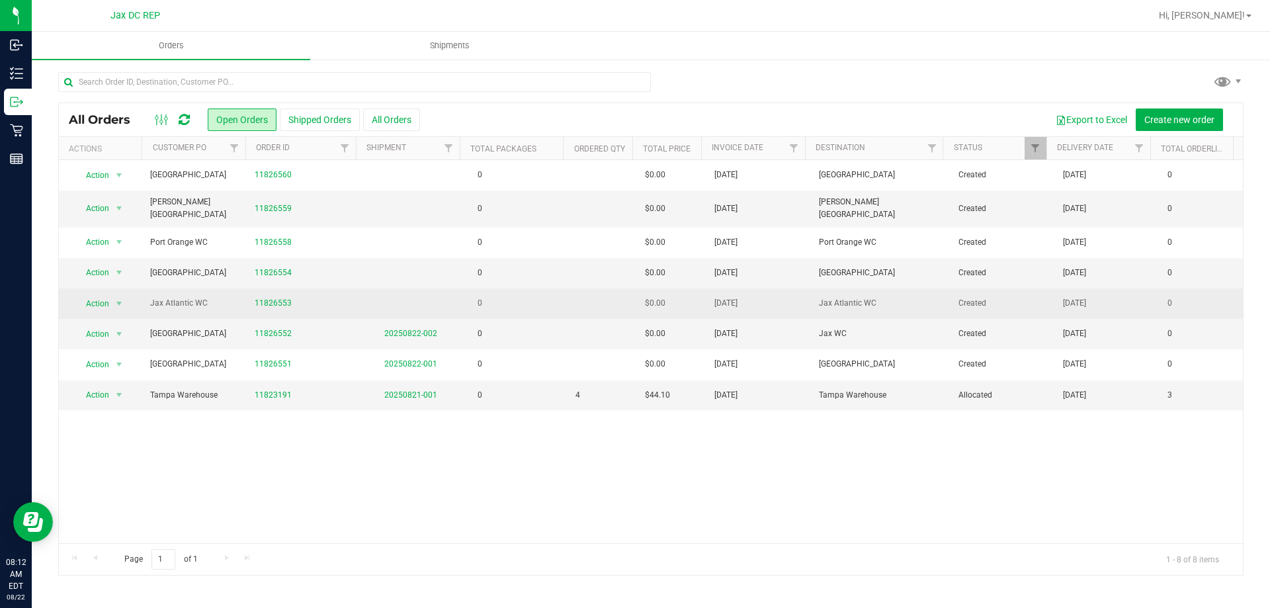
click at [510, 310] on td "0" at bounding box center [515, 303] width 104 height 30
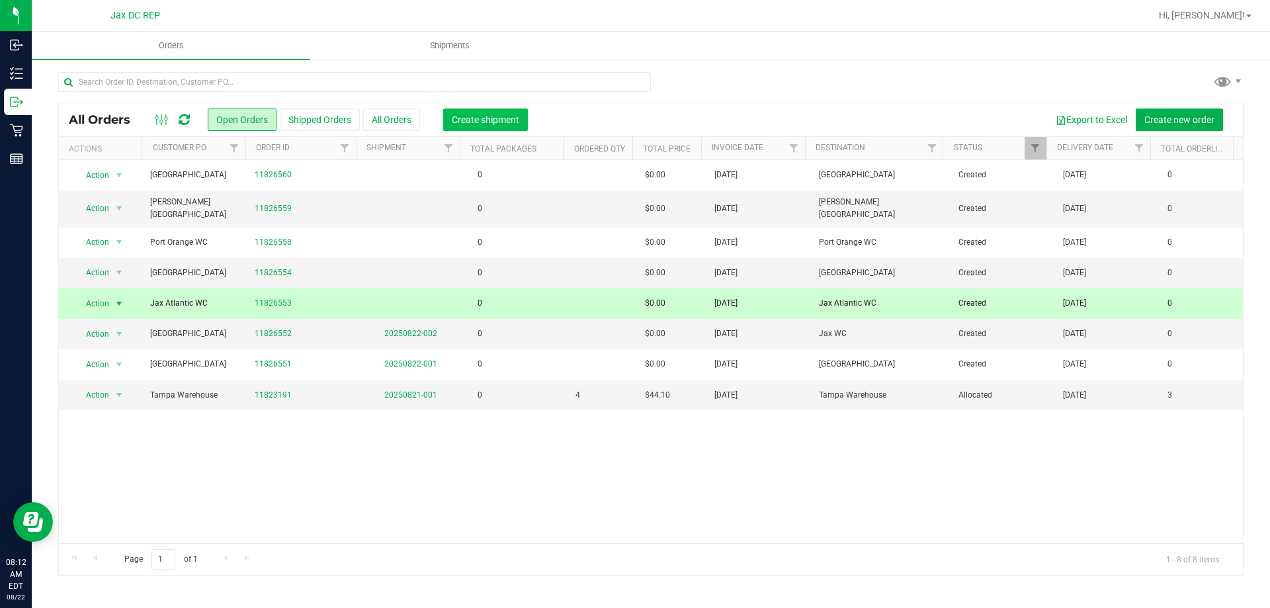
click at [485, 121] on span "Create shipment" at bounding box center [485, 119] width 67 height 11
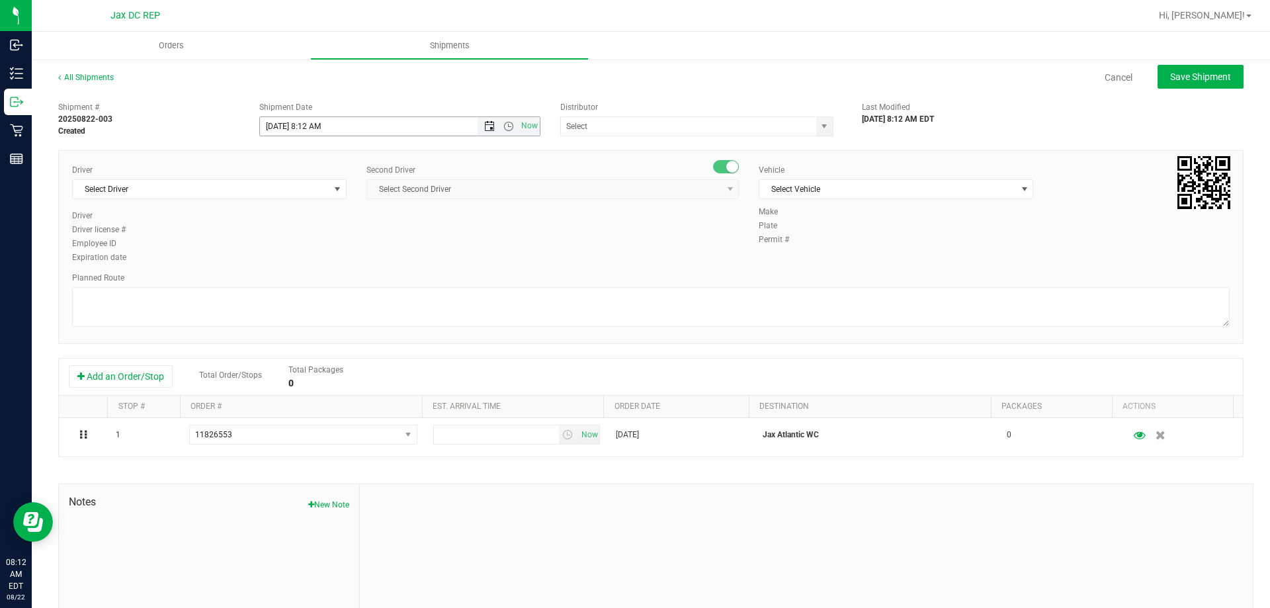
click at [486, 126] on span "Open the date view" at bounding box center [489, 126] width 11 height 11
click at [294, 282] on link "25" at bounding box center [288, 281] width 19 height 20
click at [503, 126] on span "Open the time view" at bounding box center [508, 126] width 11 height 11
click at [301, 234] on li "8:30 AM" at bounding box center [396, 237] width 276 height 17
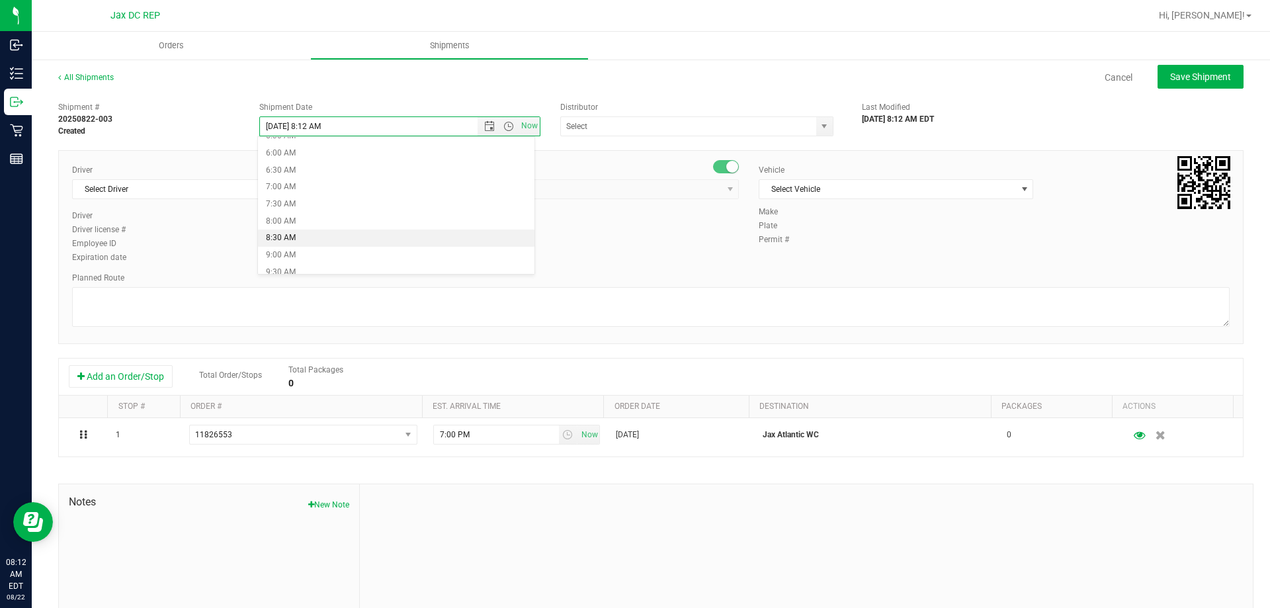
type input "[DATE] 8:30 AM"
click at [620, 118] on input "text" at bounding box center [684, 126] width 247 height 19
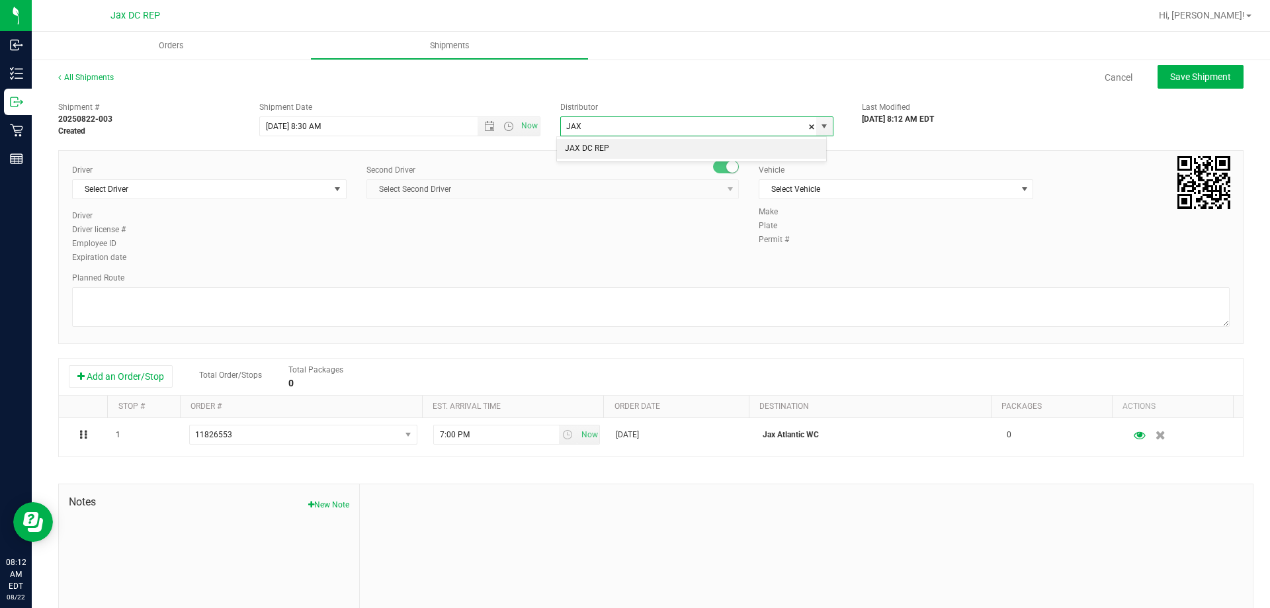
click at [605, 151] on li "JAX DC REP" at bounding box center [691, 149] width 269 height 20
type input "JAX DC REP"
click at [259, 194] on span "Select Driver" at bounding box center [201, 189] width 257 height 19
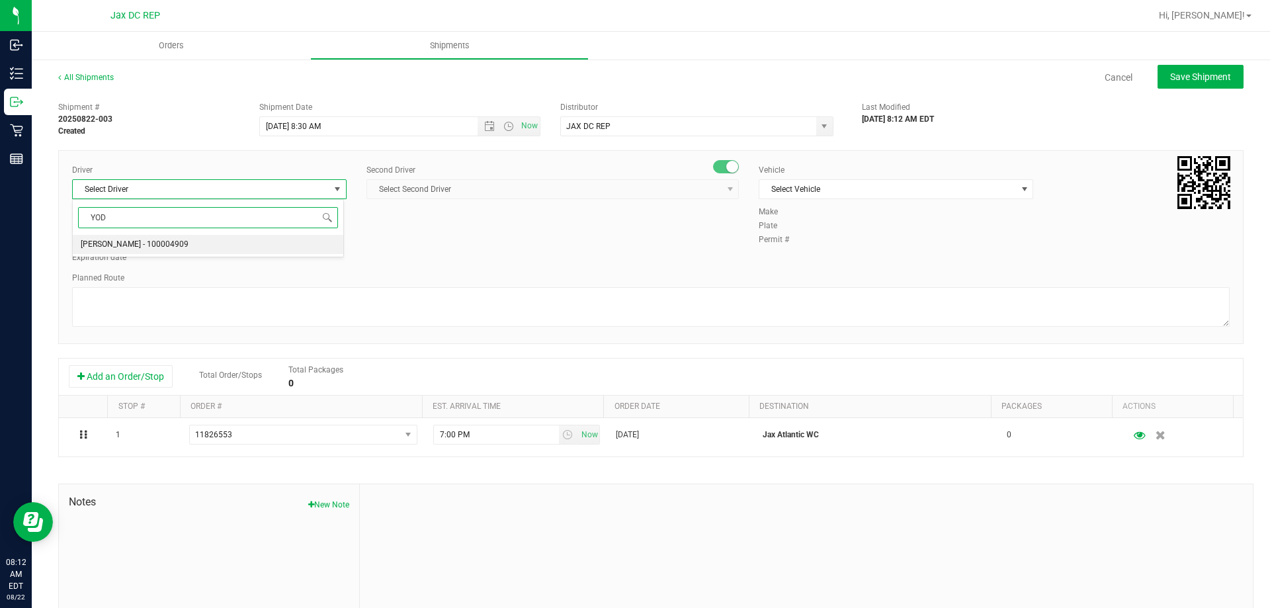
click at [127, 246] on span "[PERSON_NAME] - 100004909" at bounding box center [135, 244] width 108 height 17
type input "YOD"
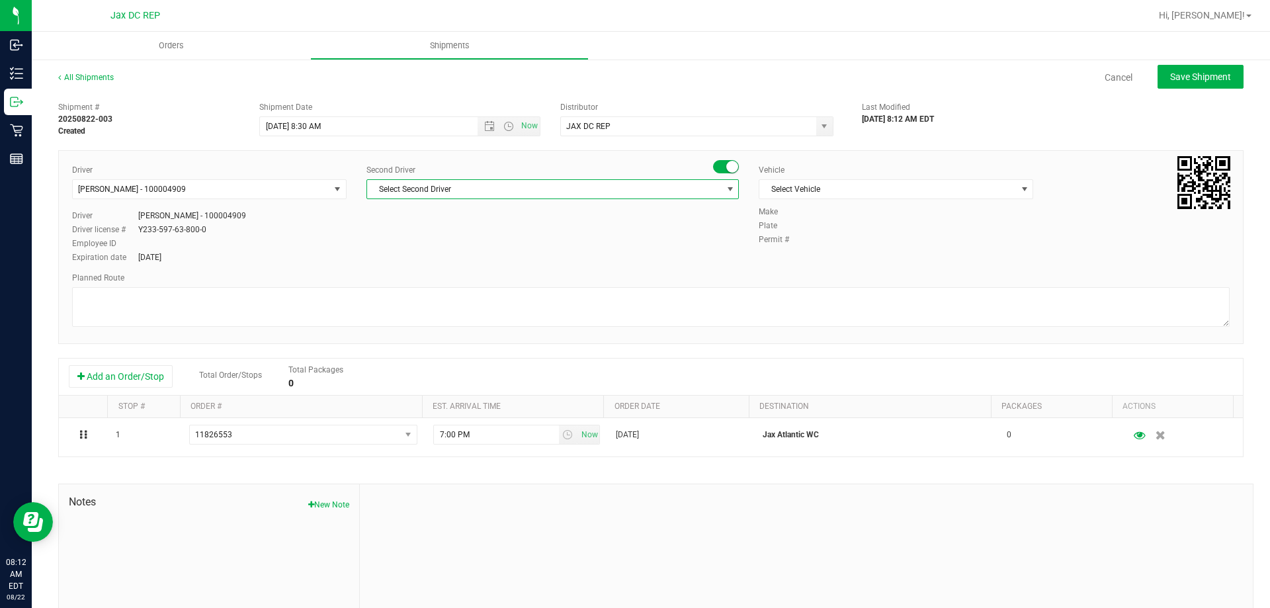
click at [411, 194] on span "Select Second Driver" at bounding box center [544, 189] width 354 height 19
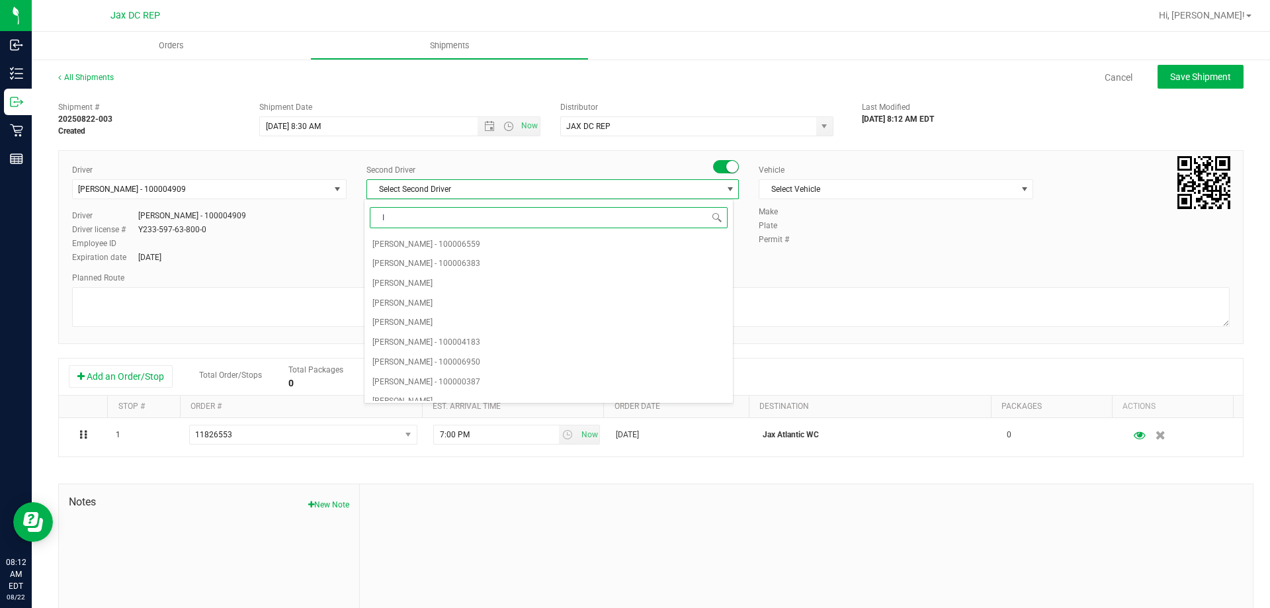
type input "IS"
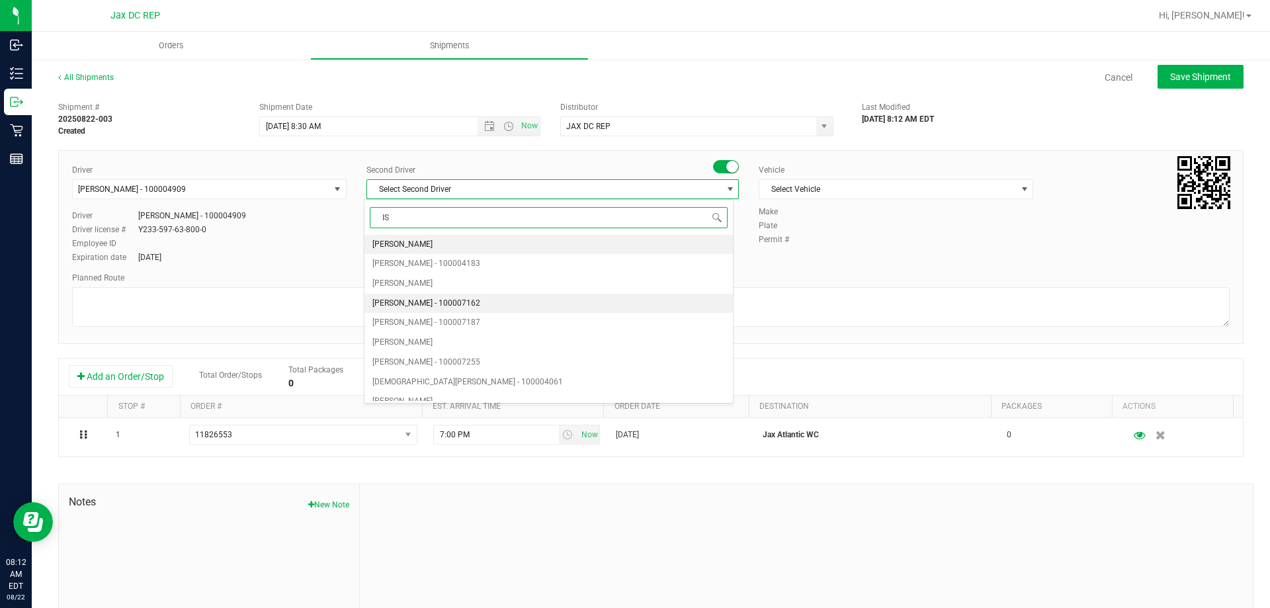
click at [423, 300] on span "[PERSON_NAME] - 100007162" at bounding box center [426, 303] width 108 height 17
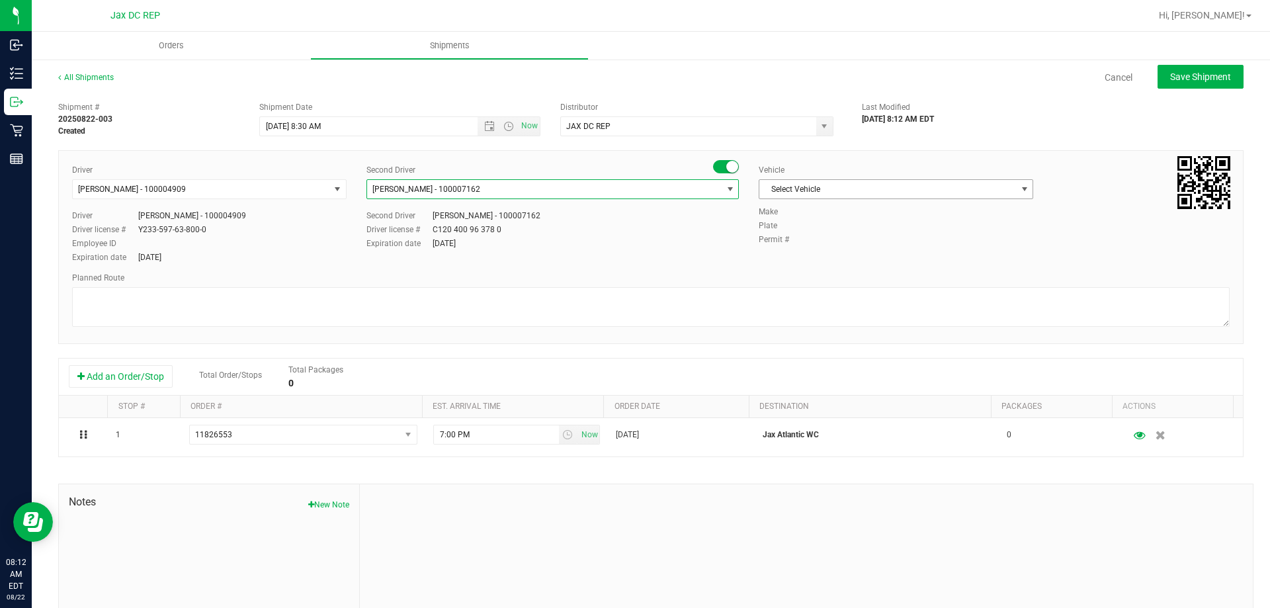
click at [773, 192] on span "Select Vehicle" at bounding box center [887, 189] width 257 height 19
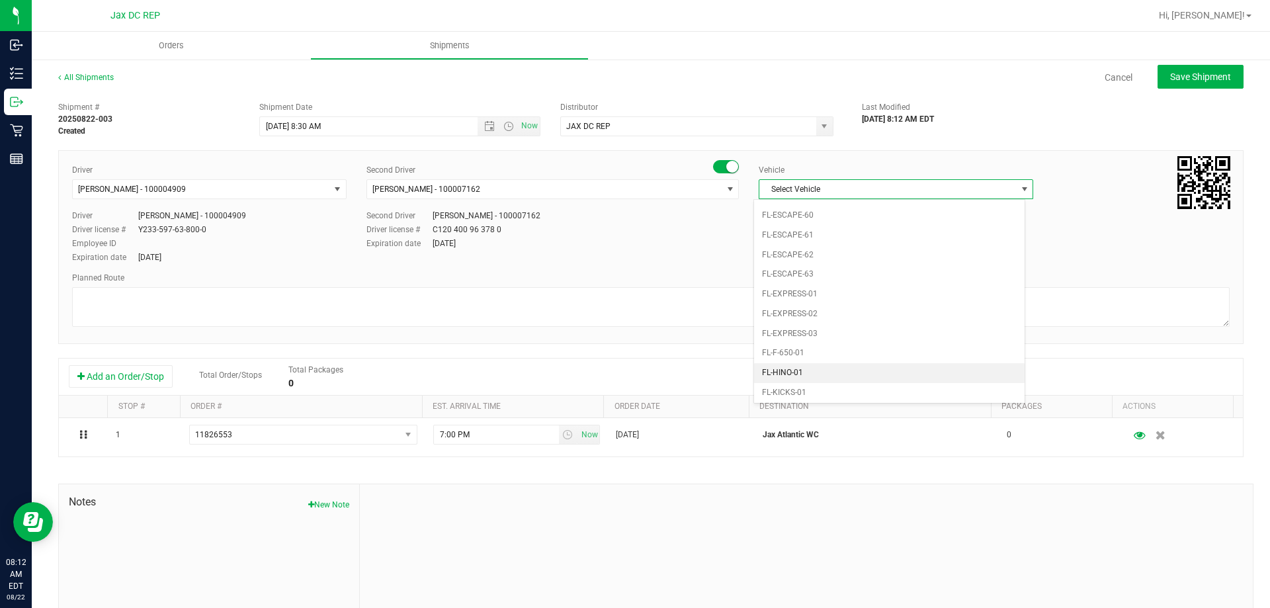
scroll to position [358, 0]
click at [803, 288] on li "FL-[GEOGRAPHIC_DATA]-03" at bounding box center [889, 286] width 270 height 20
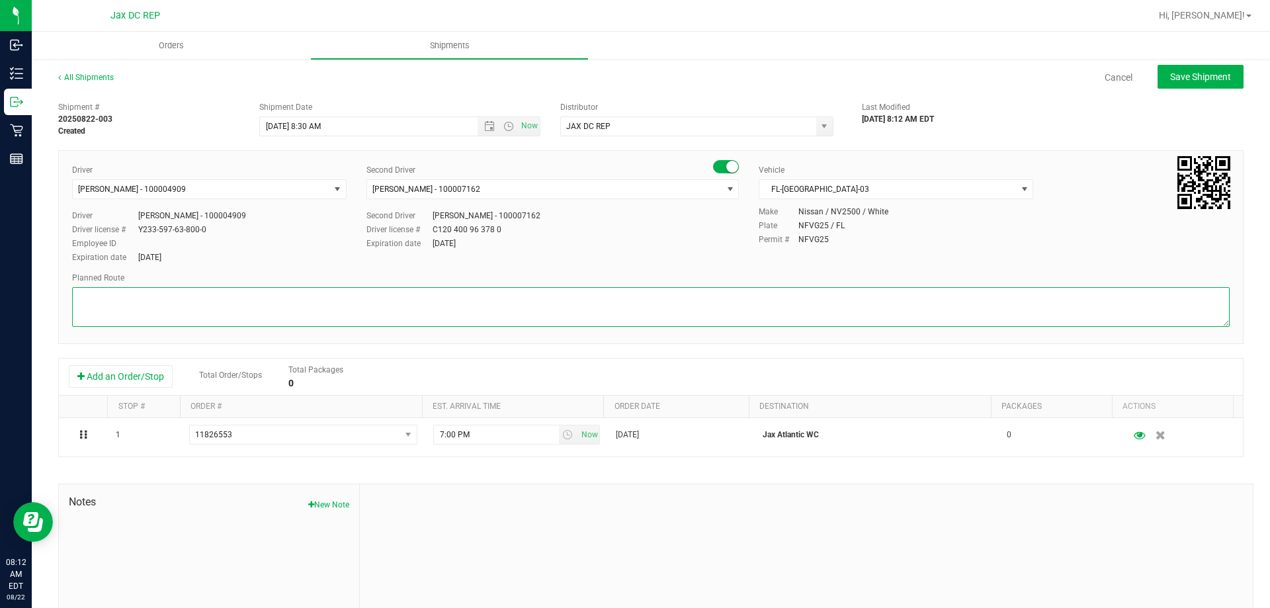
click at [797, 296] on textarea at bounding box center [650, 307] width 1157 height 40
paste textarea "1) [GEOGRAPHIC_DATA] WC 2) [GEOGRAPHIC_DATA] 3) Jax Atlantic WC 4) [GEOGRAPHIC_…"
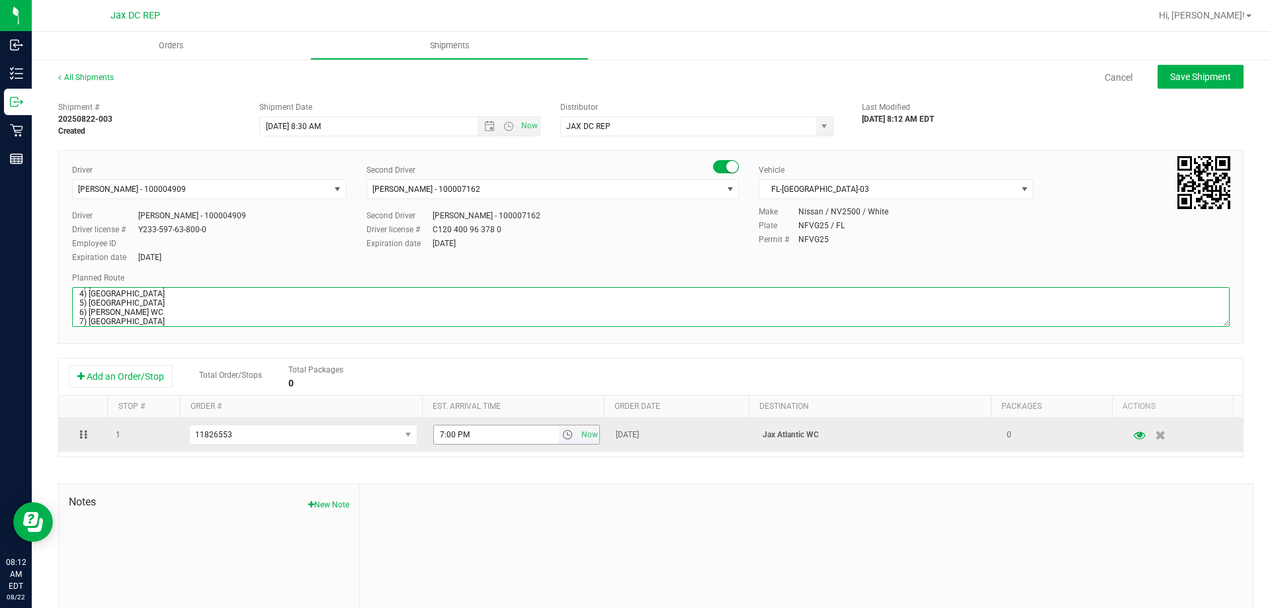
click at [562, 434] on span "select" at bounding box center [567, 434] width 11 height 11
type textarea "JAX ATLANTIC WC TOTES: SEAL# STORE ORDER: 1) [GEOGRAPHIC_DATA] 2) [GEOGRAPHIC_D…"
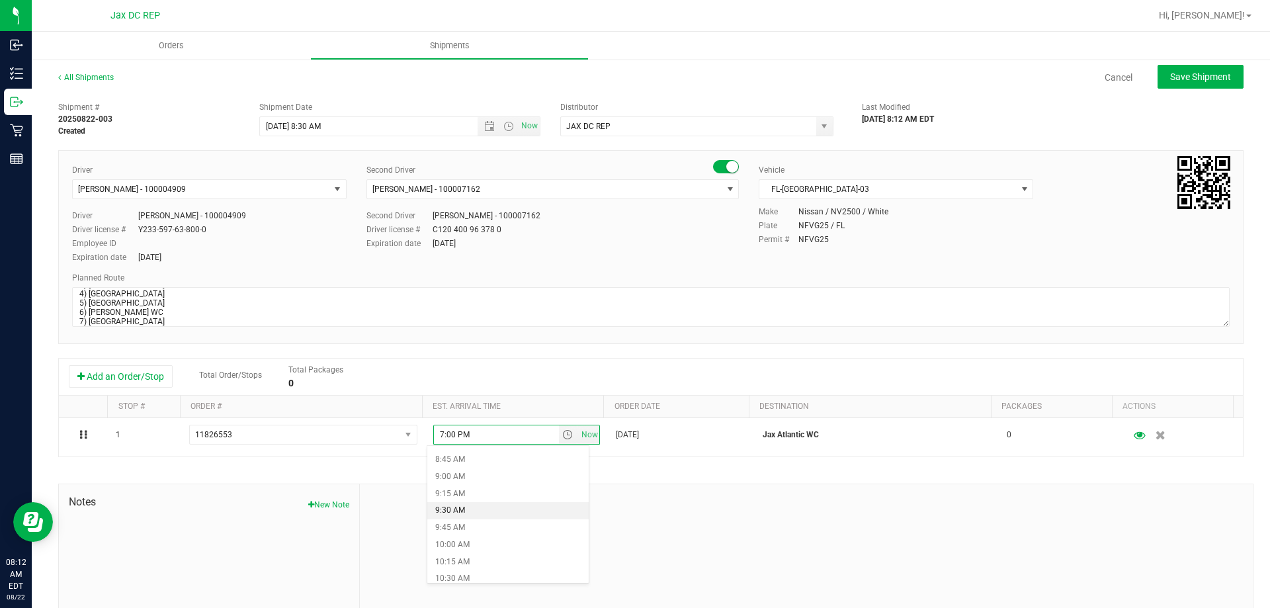
scroll to position [595, 0]
click at [477, 501] on li "9:30 AM" at bounding box center [507, 507] width 161 height 17
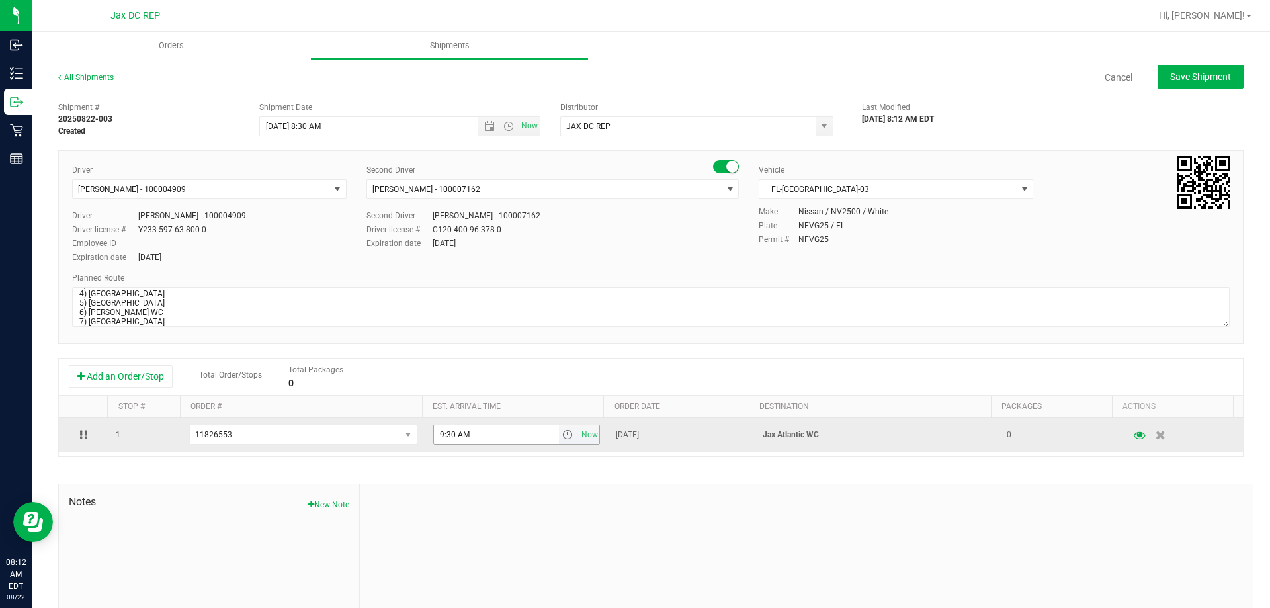
click at [562, 435] on span "select" at bounding box center [567, 434] width 11 height 11
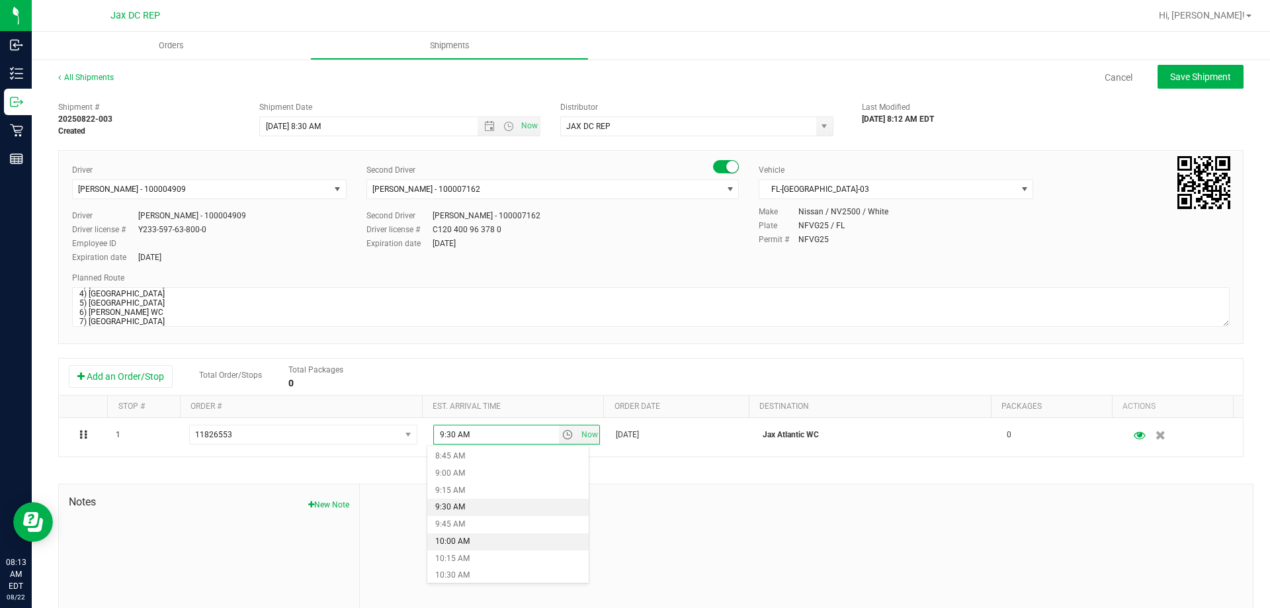
click at [472, 536] on li "10:00 AM" at bounding box center [507, 541] width 161 height 17
click at [1158, 75] on button "Save Shipment" at bounding box center [1200, 77] width 86 height 24
type input "[DATE] 12:30 PM"
